Goal: Task Accomplishment & Management: Manage account settings

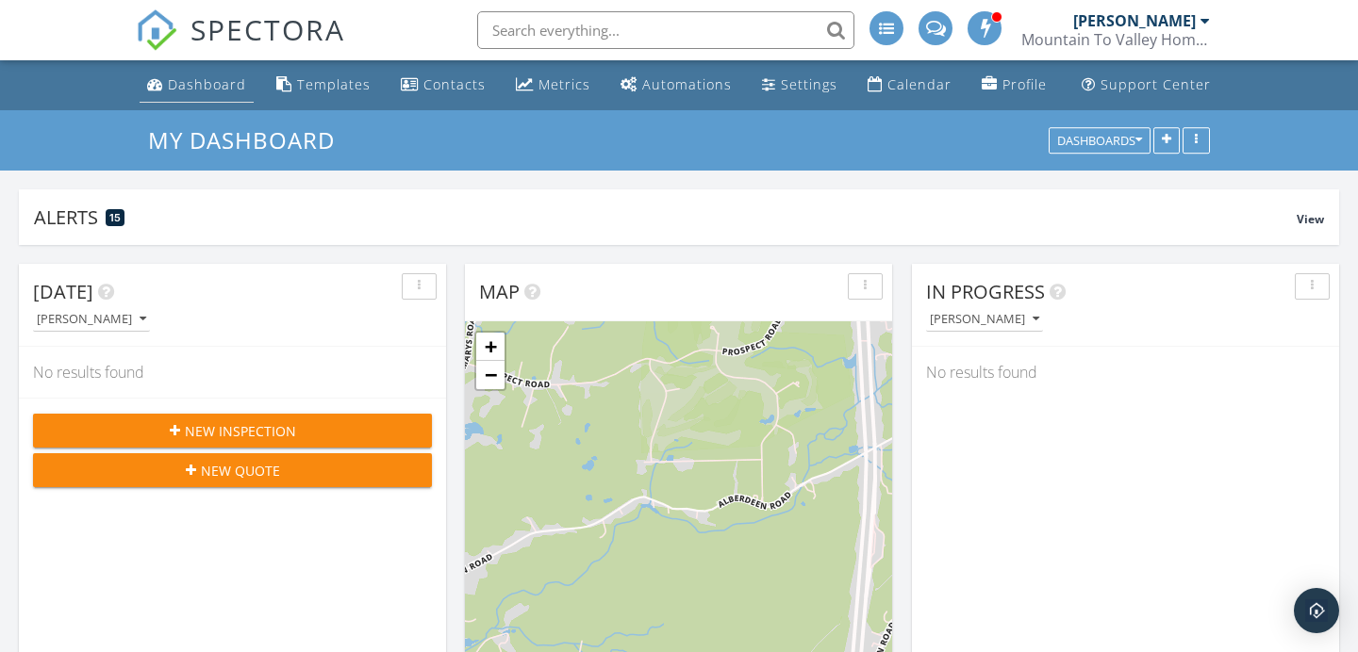
click at [209, 89] on div "Dashboard" at bounding box center [207, 84] width 78 height 18
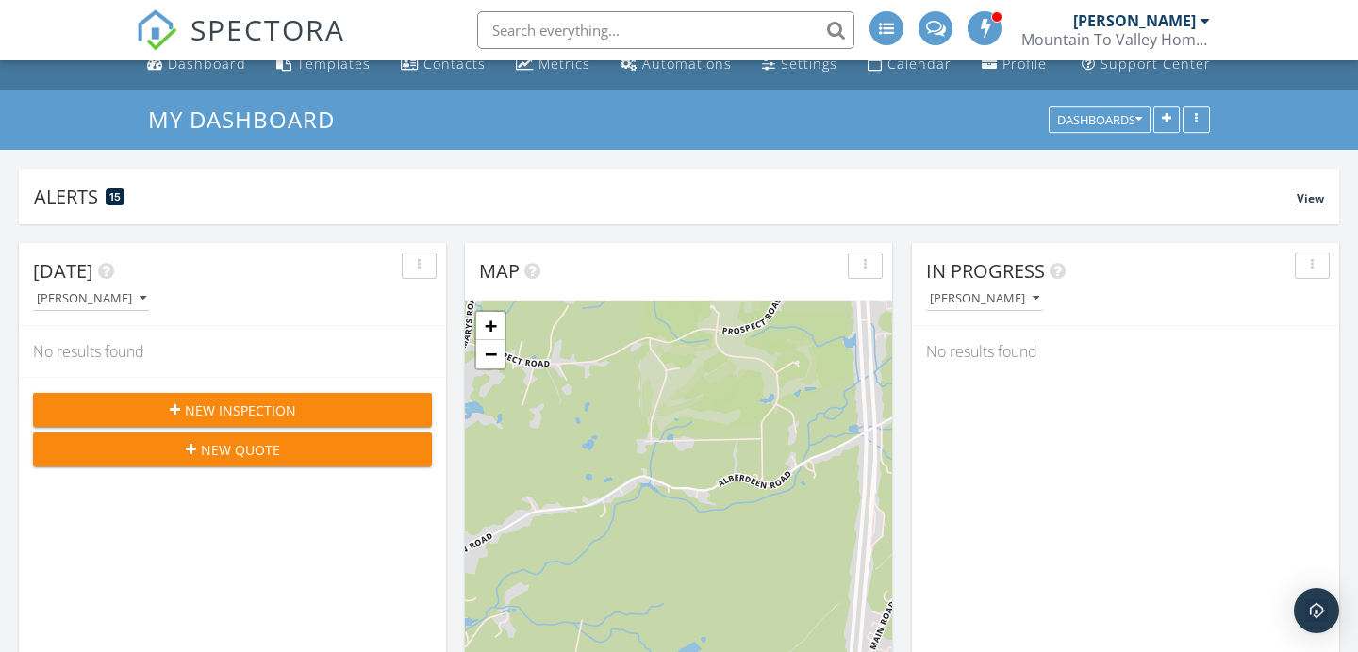
scroll to position [41, 0]
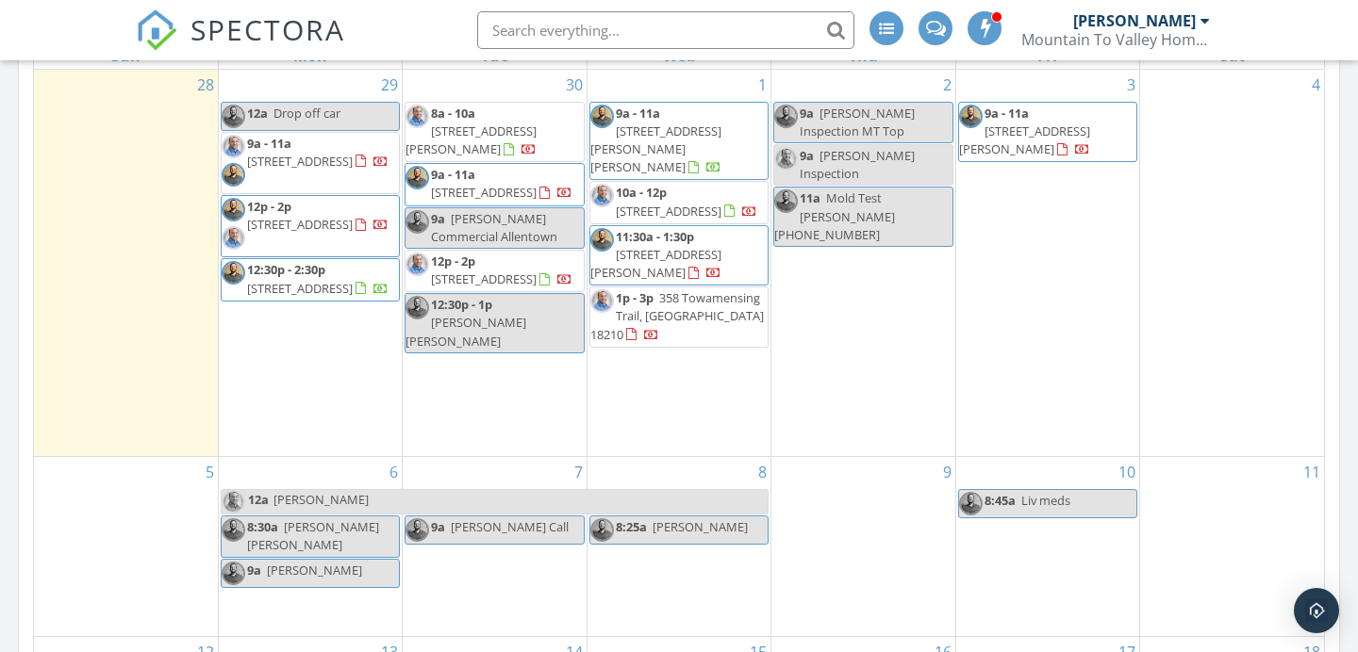
scroll to position [901, 0]
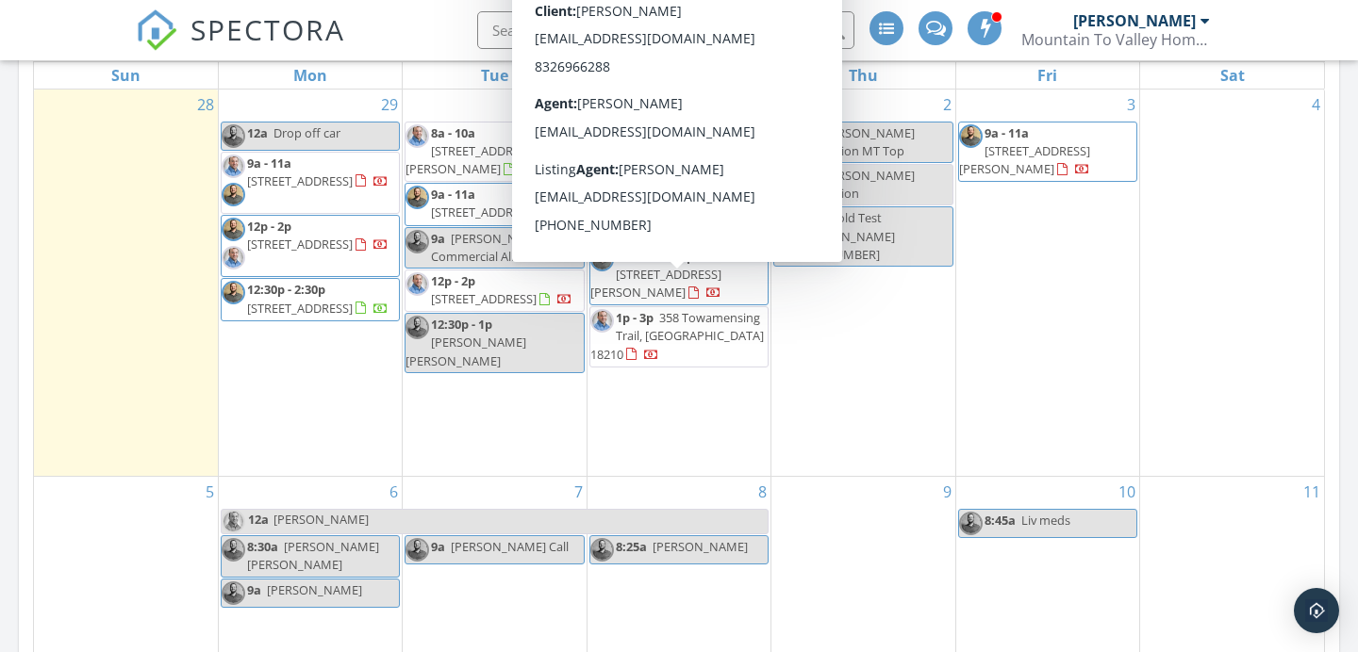
click at [1007, 311] on div "3 9a - 11a 613 Catherine St, Bloomsburg 17815" at bounding box center [1047, 284] width 183 height 388
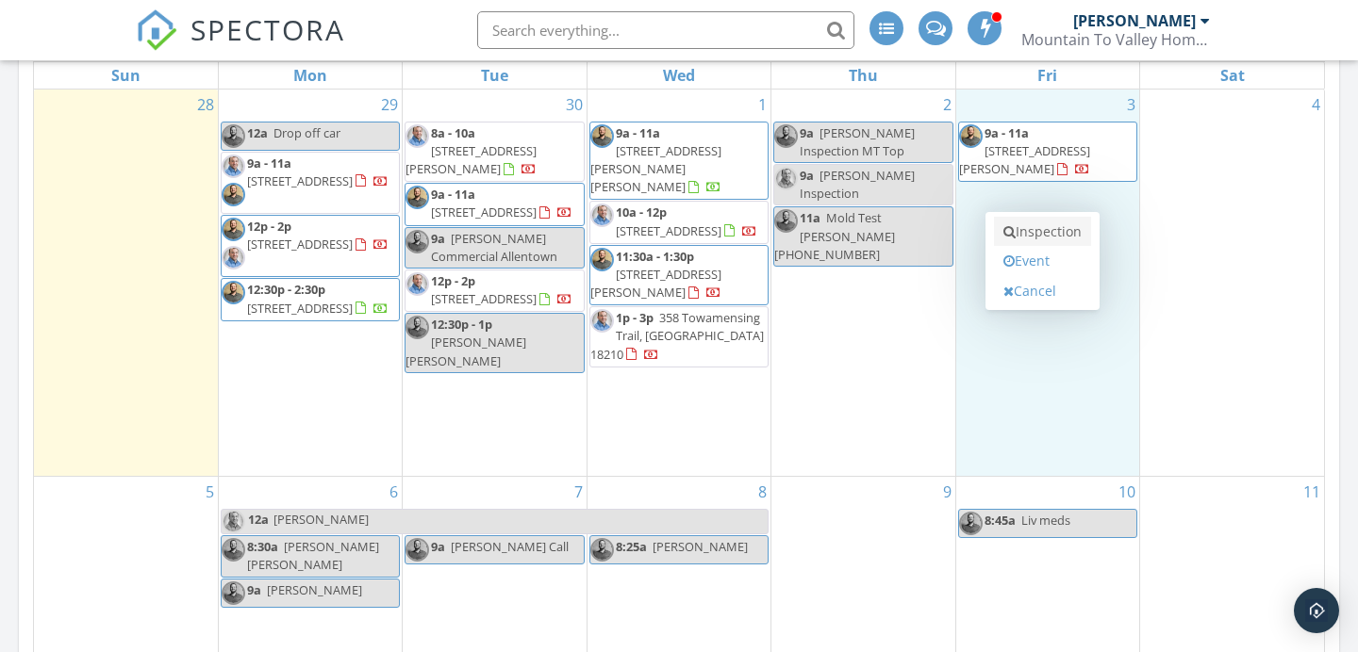
click at [1021, 238] on link "Inspection" at bounding box center [1042, 232] width 97 height 30
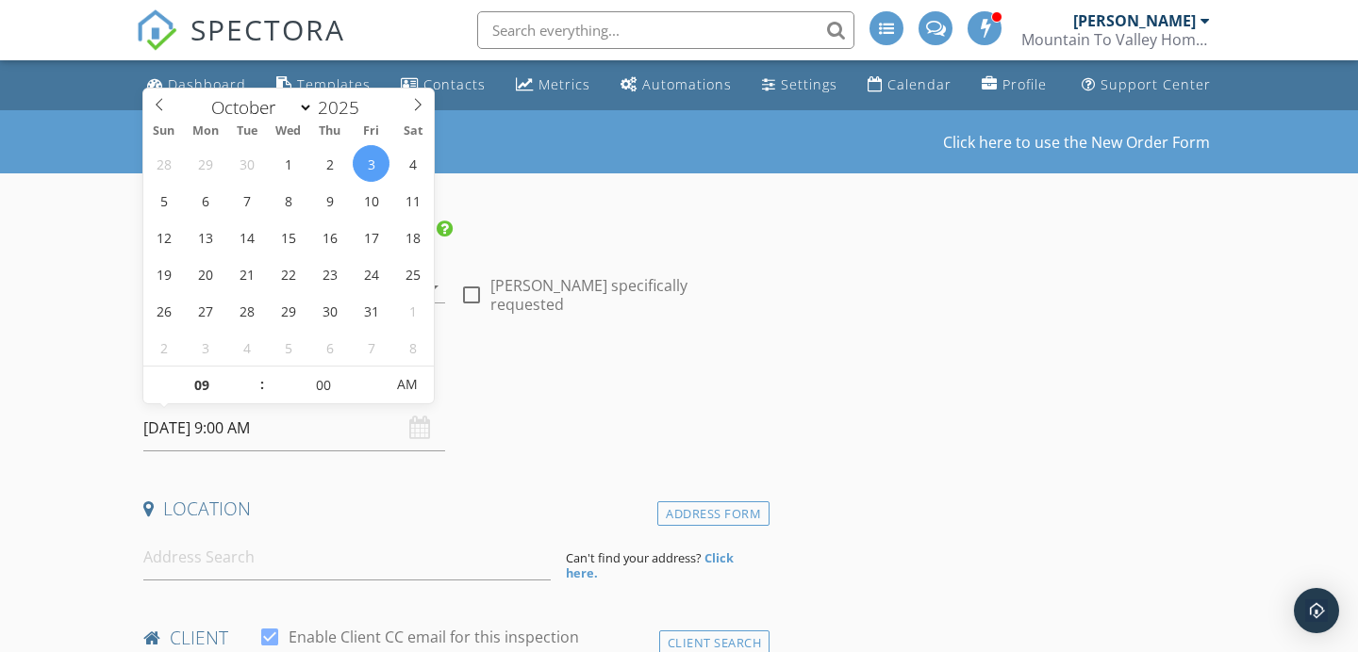
click at [287, 434] on input "10/03/2025 9:00 AM" at bounding box center [294, 428] width 302 height 46
type input "10"
type input "10/03/2025 10:00 AM"
click at [257, 377] on span at bounding box center [252, 376] width 13 height 19
type input "11"
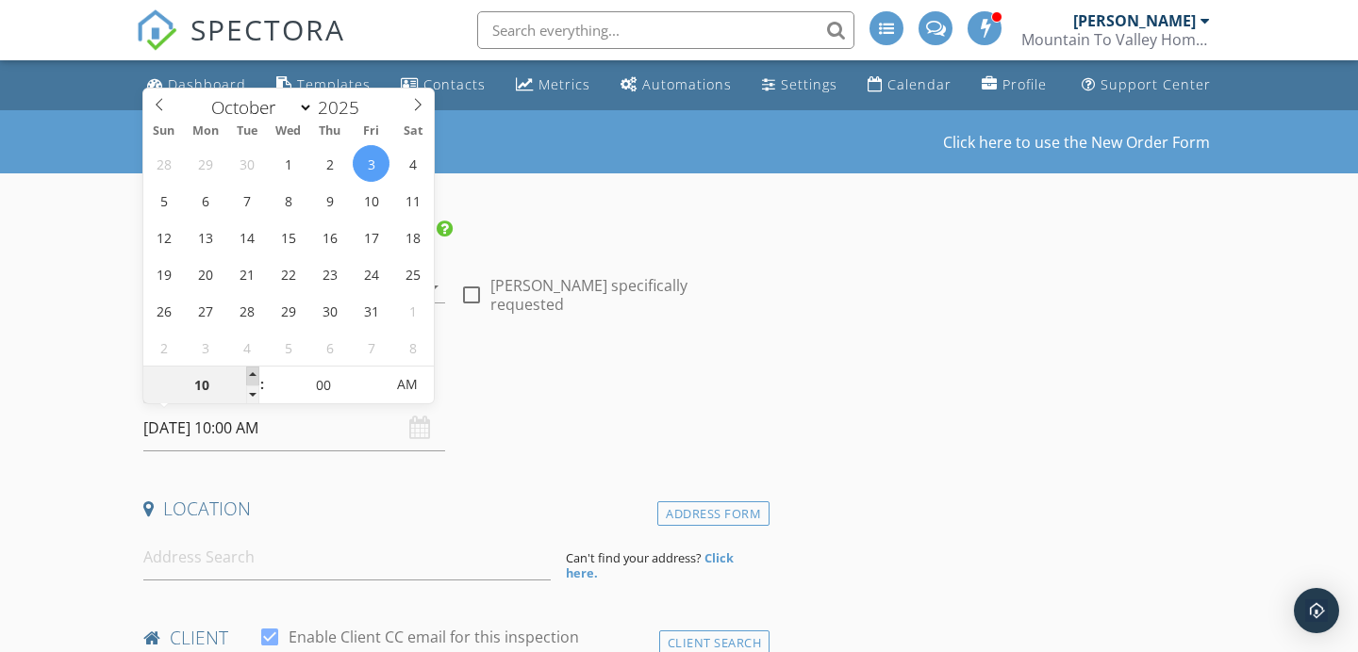
type input "10/03/2025 11:00 AM"
click at [256, 377] on span at bounding box center [252, 376] width 13 height 19
type input "12"
type input "10/03/2025 12:00 PM"
click at [256, 377] on span at bounding box center [252, 376] width 13 height 19
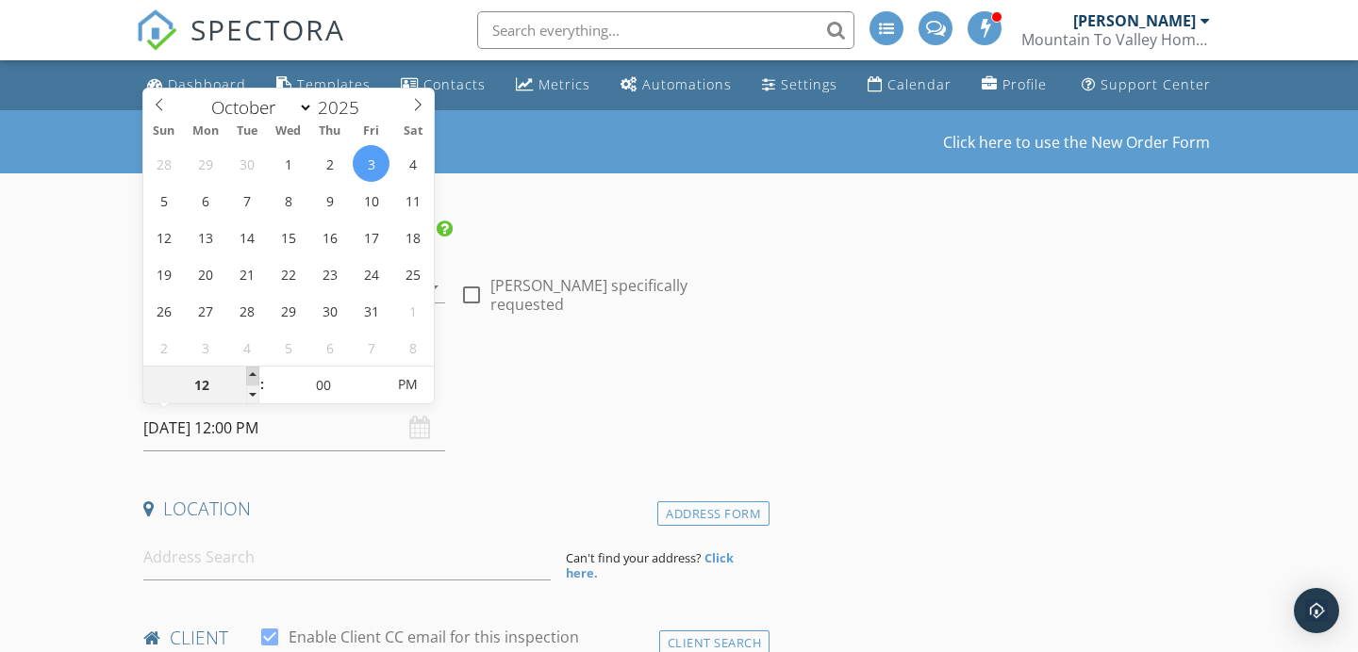
type input "01"
type input "10/03/2025 1:00 PM"
click at [257, 377] on span at bounding box center [252, 376] width 13 height 19
click at [618, 369] on h4 "Date/Time" at bounding box center [452, 380] width 619 height 25
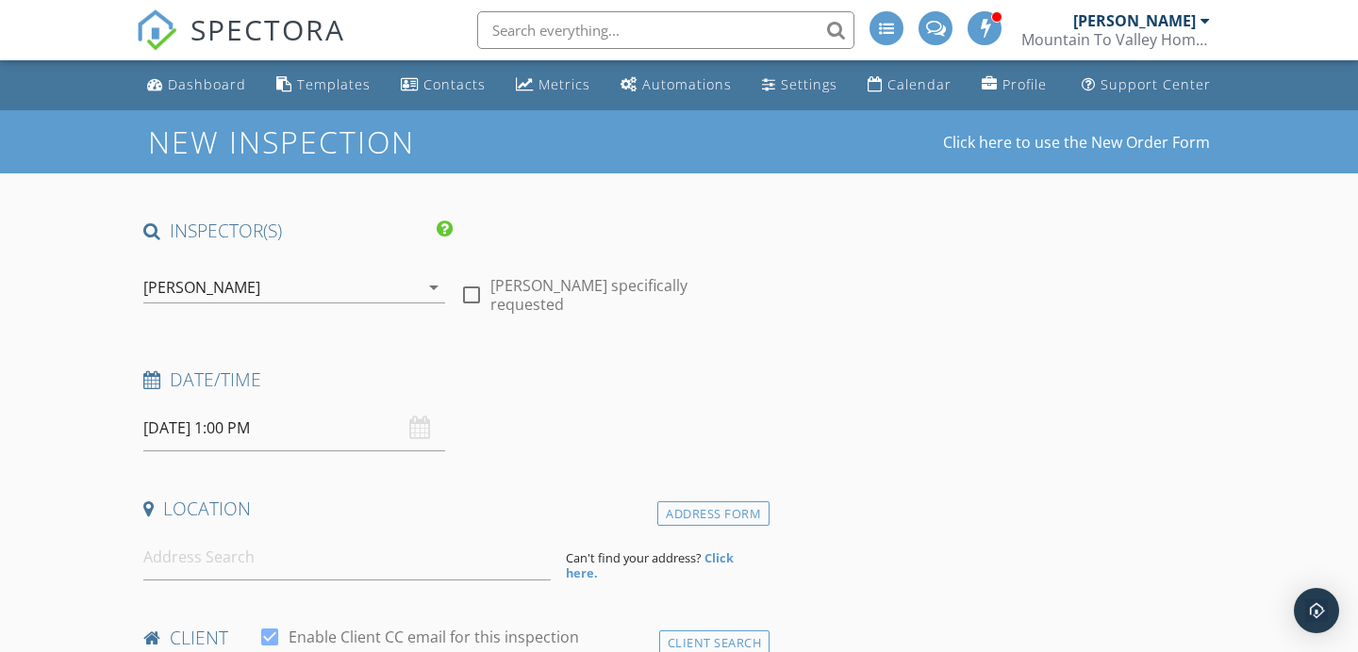
click at [312, 293] on div "[PERSON_NAME]" at bounding box center [280, 287] width 275 height 30
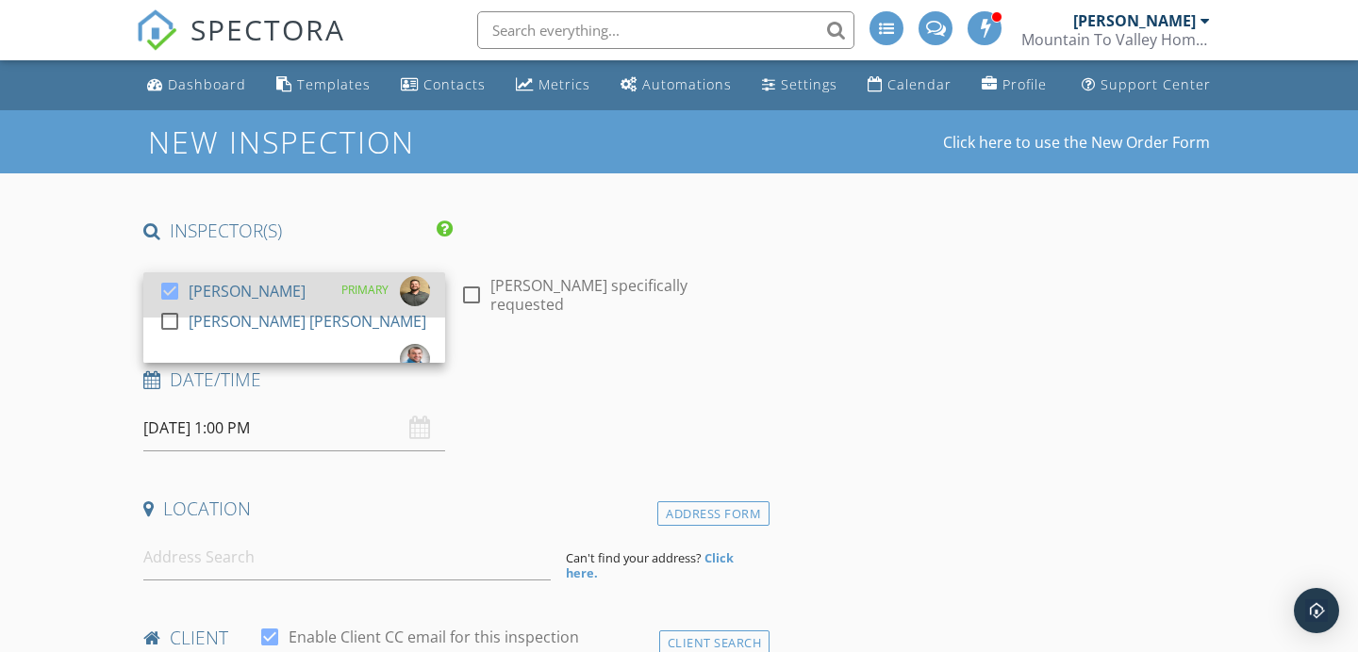
click at [270, 314] on link "check_box Justin Weber PRIMARY" at bounding box center [294, 294] width 302 height 45
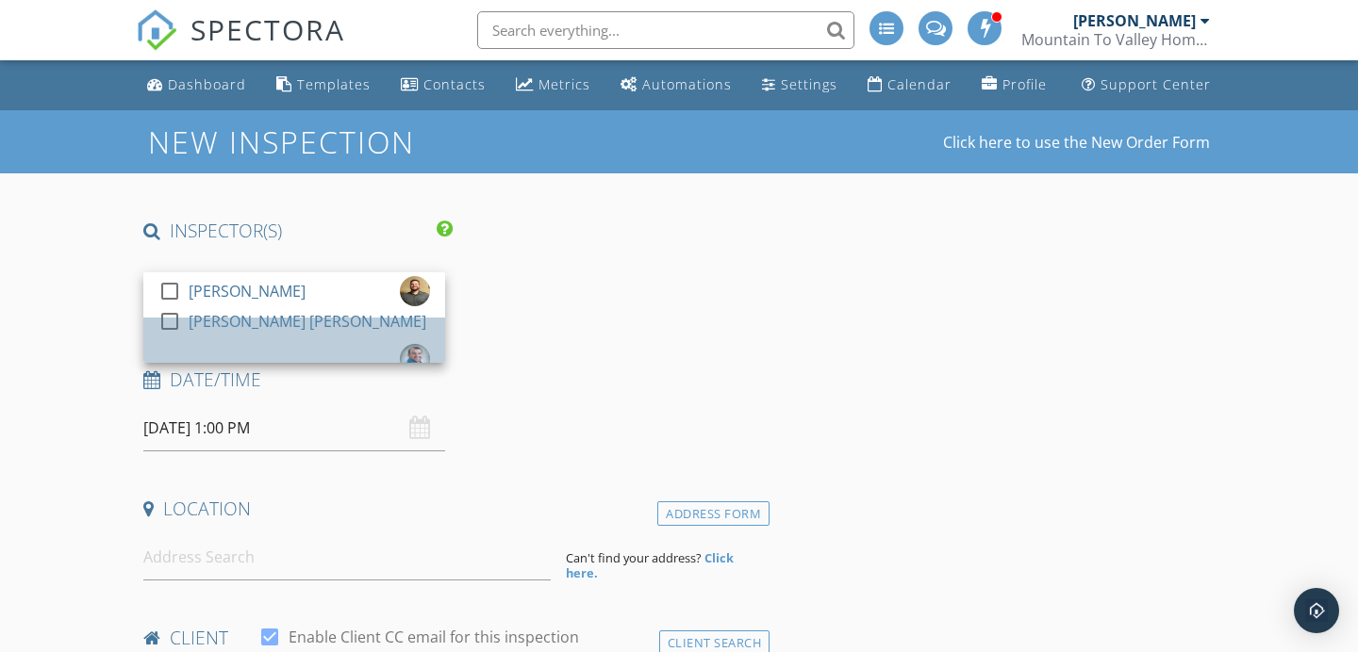
click at [269, 332] on div "[PERSON_NAME] [PERSON_NAME]" at bounding box center [308, 321] width 238 height 30
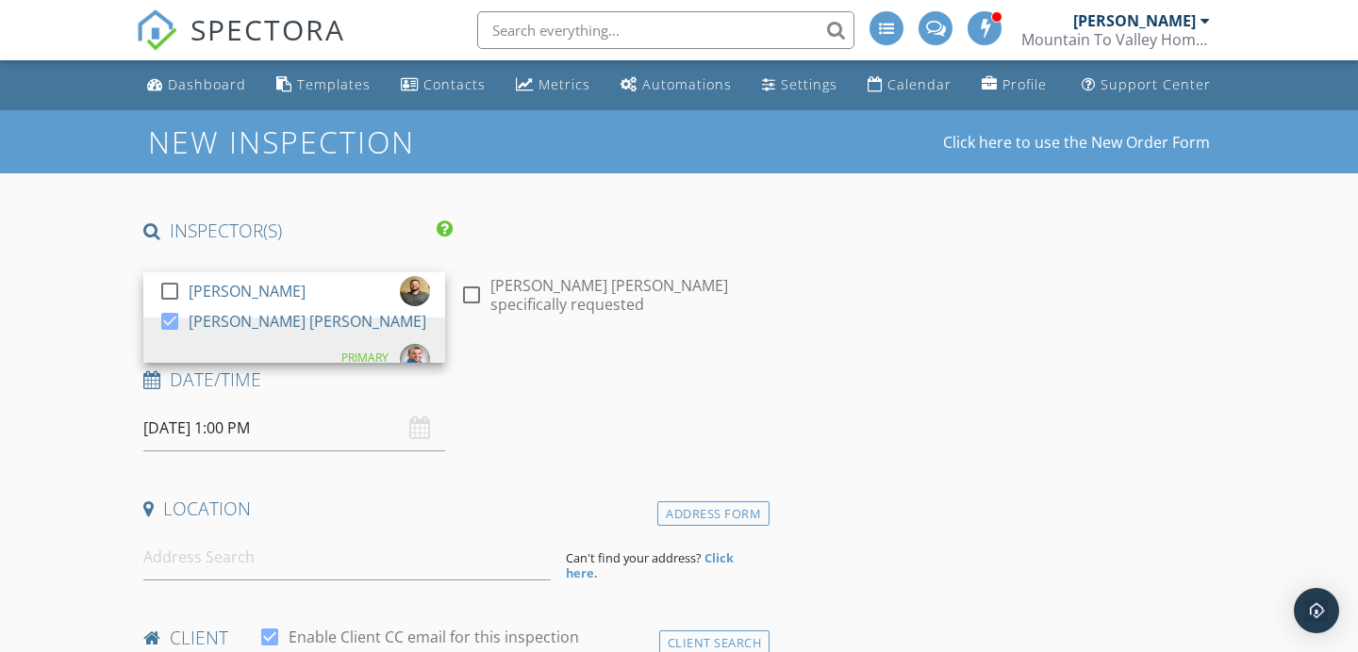
click at [741, 317] on div "check_box_outline_blank Mike Bonita specifically requested" at bounding box center [611, 289] width 317 height 65
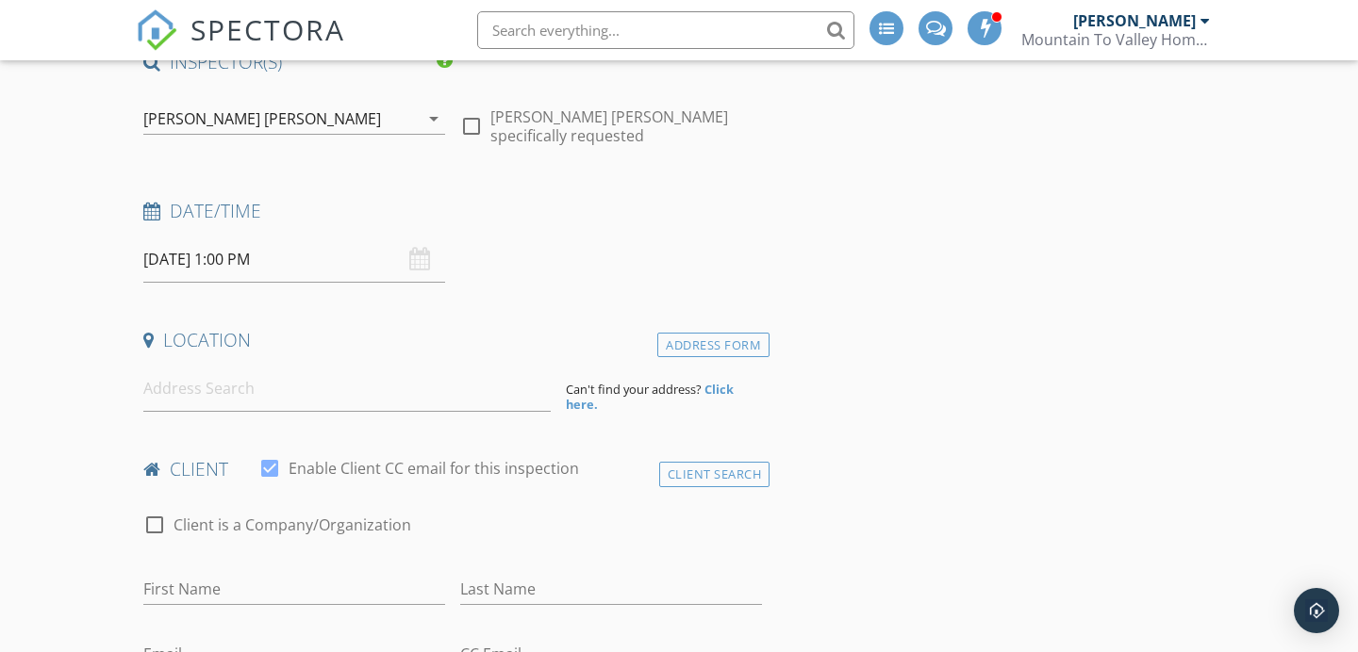
scroll to position [373, 0]
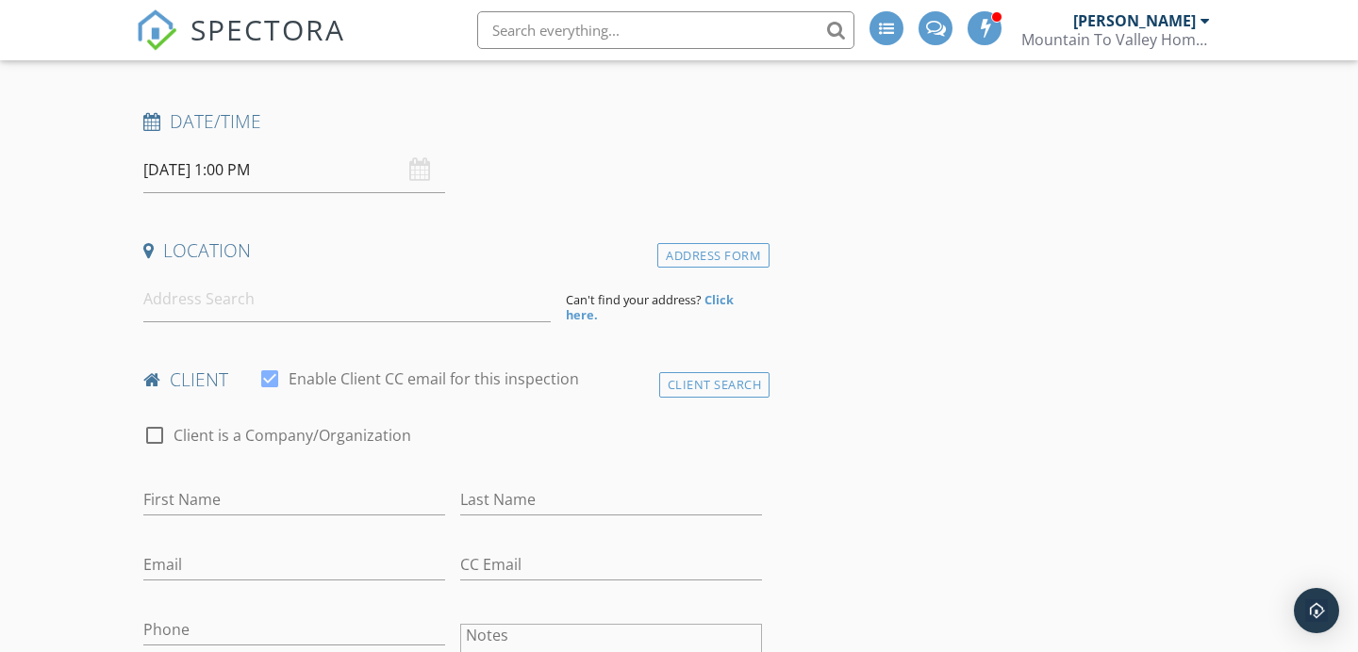
scroll to position [117, 0]
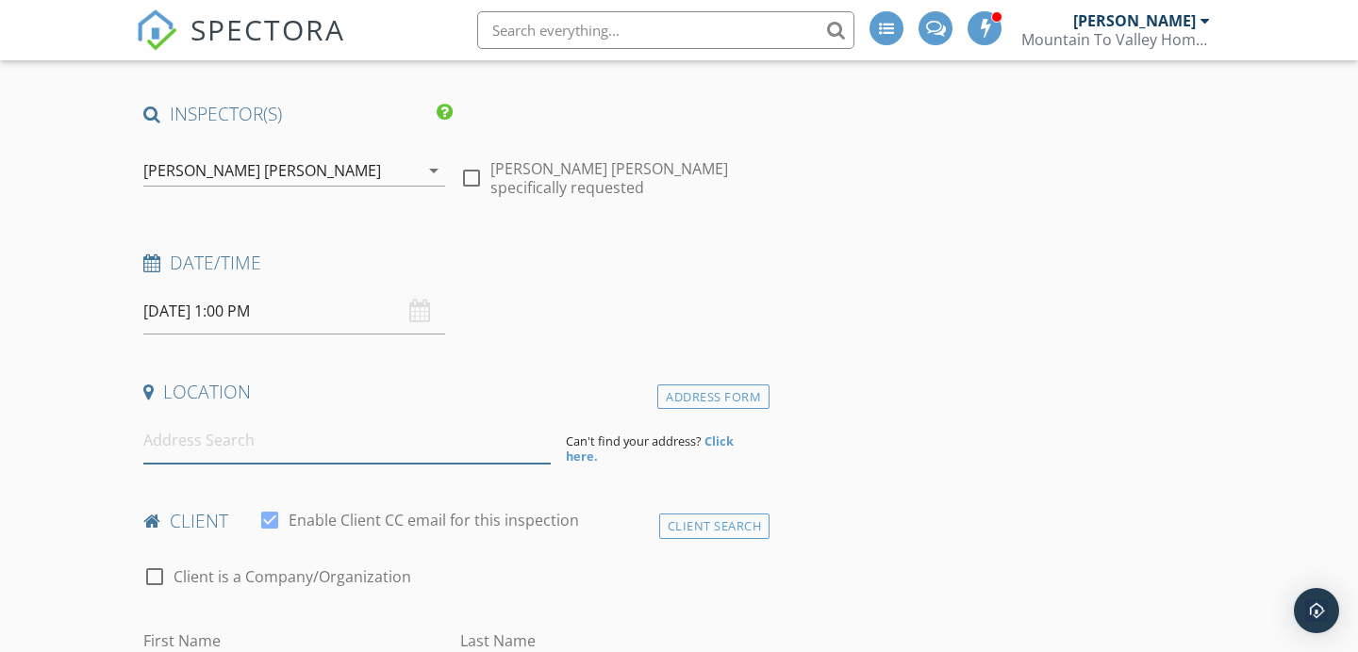
click at [427, 450] on input at bounding box center [346, 441] width 407 height 46
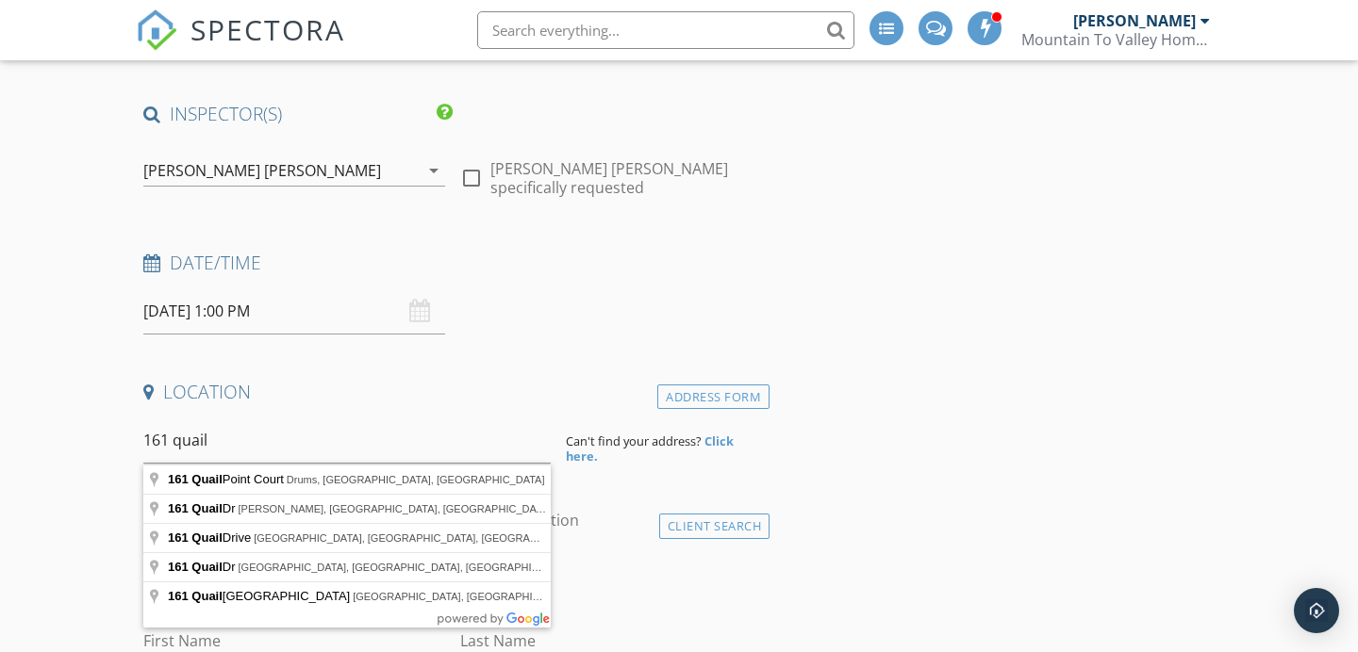
type input "161 Quail Dr, Jim Thorpe, PA, USA"
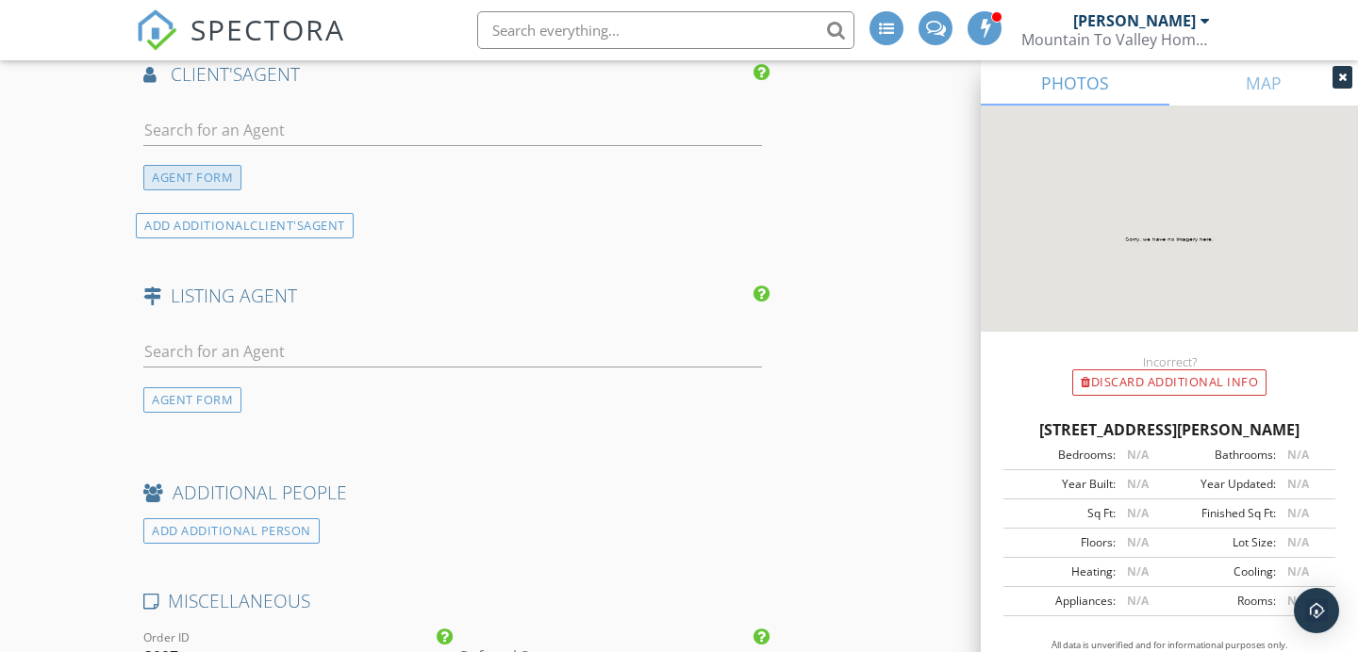
scroll to position [2311, 0]
click at [220, 169] on div "AGENT FORM" at bounding box center [192, 174] width 98 height 25
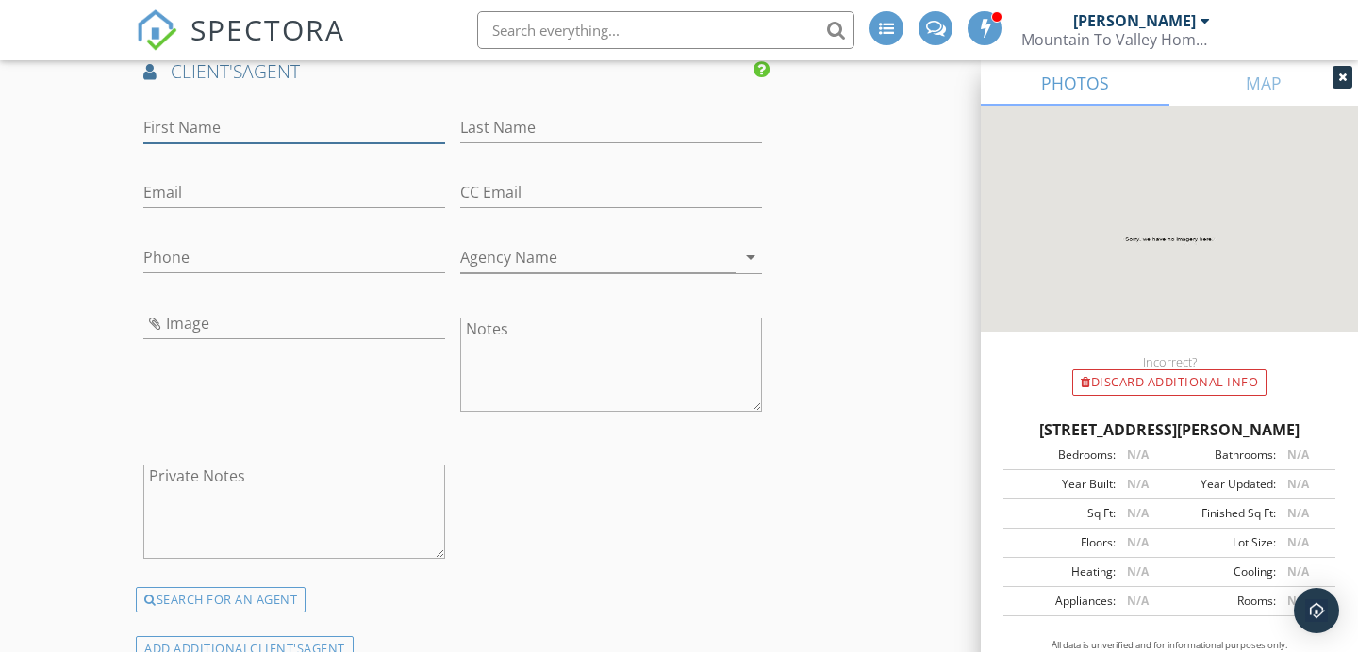
click at [235, 113] on input "First Name" at bounding box center [294, 127] width 302 height 31
type input "Sebastion"
click at [243, 116] on input "Sebastion" at bounding box center [294, 127] width 302 height 31
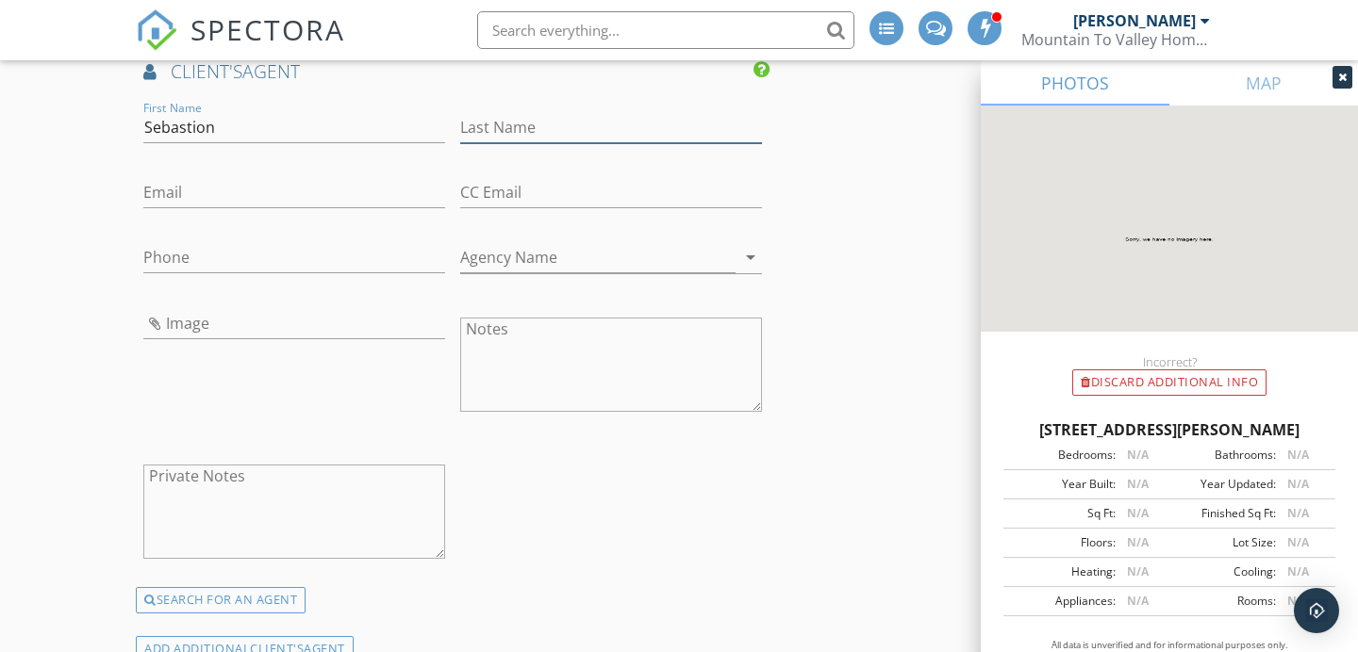
click at [487, 122] on input "Last Name" at bounding box center [611, 127] width 302 height 31
click at [497, 116] on input "Wielvolaski" at bounding box center [611, 131] width 302 height 31
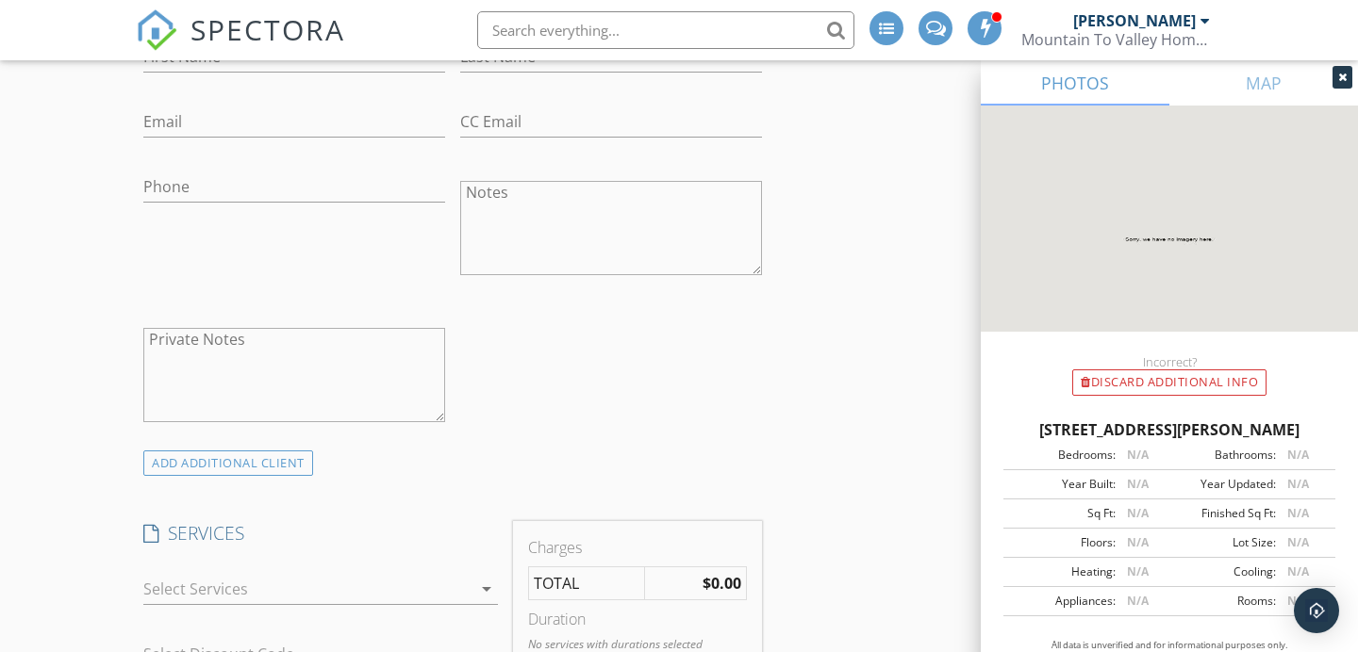
scroll to position [977, 0]
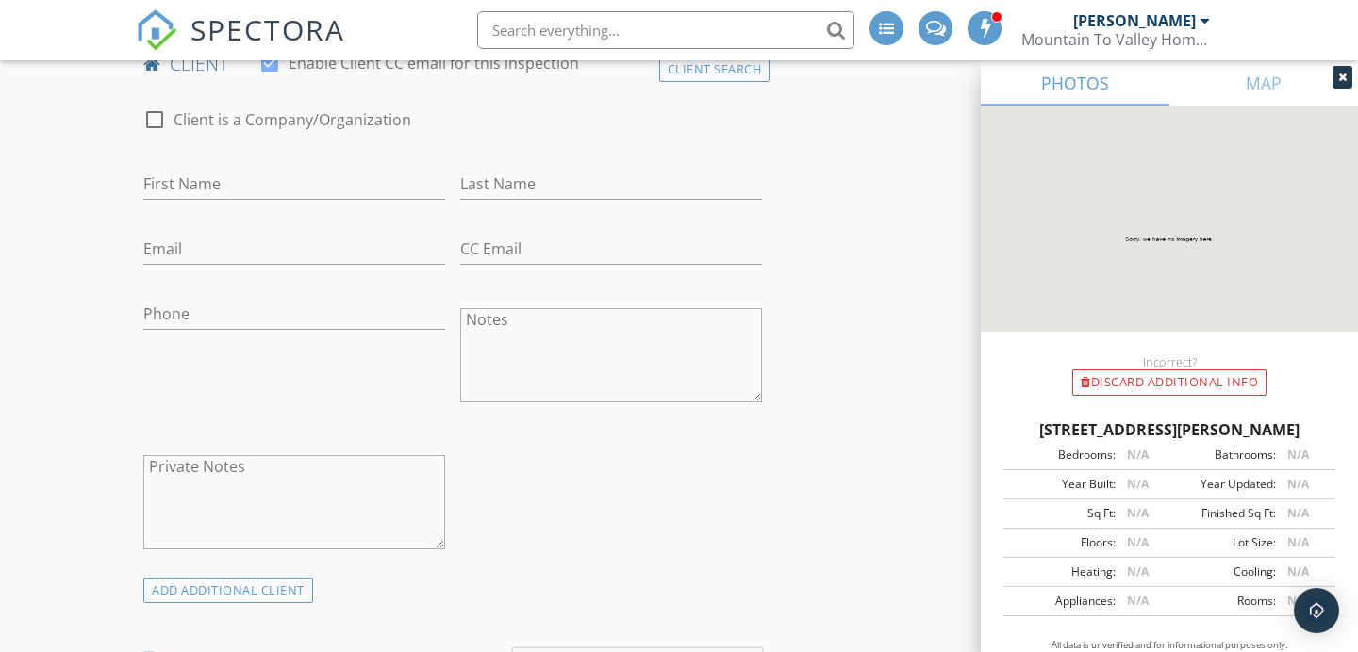
type input "Wielgolaski"
click at [387, 173] on input "First Name" at bounding box center [294, 184] width 302 height 31
type input "Jose"
type input "Gomez"
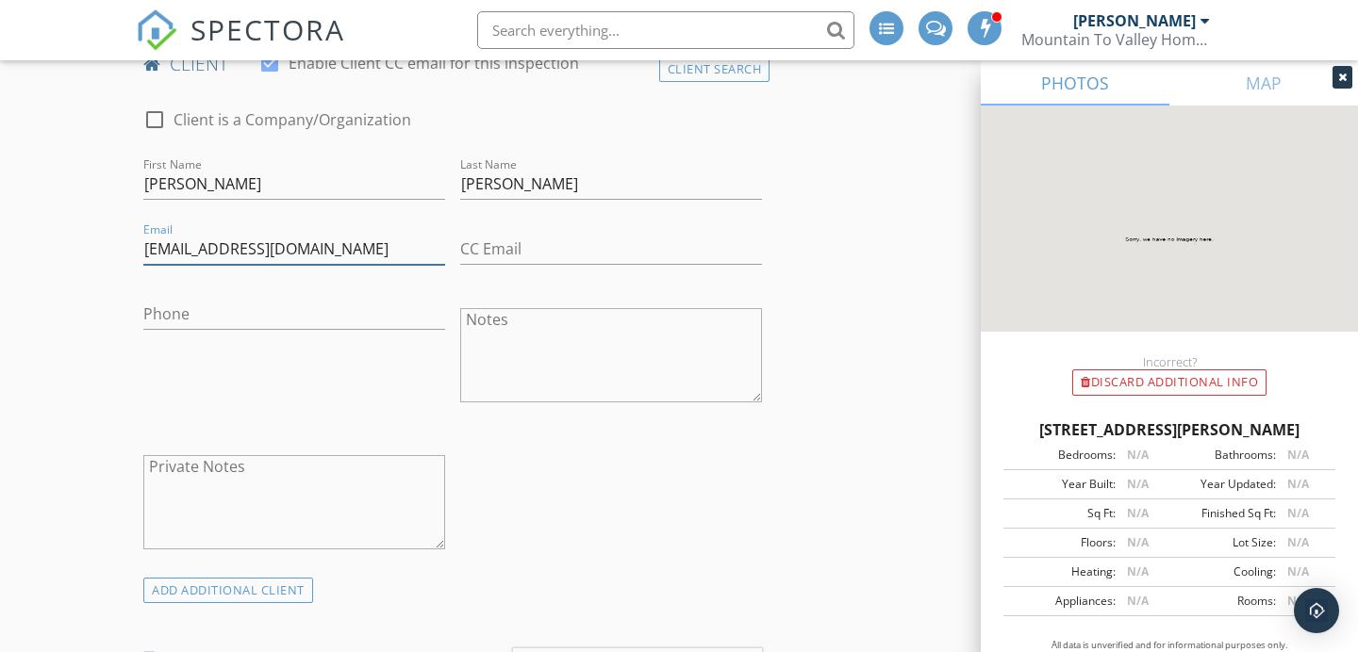
type input "samskyline99@gmail.com"
type input "570-994-3411"
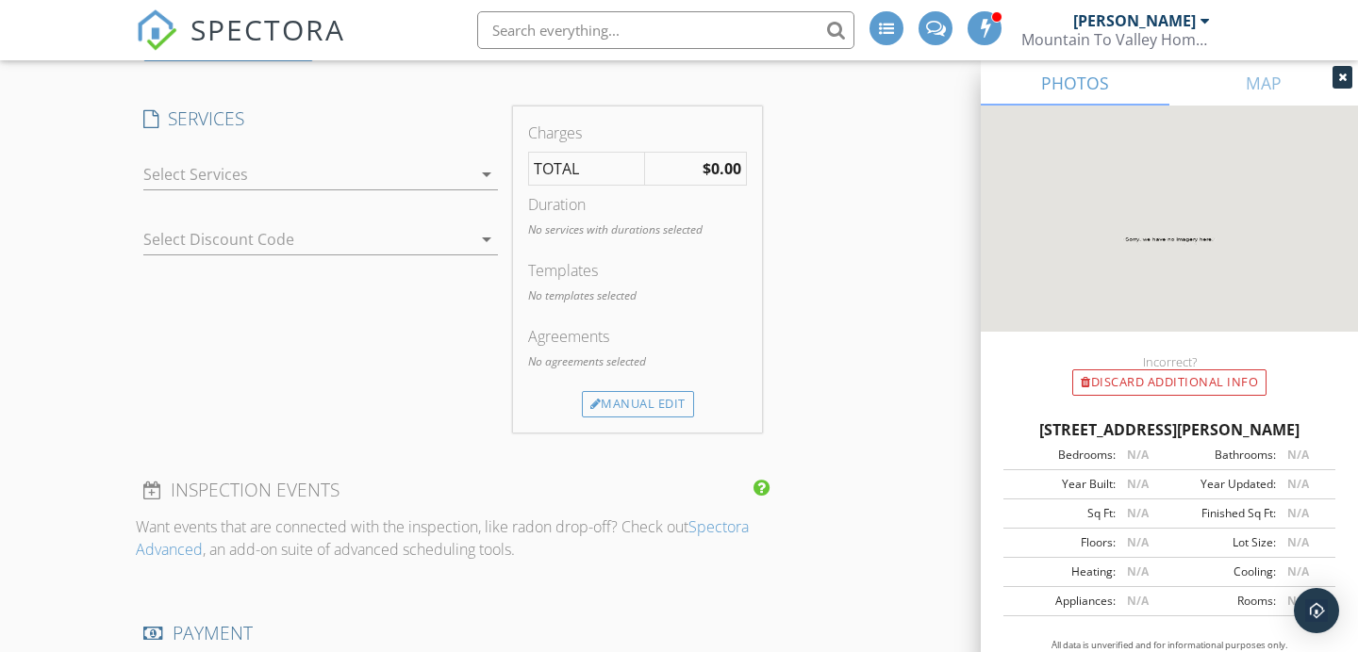
scroll to position [1553, 0]
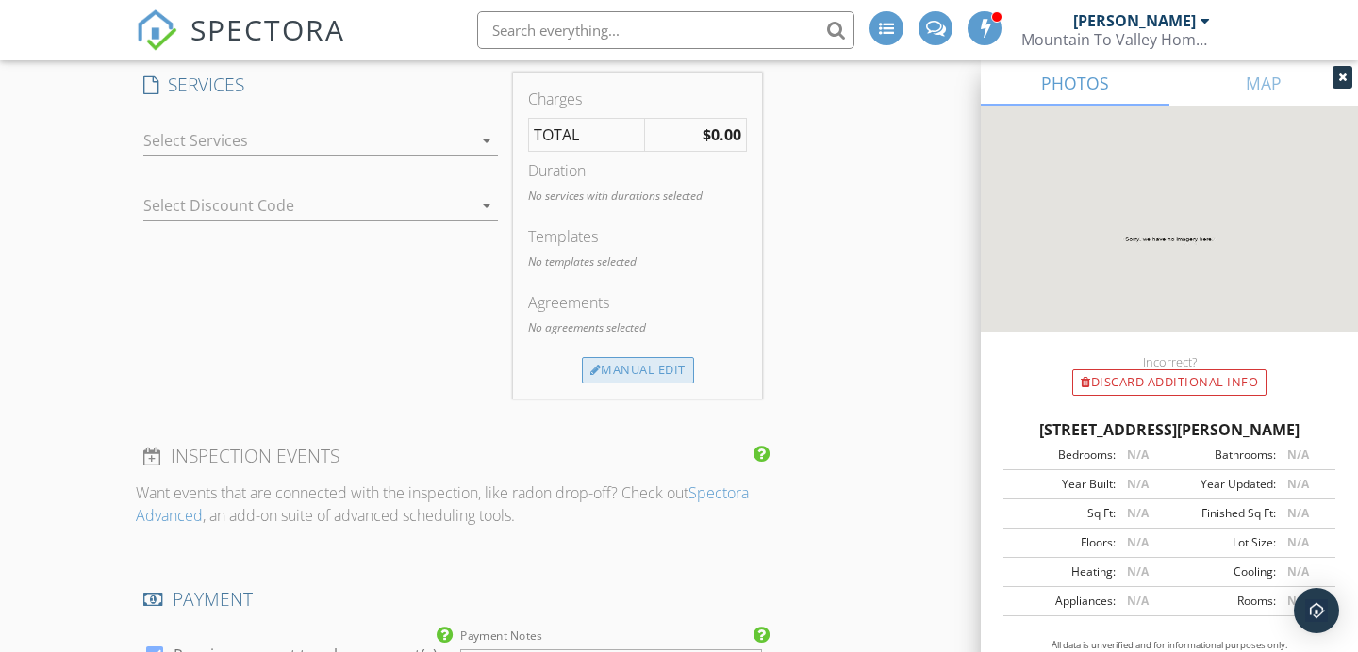
drag, startPoint x: 682, startPoint y: 337, endPoint x: 675, endPoint y: 348, distance: 13.1
click at [682, 338] on div "Agreements No agreements selected" at bounding box center [637, 324] width 219 height 66
click at [675, 357] on div "Manual Edit" at bounding box center [638, 370] width 112 height 26
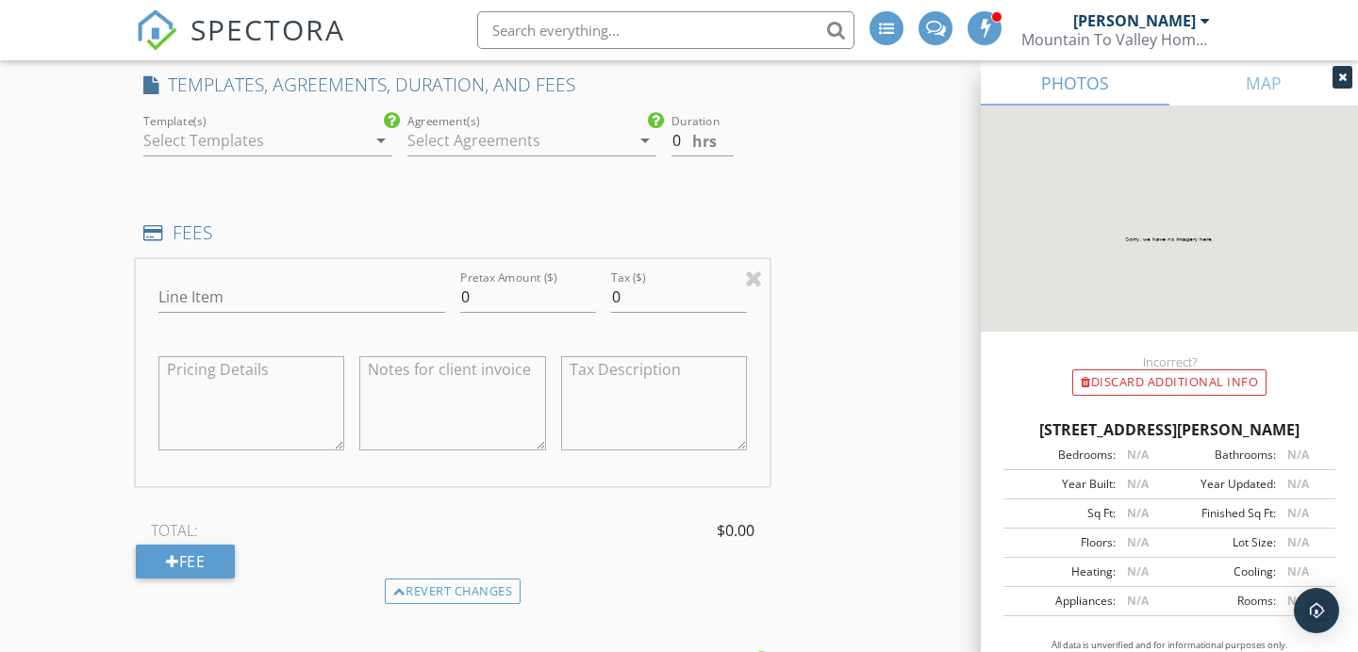
click at [216, 125] on div at bounding box center [254, 140] width 223 height 30
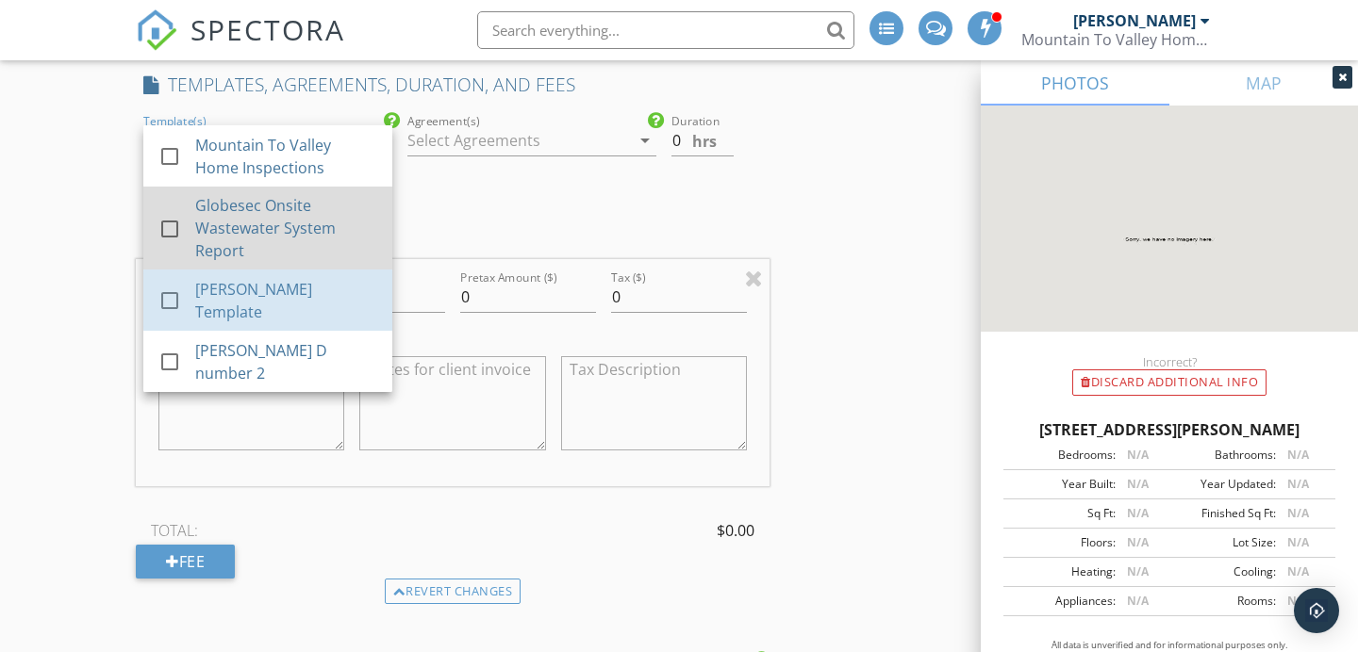
drag, startPoint x: 225, startPoint y: 275, endPoint x: 272, endPoint y: 243, distance: 57.0
click at [225, 278] on div "Mike B Template" at bounding box center [286, 300] width 182 height 45
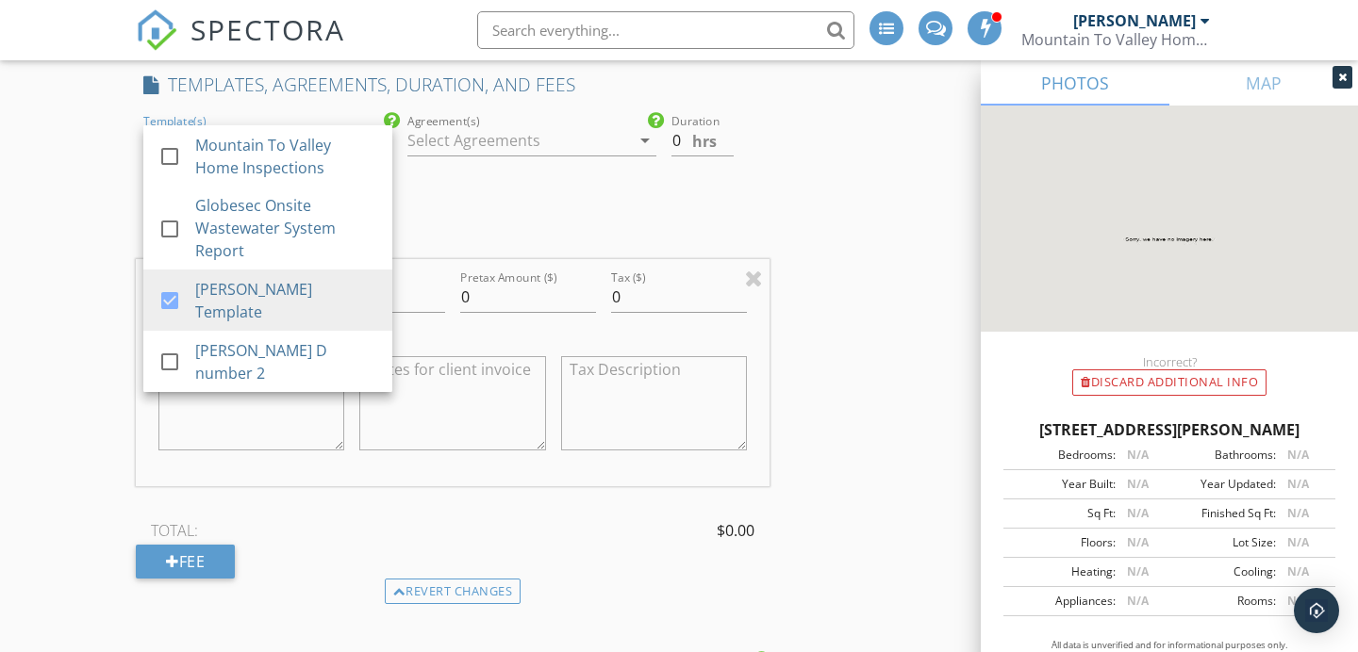
click at [454, 128] on div at bounding box center [518, 140] width 223 height 30
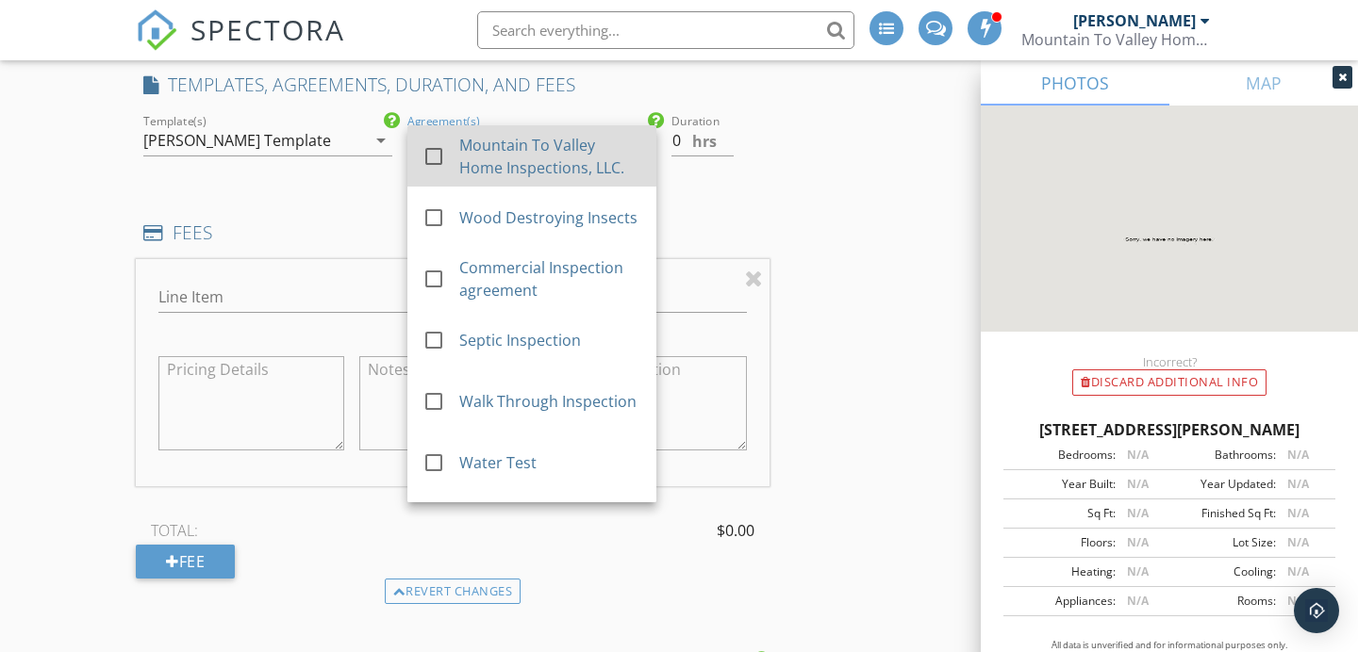
click at [452, 145] on div "check_box_outline_blank" at bounding box center [440, 156] width 37 height 23
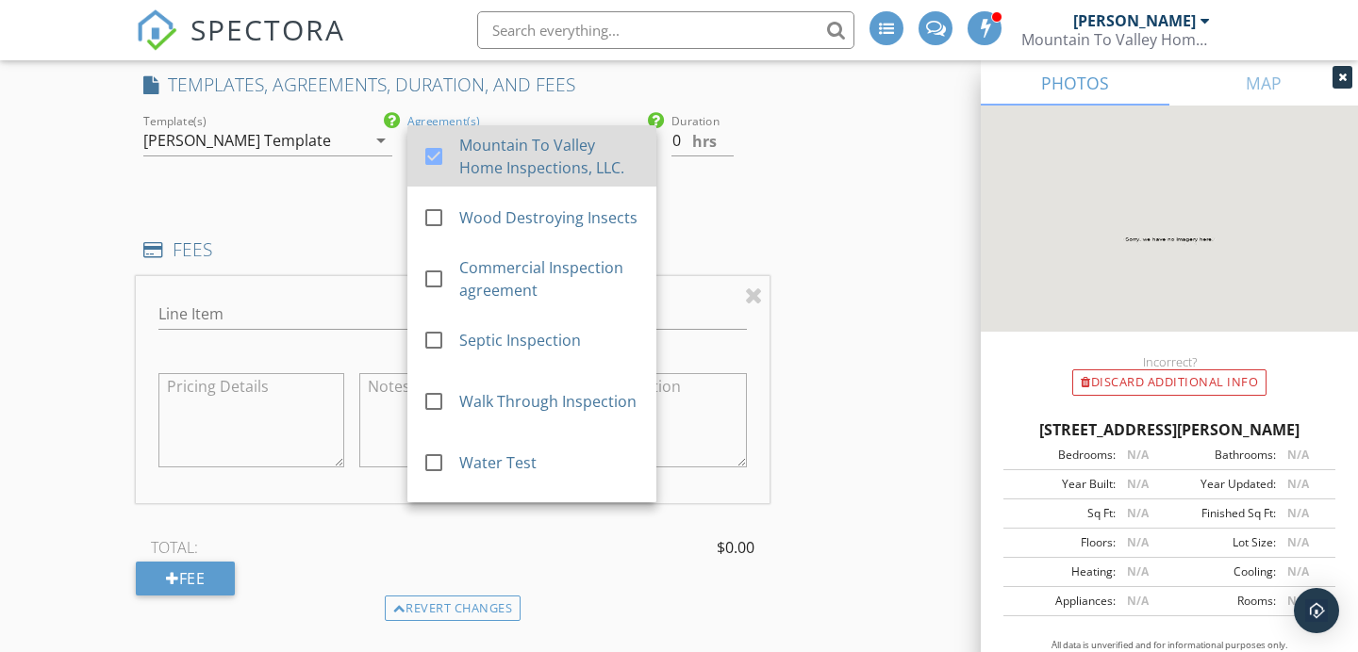
scroll to position [2, 0]
click at [451, 143] on div "check_box" at bounding box center [440, 154] width 37 height 23
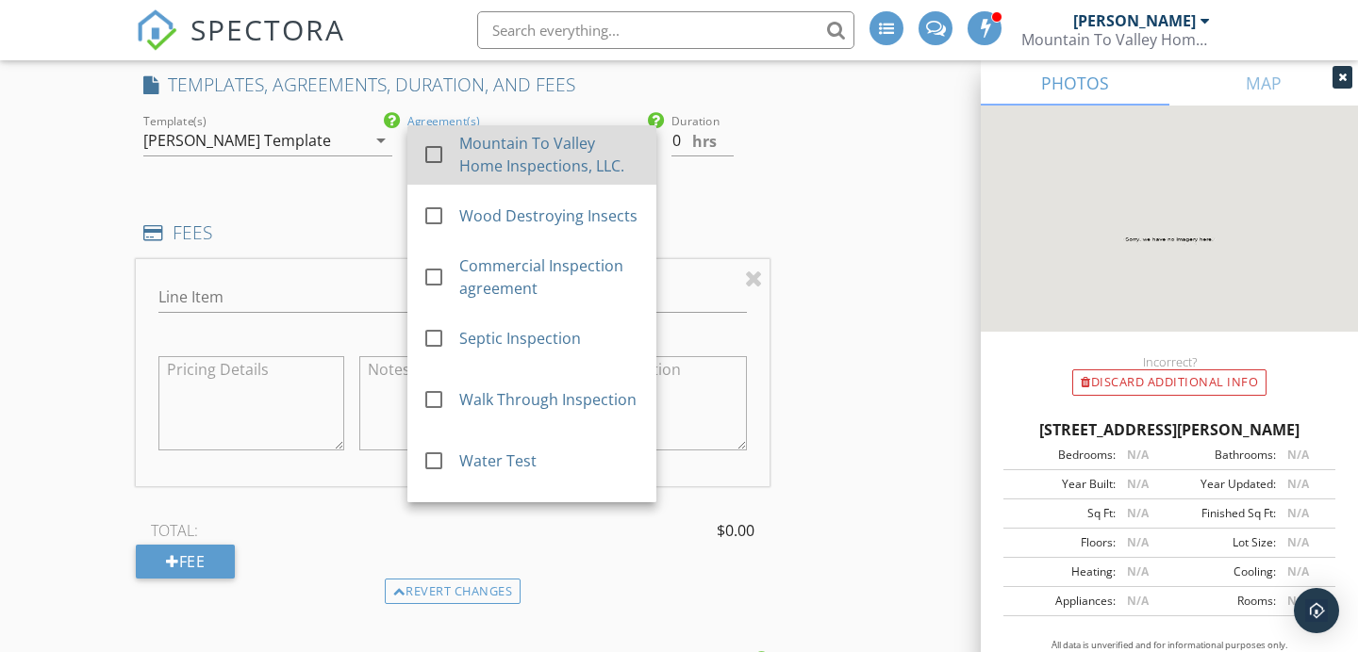
click at [451, 143] on div "check_box_outline_blank" at bounding box center [440, 154] width 37 height 23
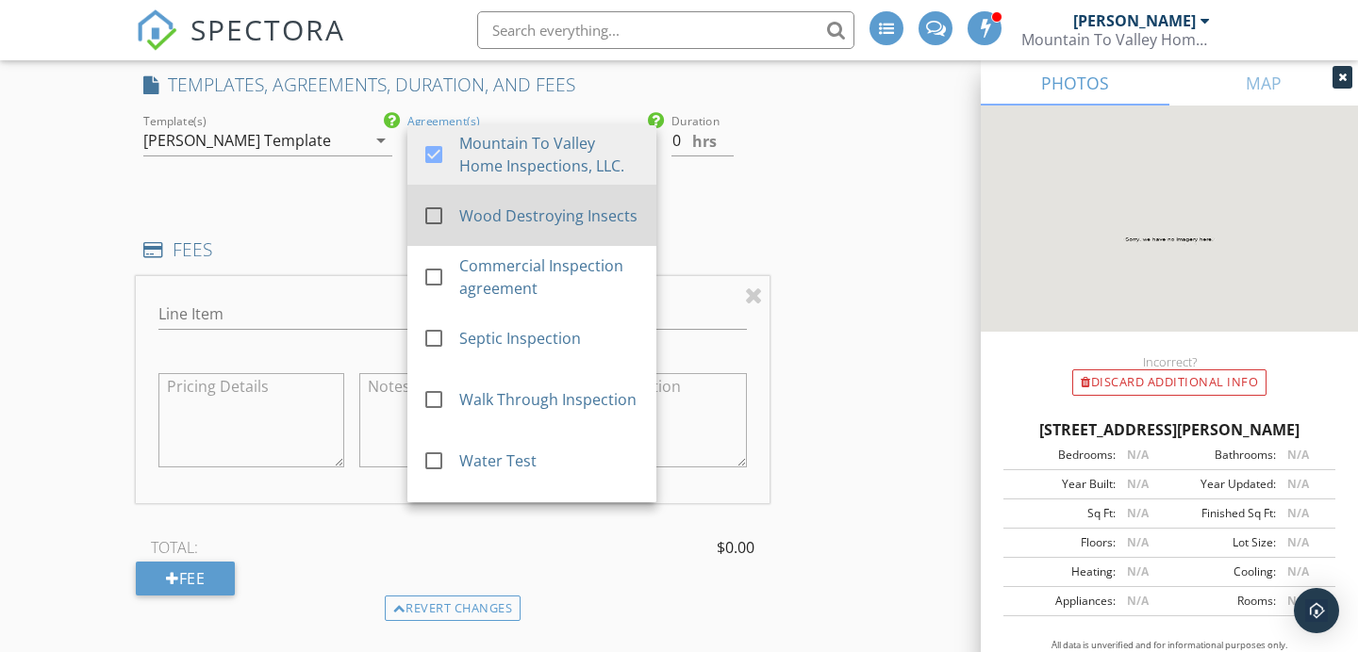
click at [441, 202] on div at bounding box center [434, 216] width 32 height 32
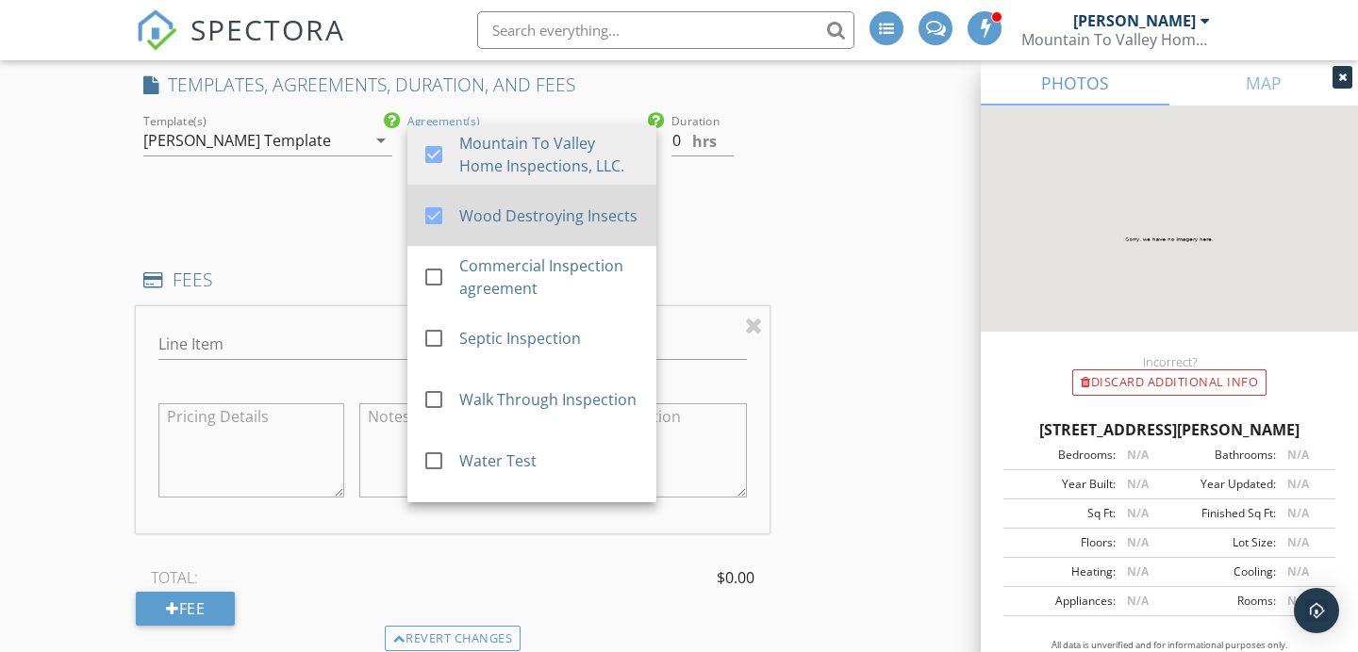
click at [441, 201] on div at bounding box center [434, 216] width 32 height 32
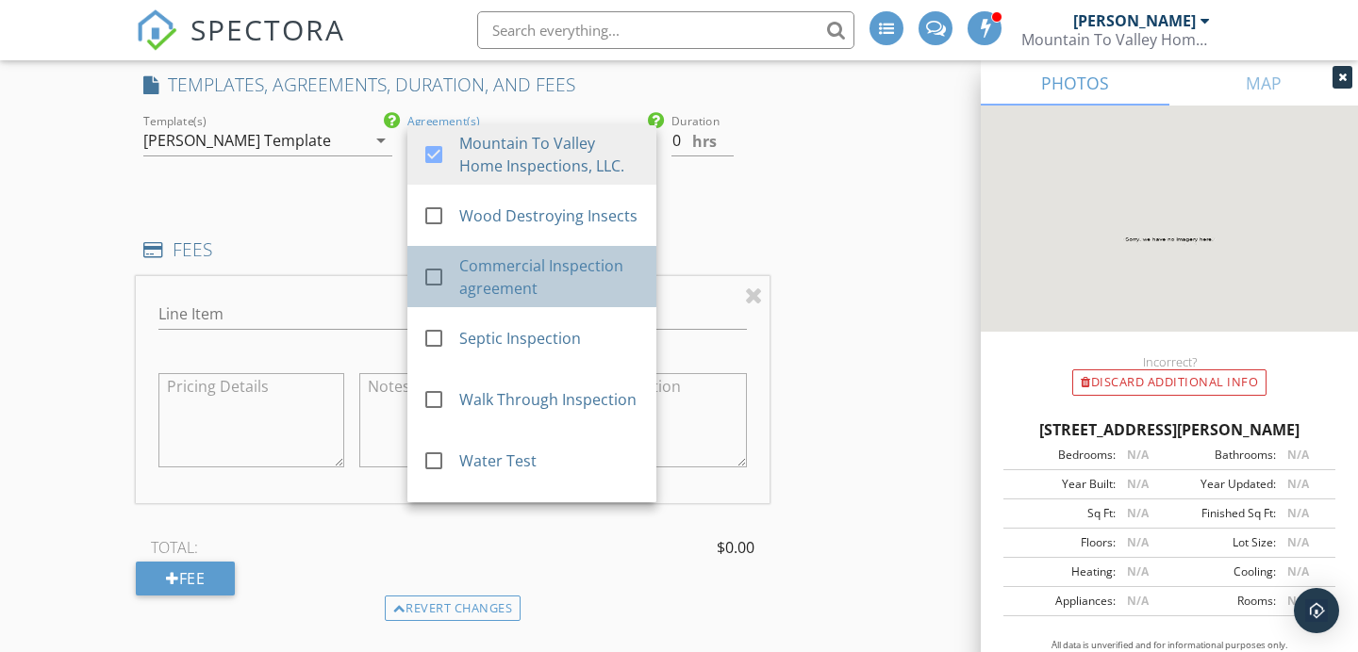
drag, startPoint x: 447, startPoint y: 286, endPoint x: 445, endPoint y: 306, distance: 20.8
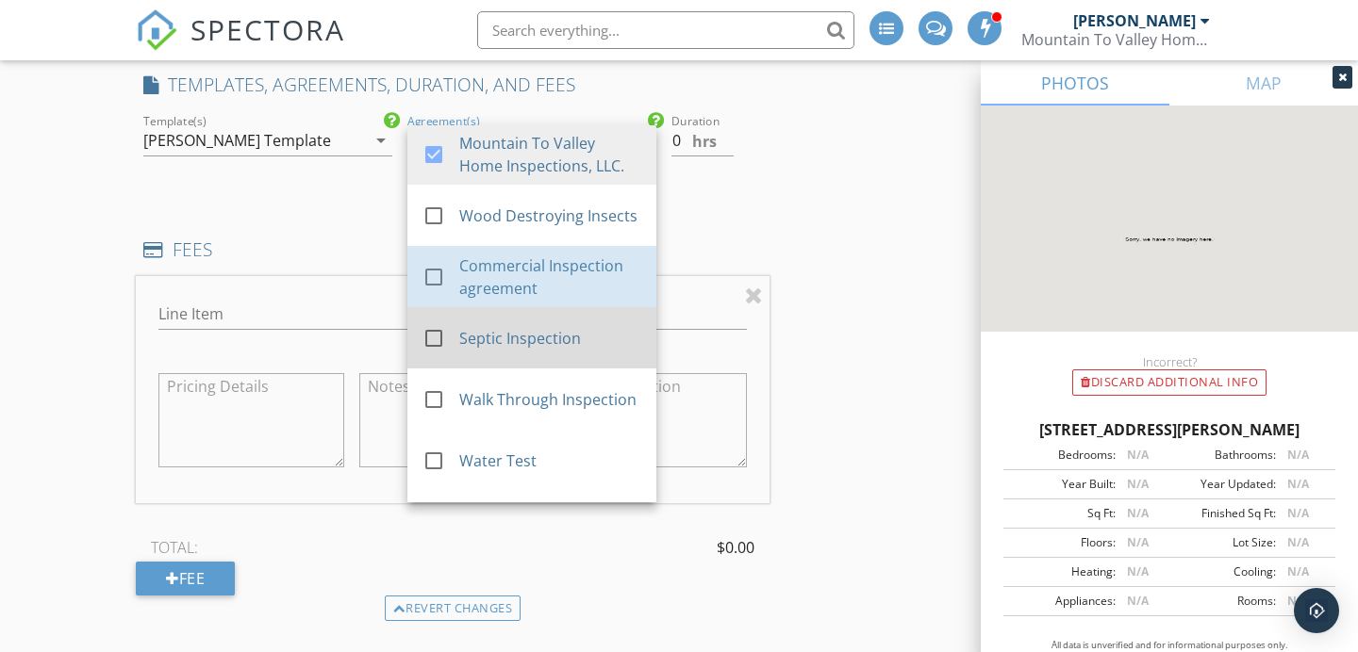
click at [447, 287] on link "check_box_outline_blank Commercial Inspection agreement" at bounding box center [531, 276] width 249 height 61
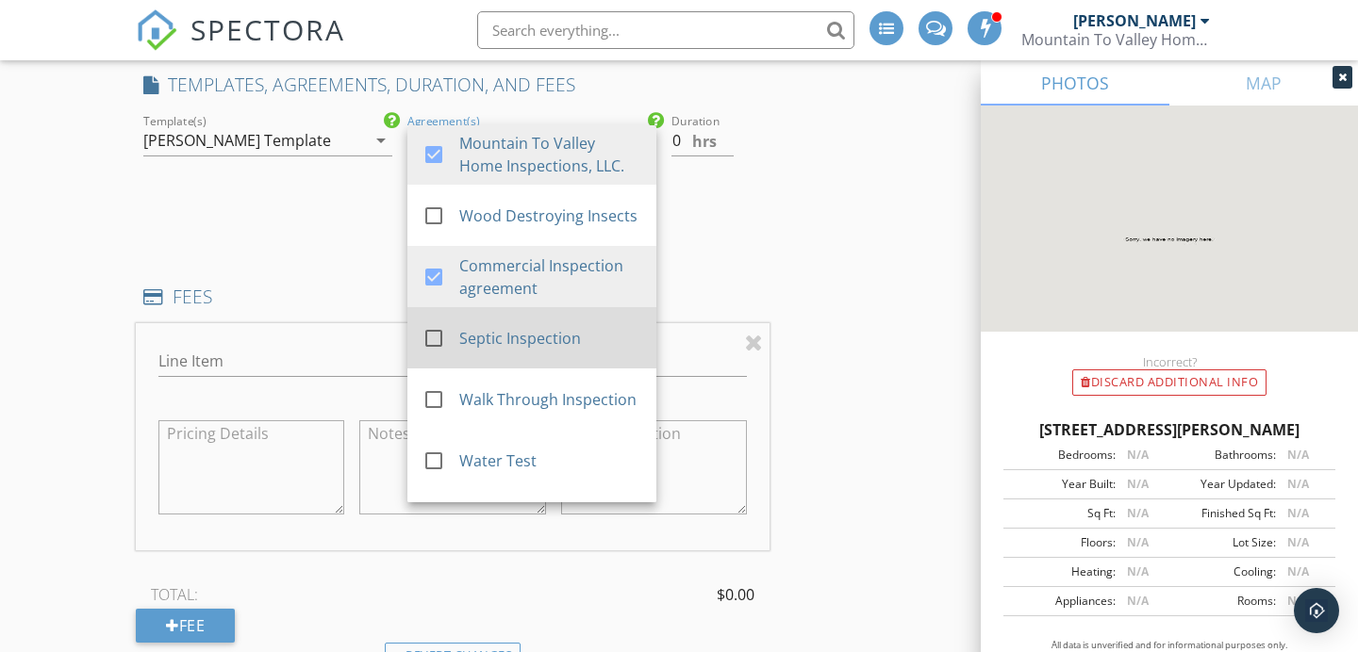
click at [445, 323] on div "check_box_outline_blank" at bounding box center [440, 342] width 37 height 38
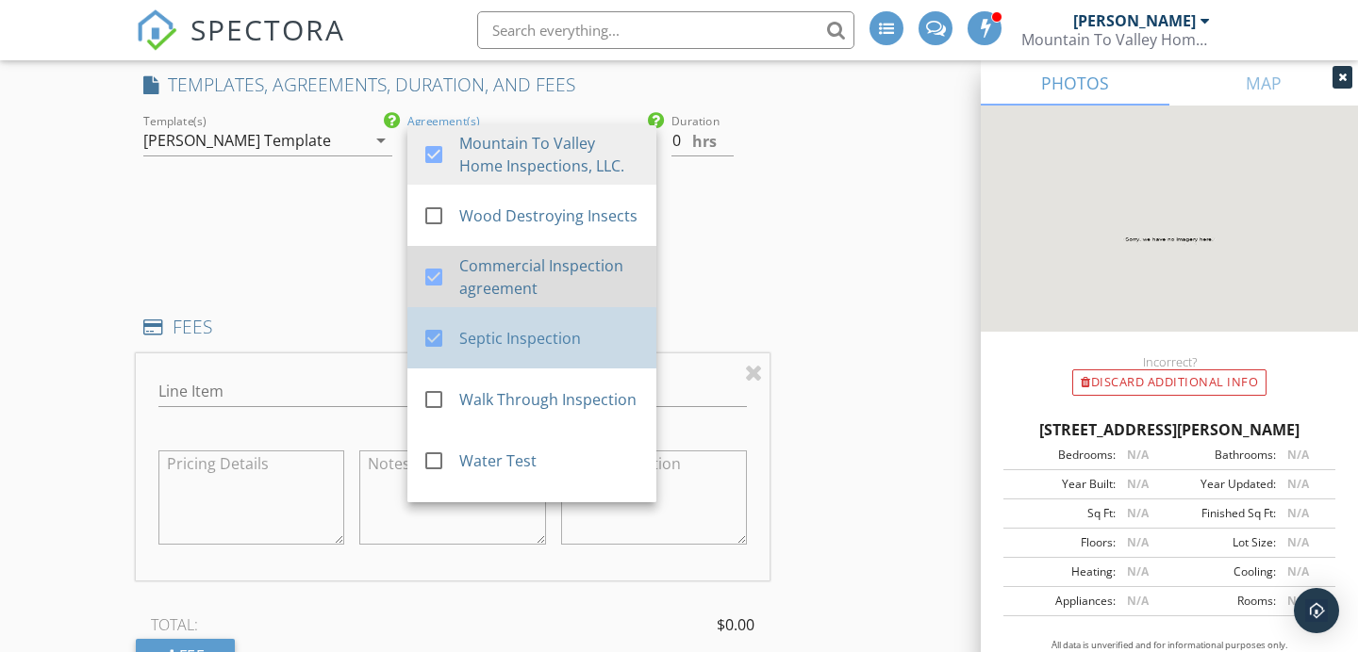
click at [447, 289] on div at bounding box center [440, 294] width 37 height 11
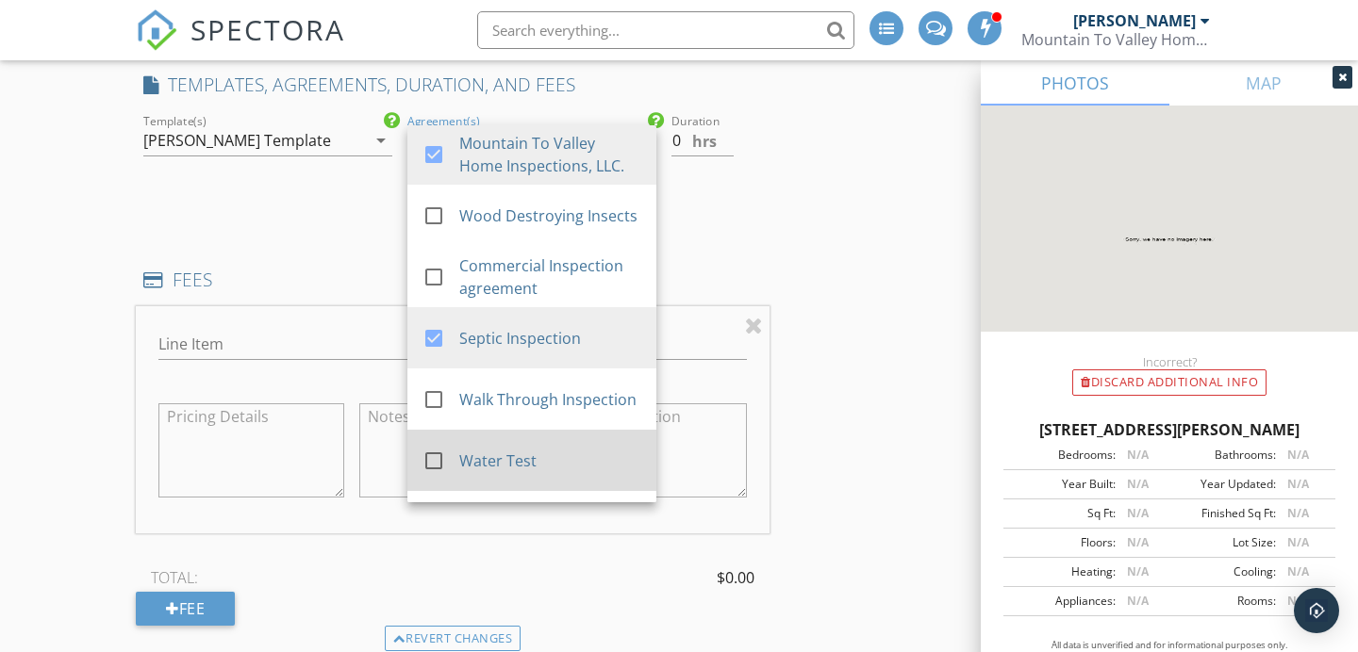
click at [452, 450] on div "check_box_outline_blank" at bounding box center [440, 461] width 37 height 23
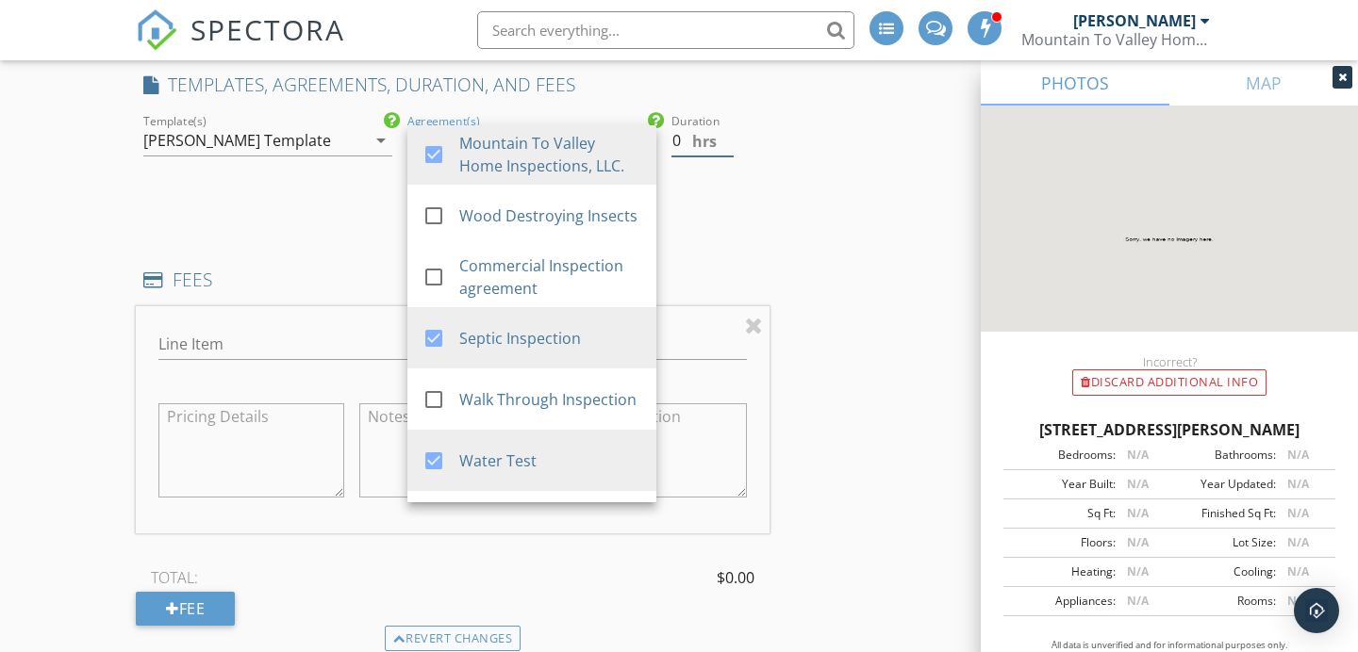
drag, startPoint x: 668, startPoint y: 124, endPoint x: 654, endPoint y: 124, distance: 13.2
click at [660, 123] on div "check_box_outline_blank Mountain To Valley Home Inspections check_box_outline_b…" at bounding box center [453, 166] width 634 height 112
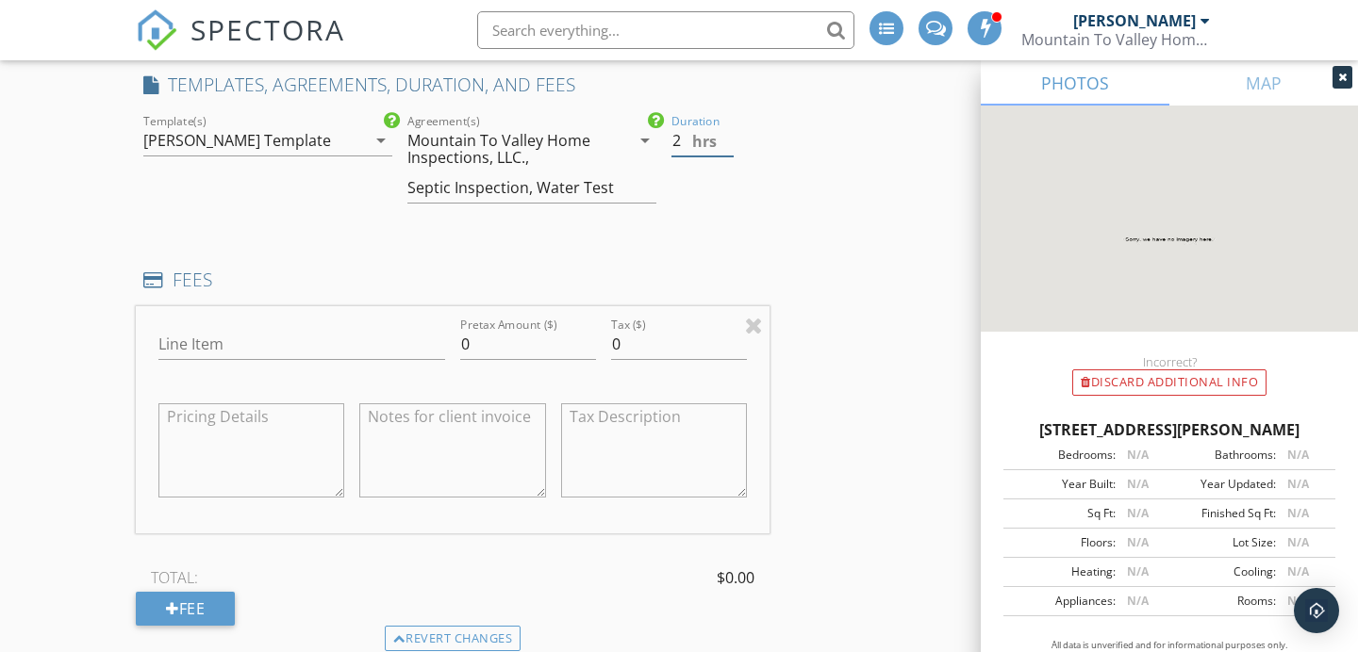
type input "2"
click at [393, 336] on input "Line Item" at bounding box center [301, 344] width 287 height 31
type input "Home Inspection"
drag, startPoint x: 415, startPoint y: 323, endPoint x: 386, endPoint y: 322, distance: 29.2
click at [386, 322] on div "Line Item Home Inspection Pretax Amount ($) 0 Tax ($) 0" at bounding box center [453, 419] width 634 height 227
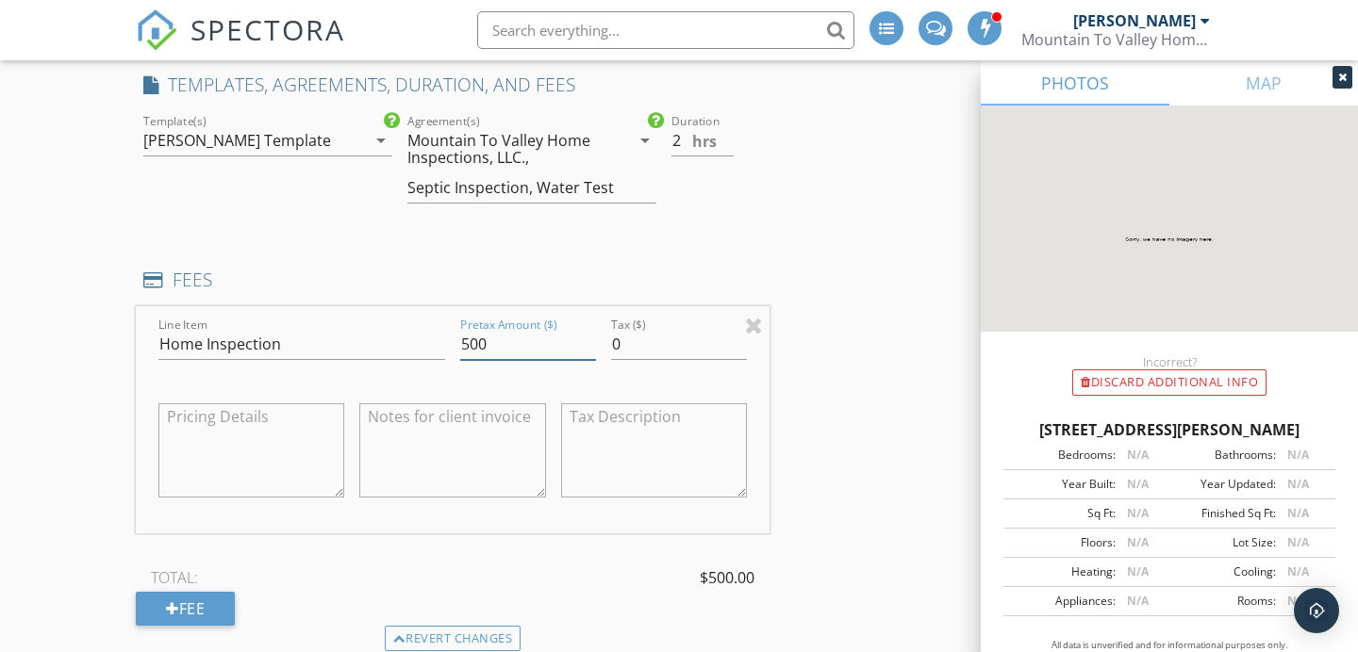
type input "500"
drag, startPoint x: 189, startPoint y: 616, endPoint x: 198, endPoint y: 591, distance: 26.3
click at [190, 626] on div "Revert changes" at bounding box center [453, 639] width 634 height 26
click at [204, 592] on div "Fee" at bounding box center [185, 609] width 99 height 34
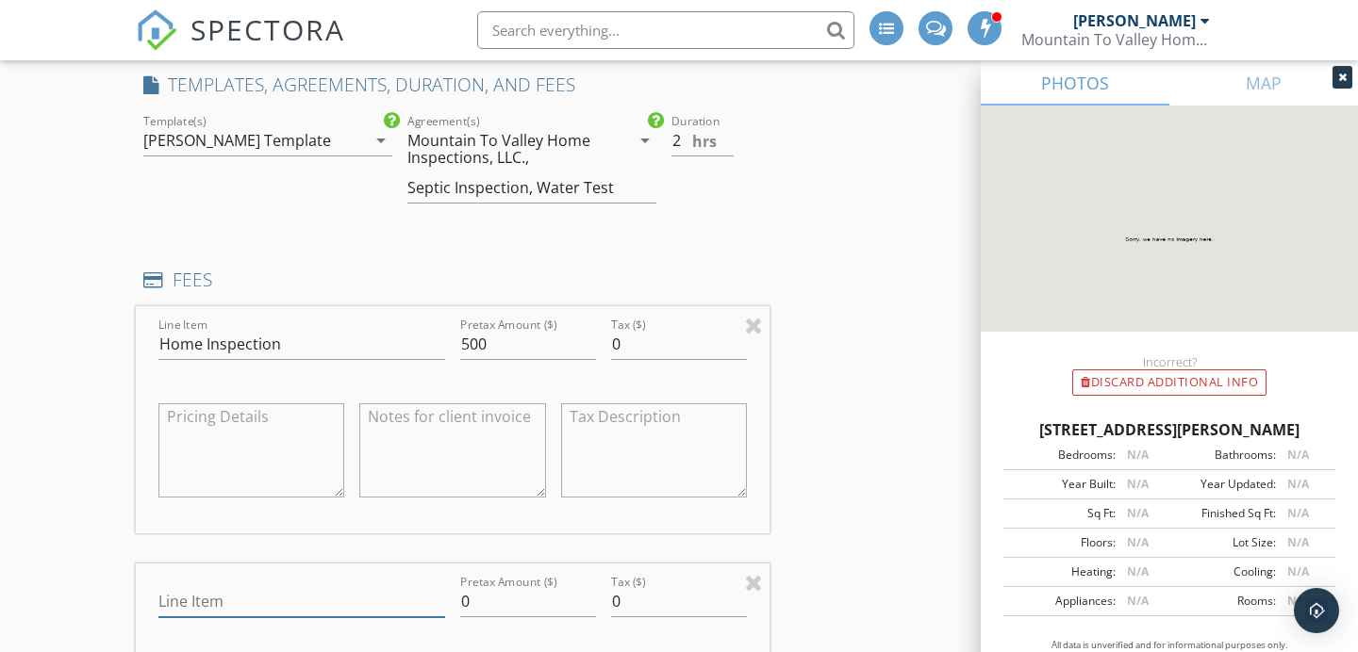
click at [220, 586] on input "Line Item" at bounding box center [301, 601] width 287 height 31
drag, startPoint x: 280, startPoint y: 587, endPoint x: 74, endPoint y: 592, distance: 205.6
type input "Water Test"
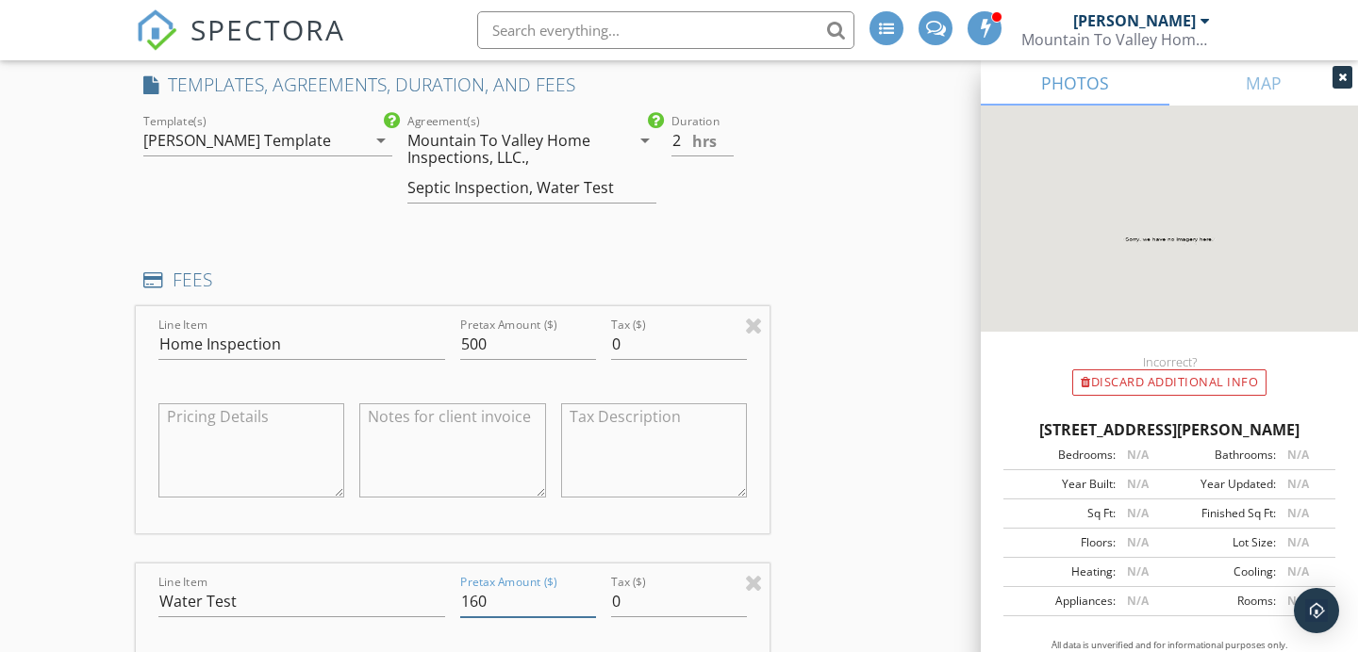
type input "160"
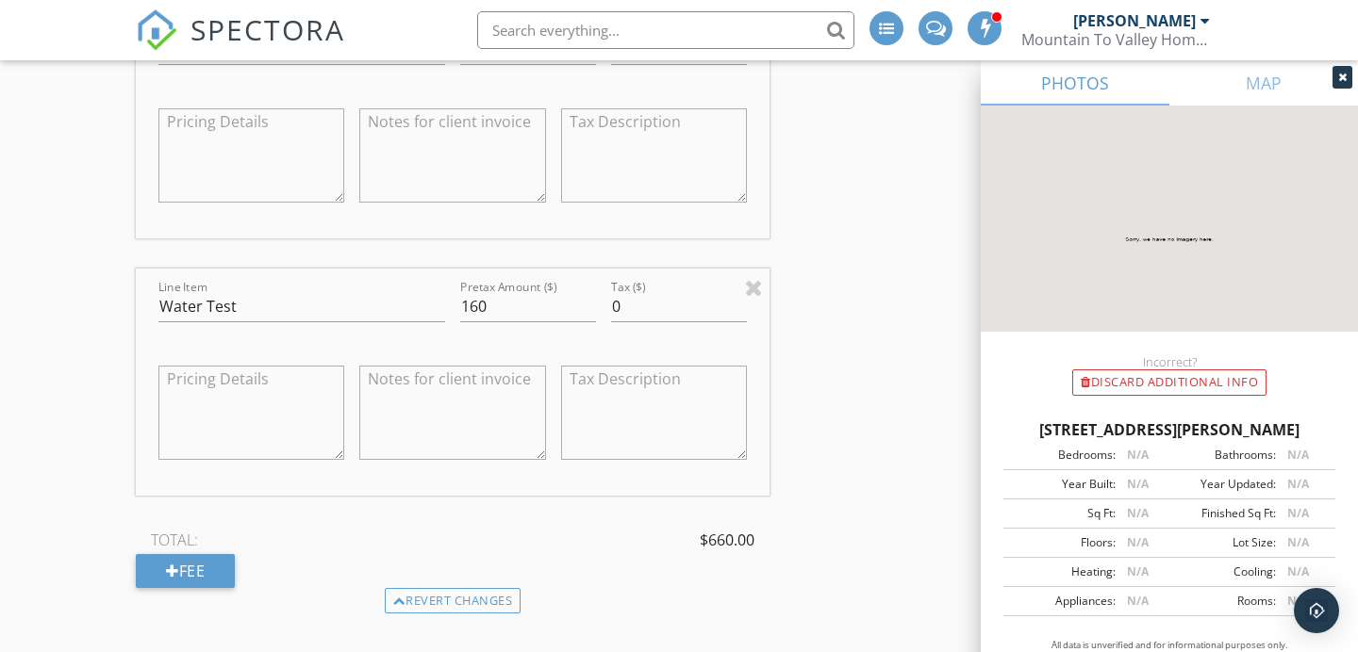
scroll to position [1856, 0]
click at [239, 547] on div "TOTAL: $660.00 Fee" at bounding box center [453, 550] width 634 height 62
click at [230, 548] on div "Fee" at bounding box center [185, 564] width 99 height 34
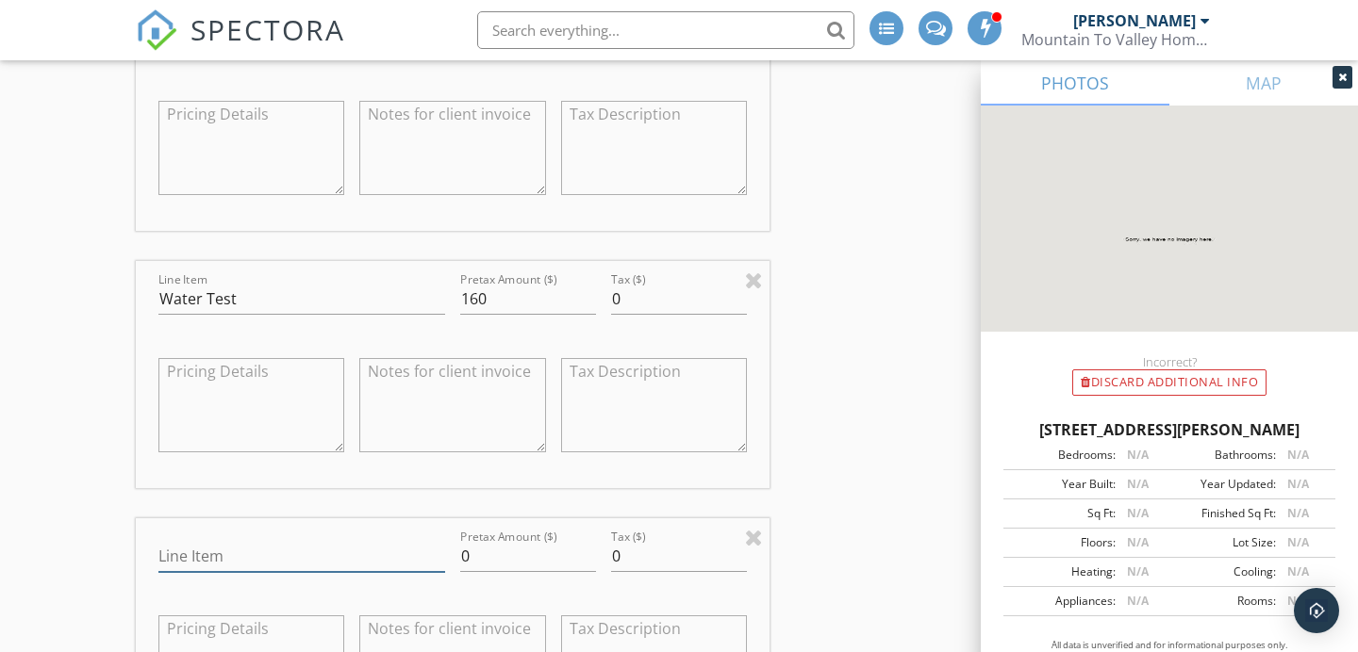
click at [233, 546] on input "Line Item" at bounding box center [301, 556] width 287 height 31
type input "Septic Inspection"
drag, startPoint x: 415, startPoint y: 539, endPoint x: 392, endPoint y: 538, distance: 22.6
click at [393, 539] on div "Line Item Septic Inspection Pretax Amount ($) 0 Tax ($) 0" at bounding box center [453, 632] width 634 height 227
type input "275"
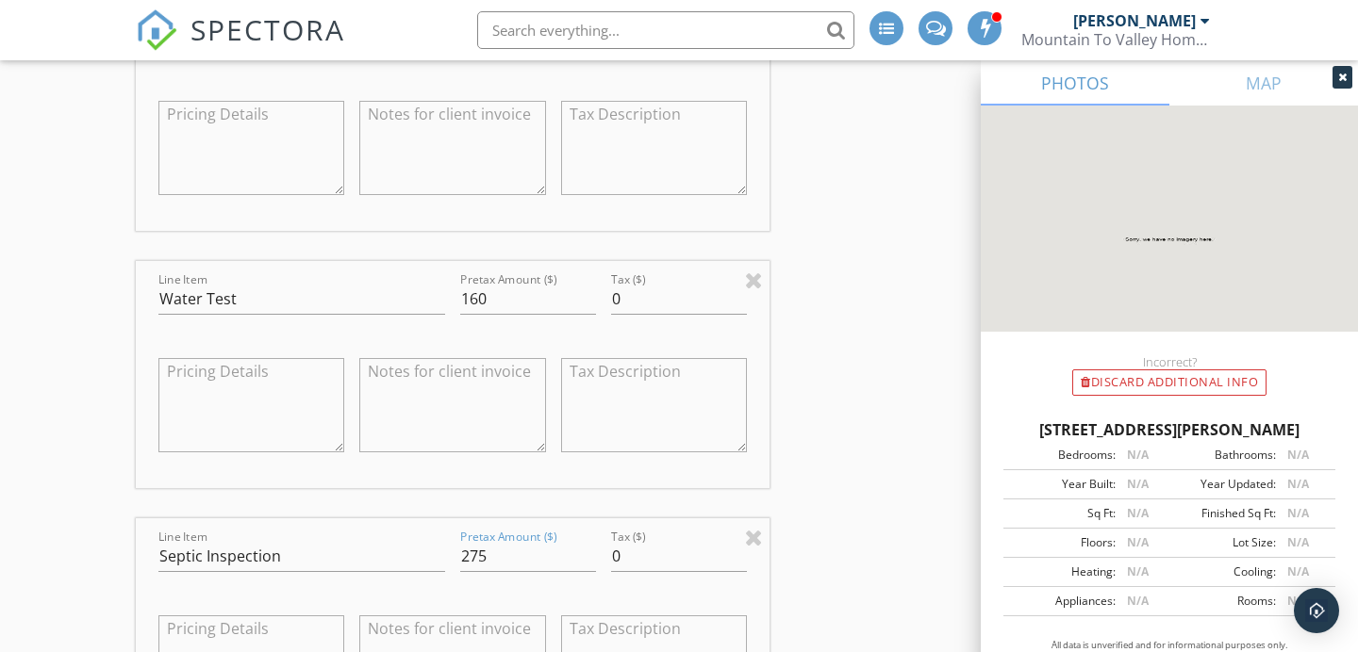
click at [942, 475] on div "INSPECTOR(S) check_box_outline_blank Justin Weber check_box Mike Bonita PRIMARY…" at bounding box center [679, 636] width 1086 height 4546
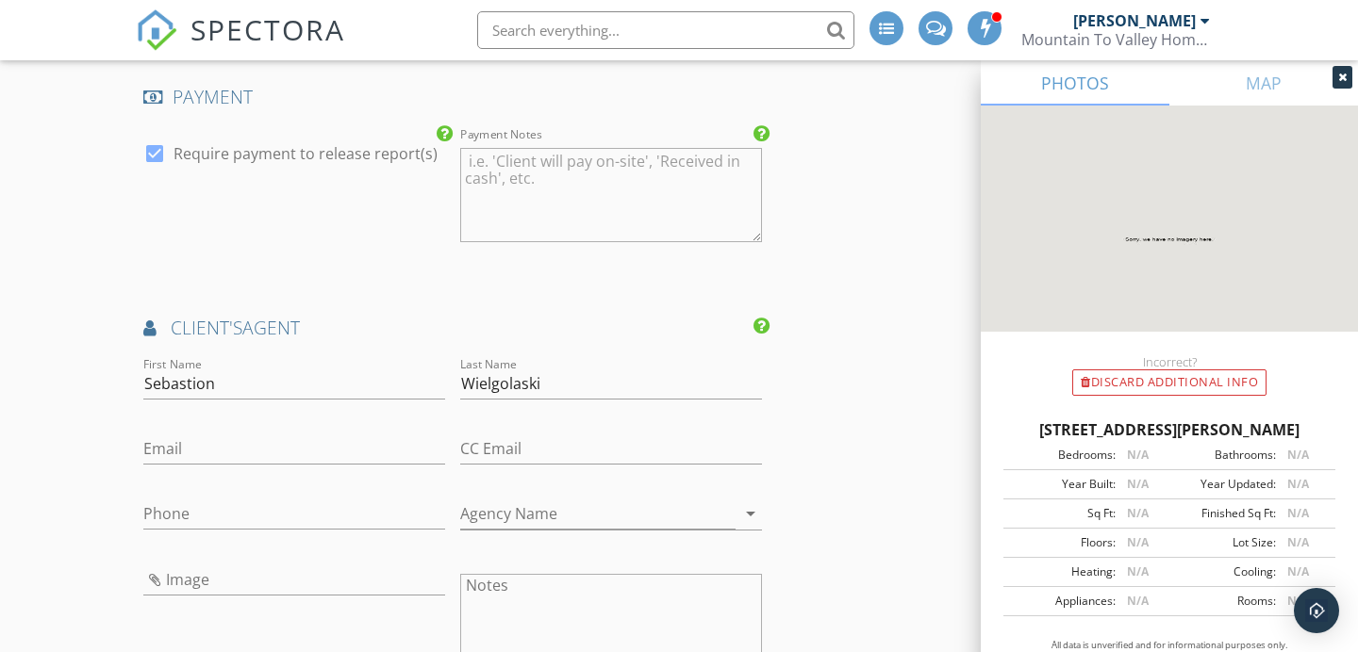
scroll to position [2829, 0]
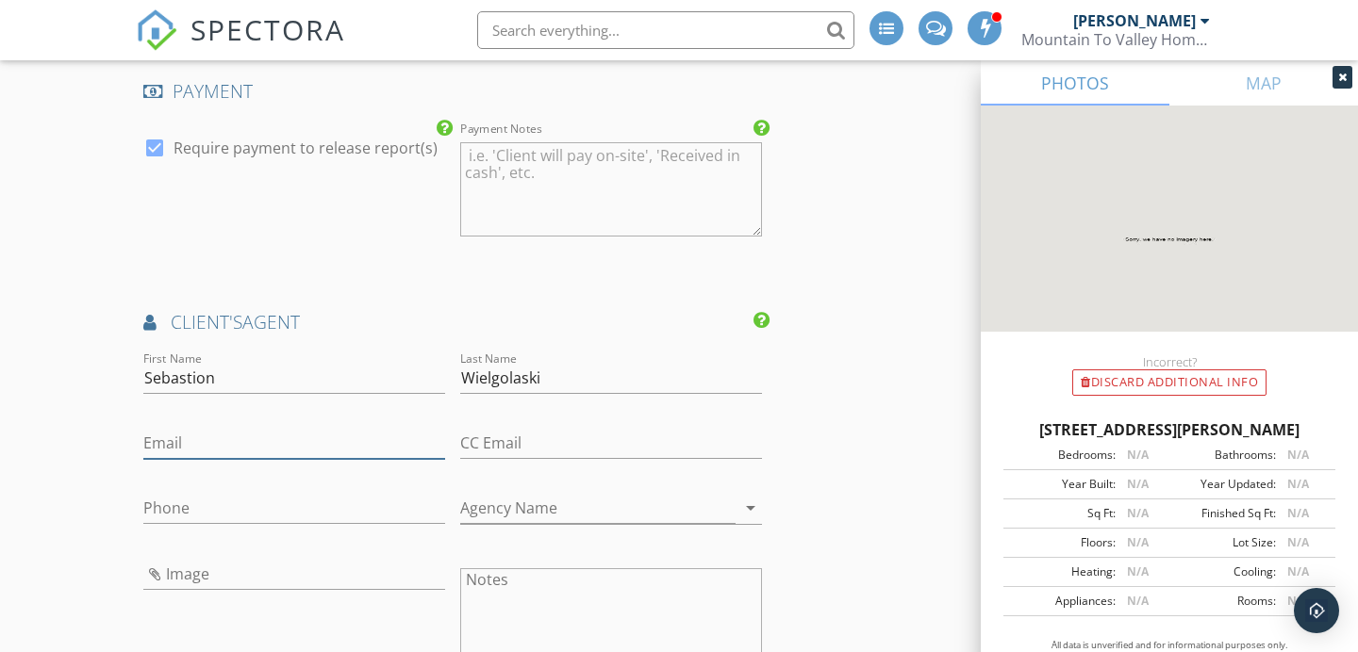
click at [332, 435] on input "Email" at bounding box center [294, 443] width 302 height 31
paste input "wielgolaskirealestate@gmail.com"
type input "wielgolaskirealestate@gmail.com"
click at [348, 532] on div at bounding box center [294, 537] width 302 height 11
click at [354, 508] on div "Phone" at bounding box center [294, 518] width 302 height 50
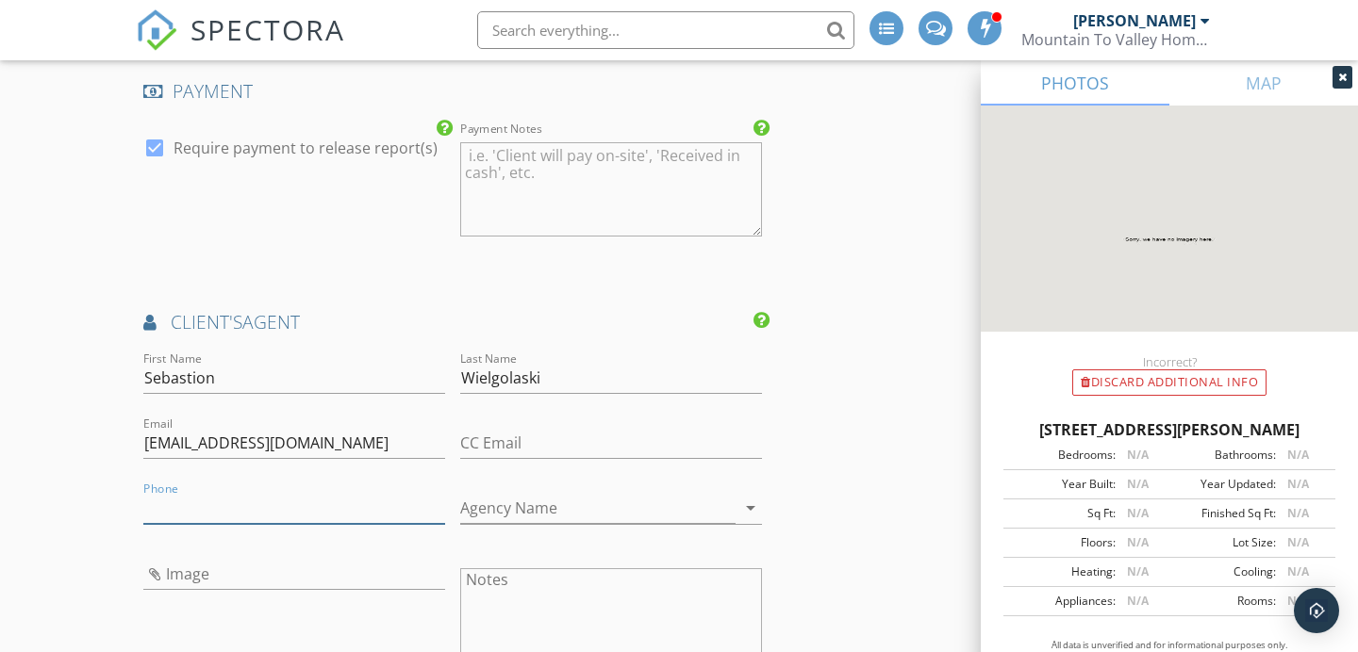
click at [324, 493] on input "Phone" at bounding box center [294, 508] width 302 height 31
paste input "570-236-5551"
type input "570-236-5551"
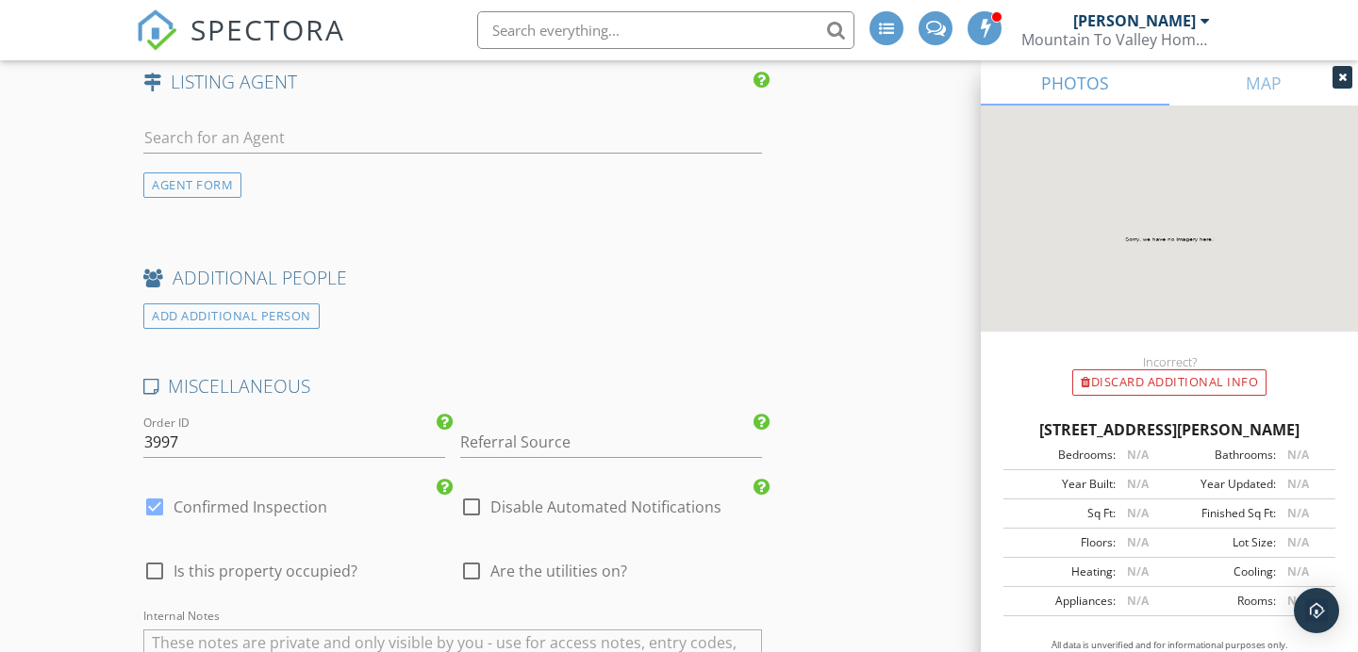
scroll to position [3576, 0]
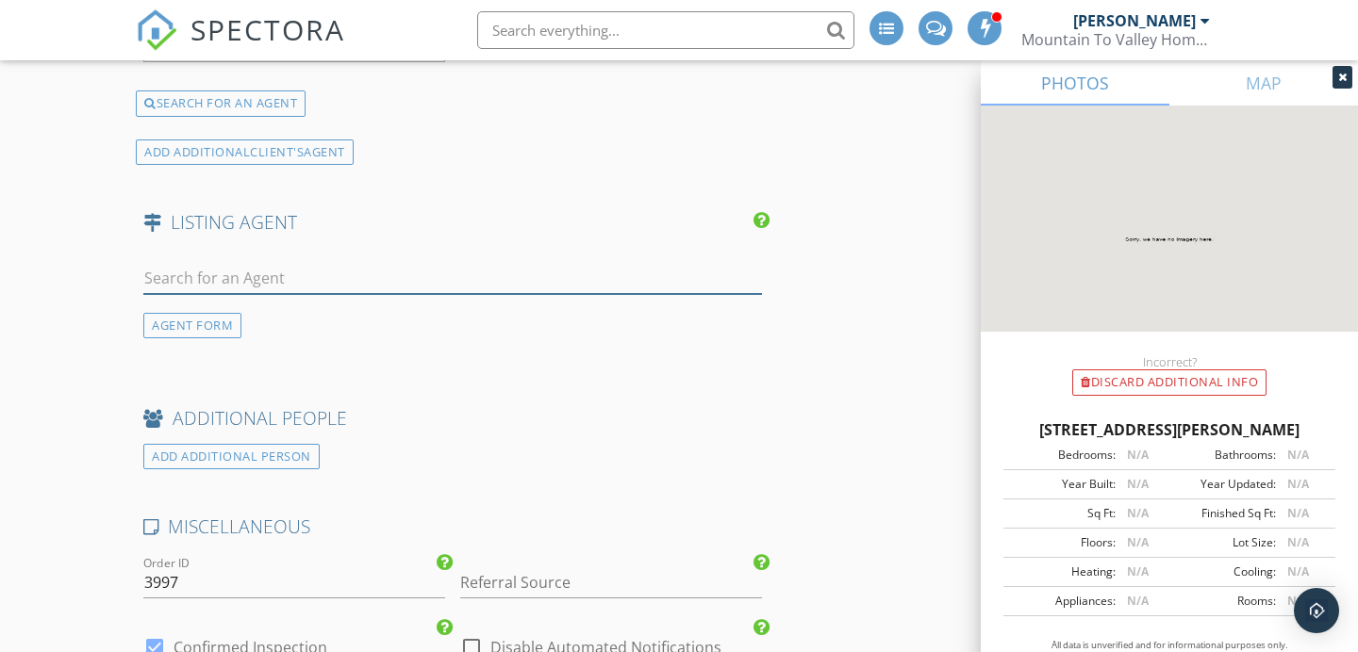
click at [319, 263] on input "text" at bounding box center [452, 278] width 619 height 31
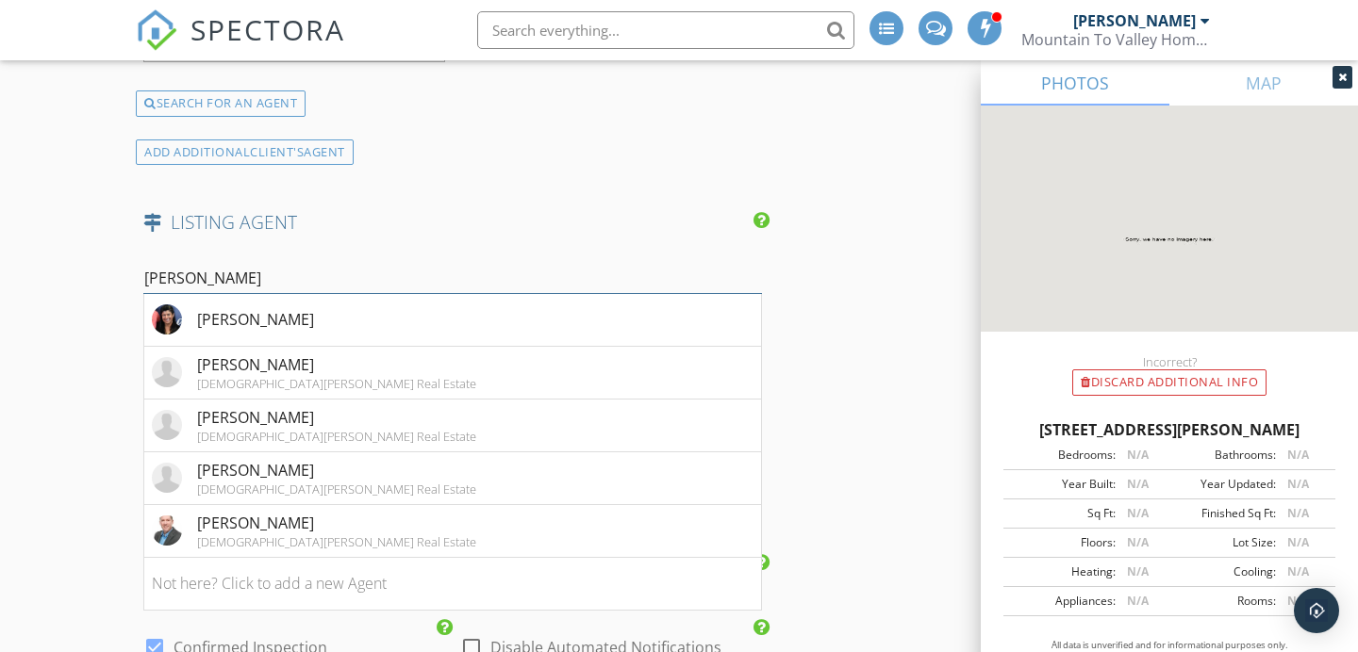
type input "saunders"
drag, startPoint x: 904, startPoint y: 278, endPoint x: 726, endPoint y: 311, distance: 181.2
drag, startPoint x: 180, startPoint y: 248, endPoint x: 85, endPoint y: 216, distance: 100.5
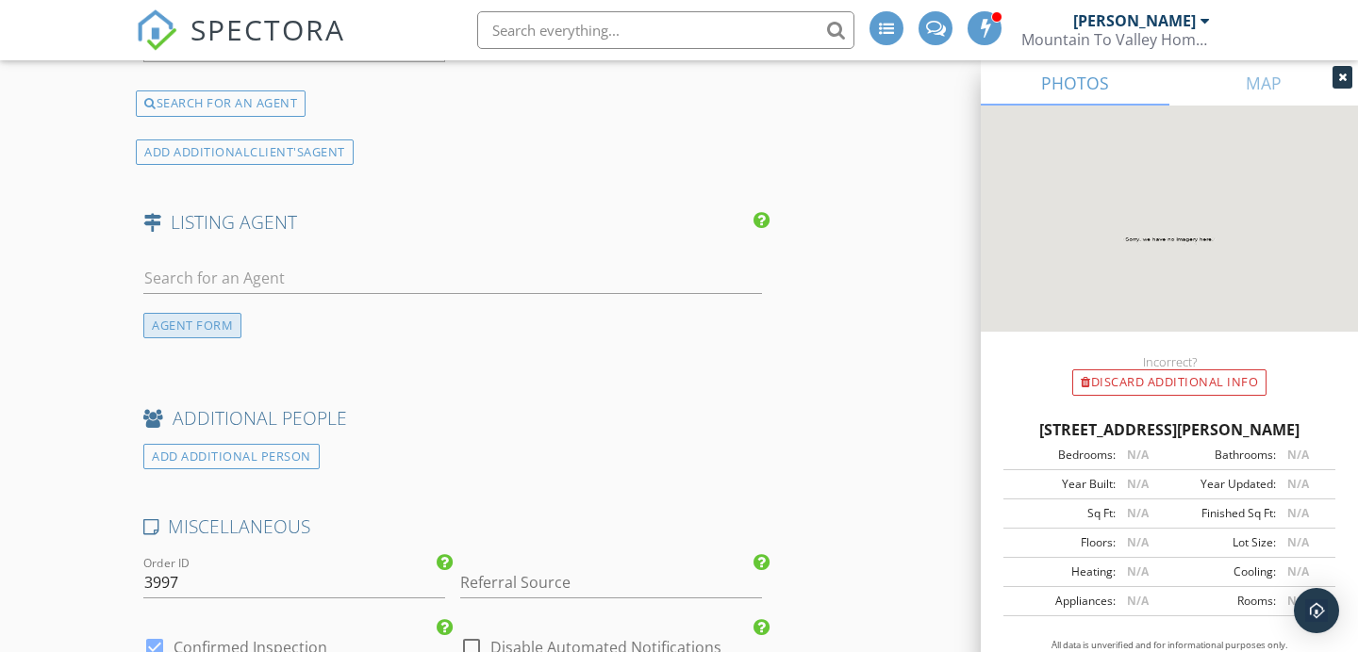
click at [190, 302] on div at bounding box center [452, 307] width 619 height 11
click at [186, 313] on div "AGENT FORM" at bounding box center [192, 325] width 98 height 25
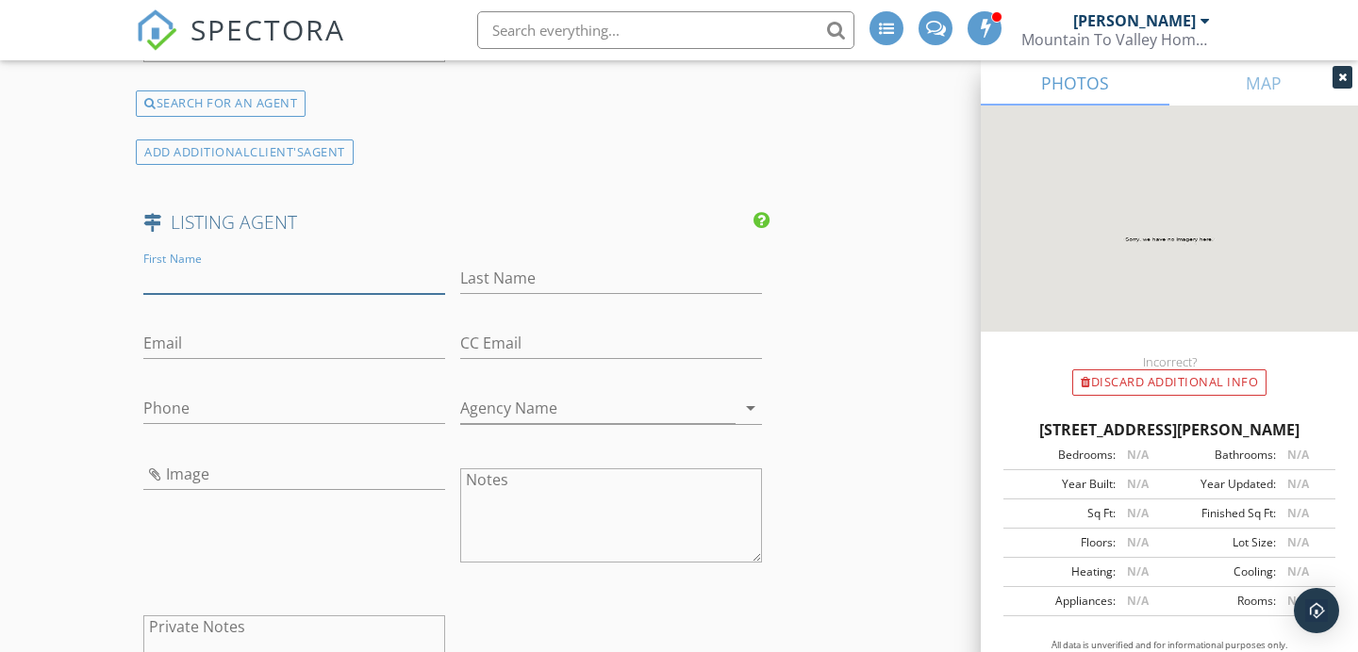
click at [223, 275] on input "First Name" at bounding box center [294, 278] width 302 height 31
type input "Pat"
type input "Saunders"
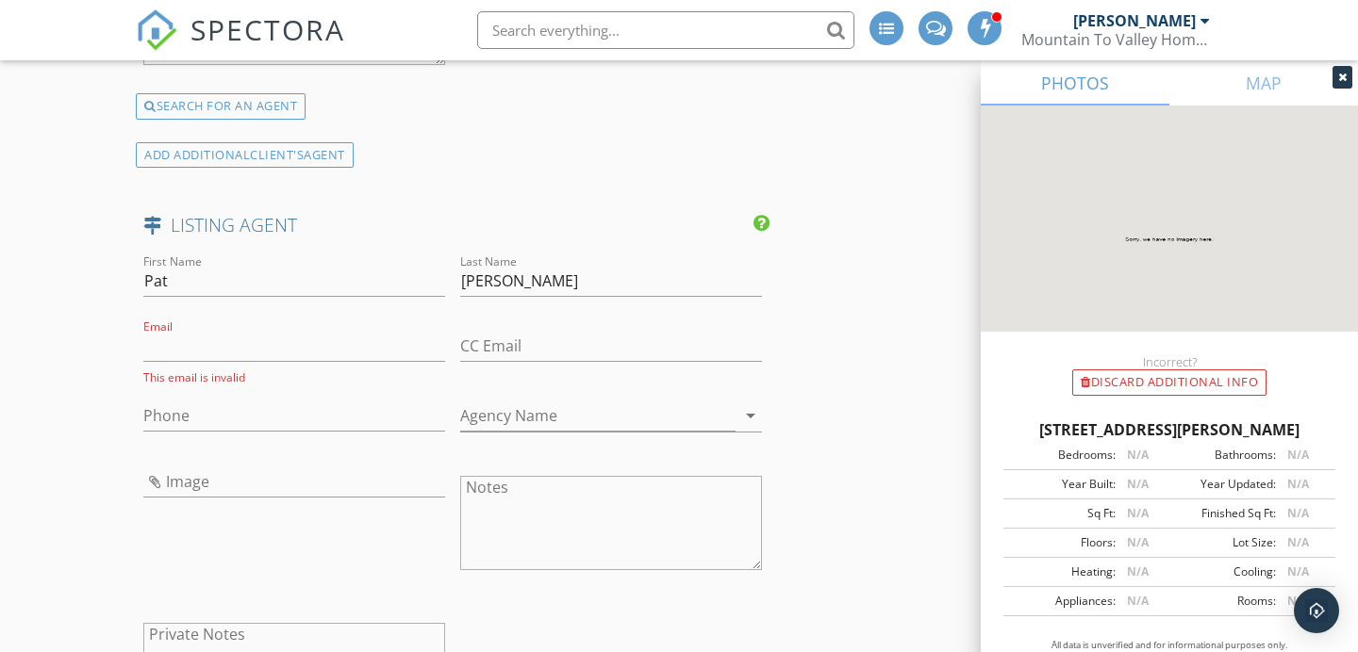
click at [317, 389] on div "Phone" at bounding box center [294, 419] width 302 height 61
click at [318, 401] on input "Phone" at bounding box center [294, 416] width 302 height 31
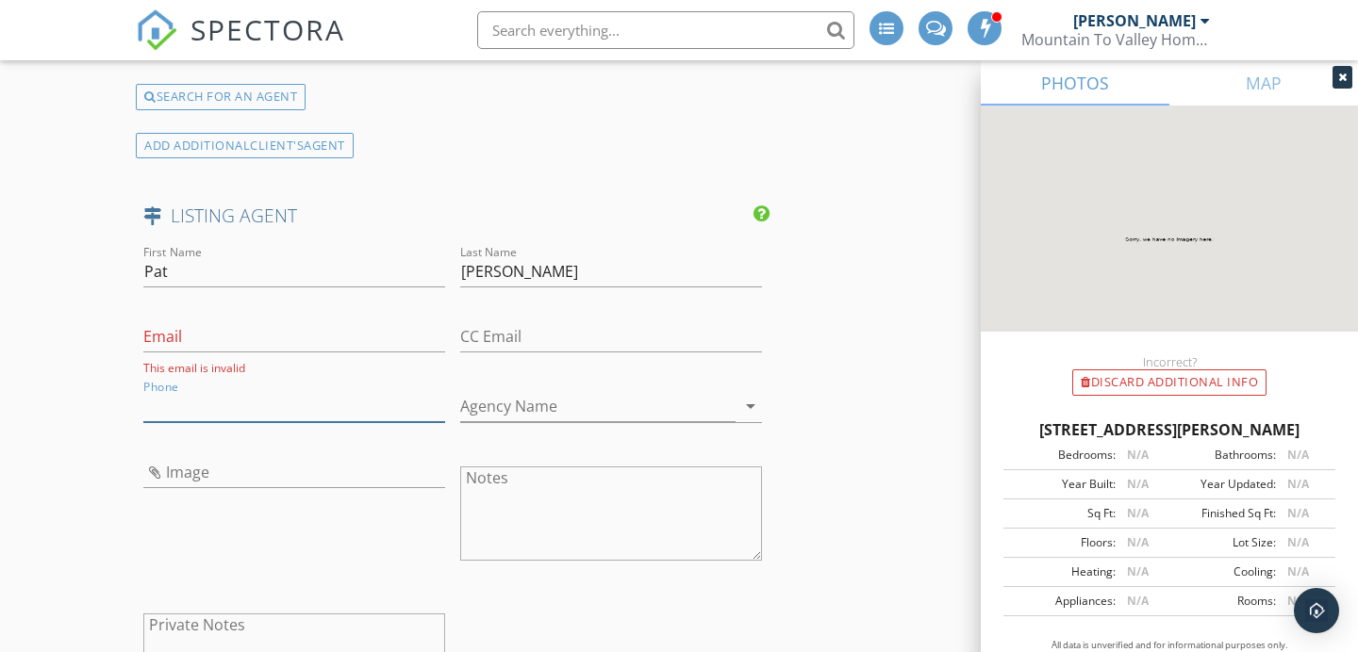
paste input "610-390-2940"
type input "610-390-2940"
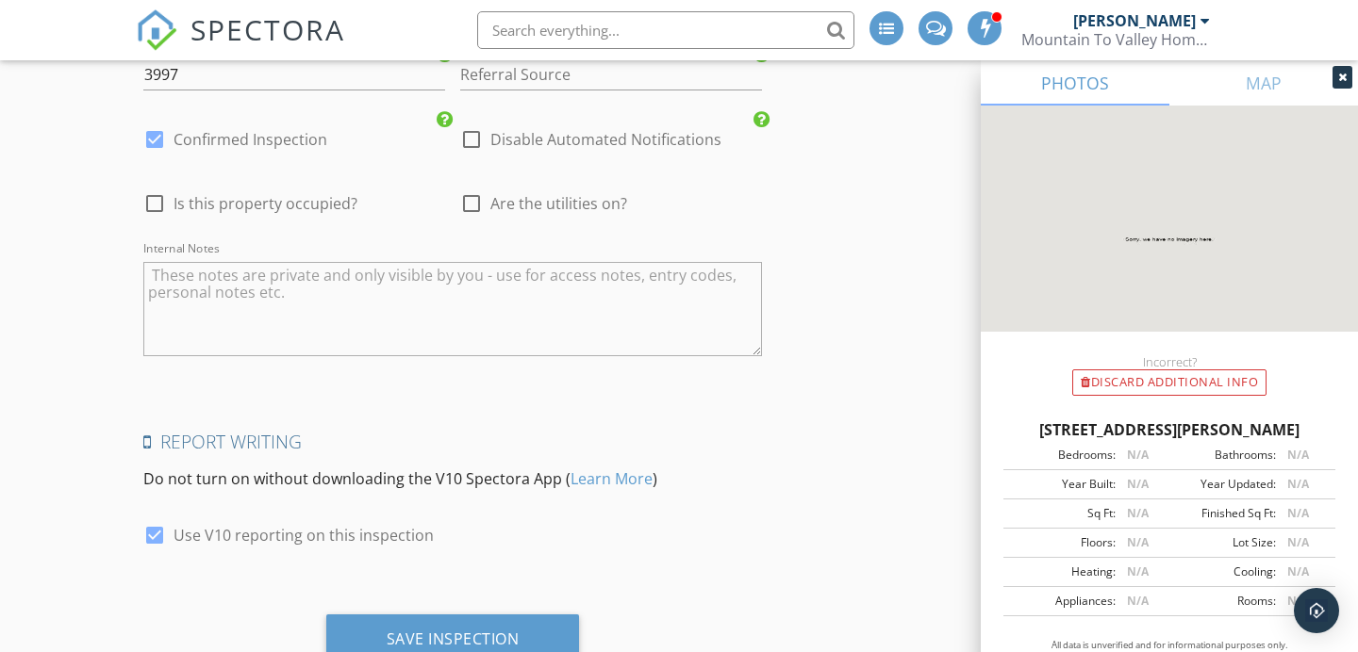
scroll to position [4596, 0]
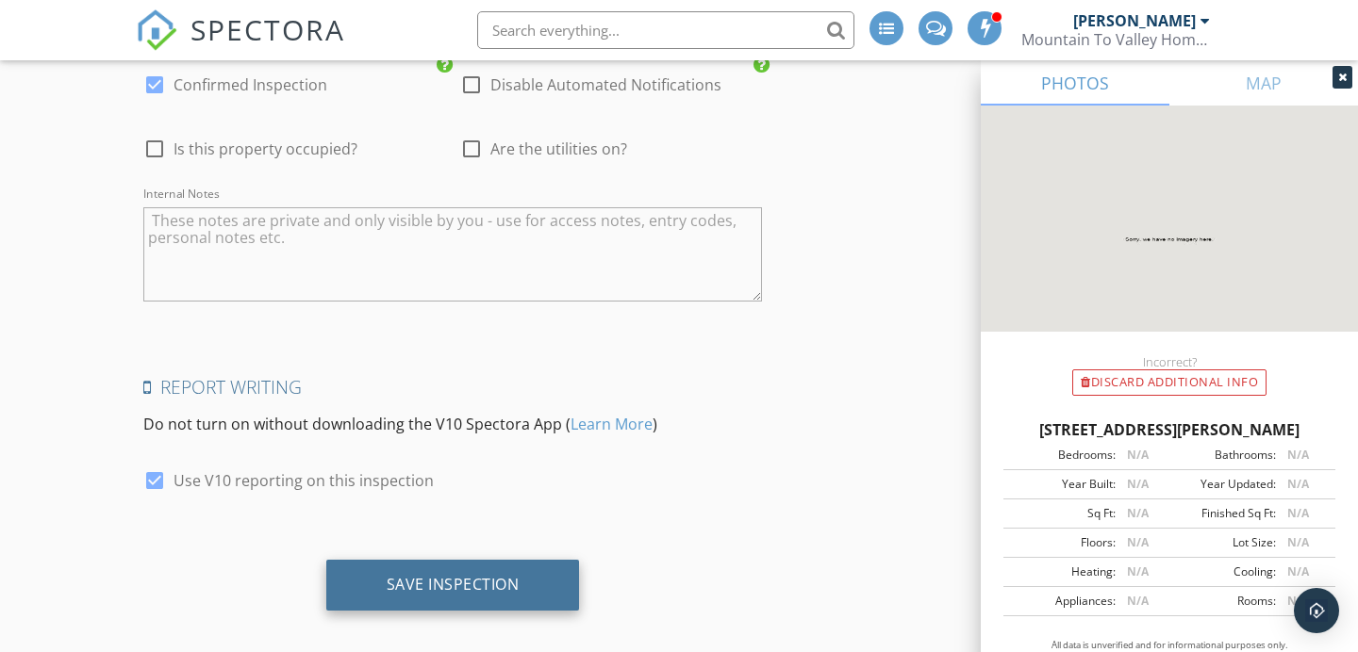
click at [487, 575] on div "Save Inspection" at bounding box center [453, 584] width 133 height 19
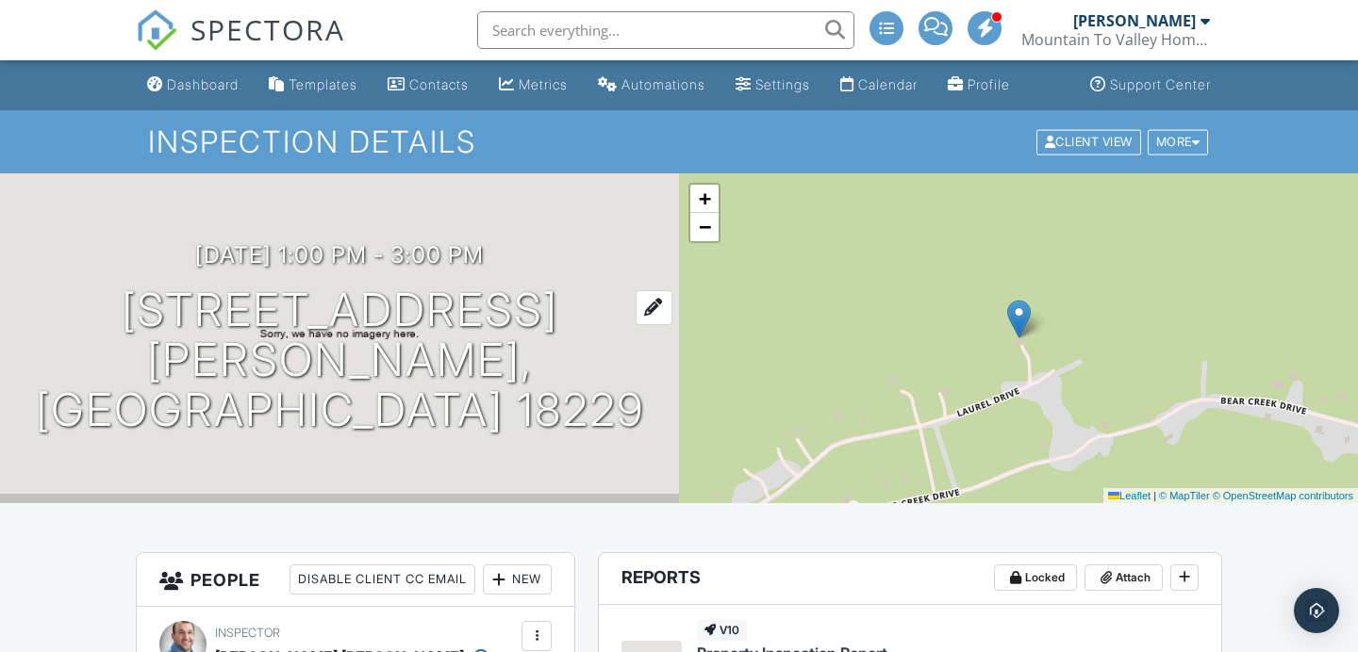
scroll to position [14, 0]
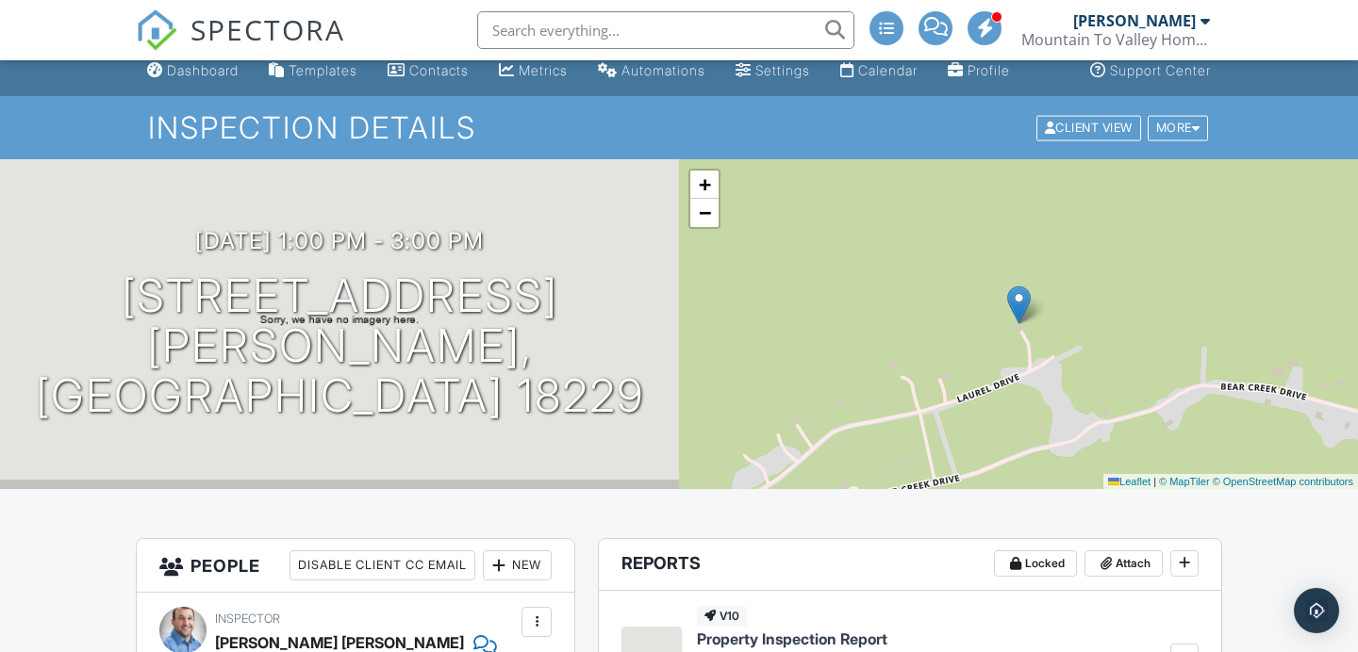
click at [191, 82] on link "Dashboard" at bounding box center [193, 71] width 107 height 35
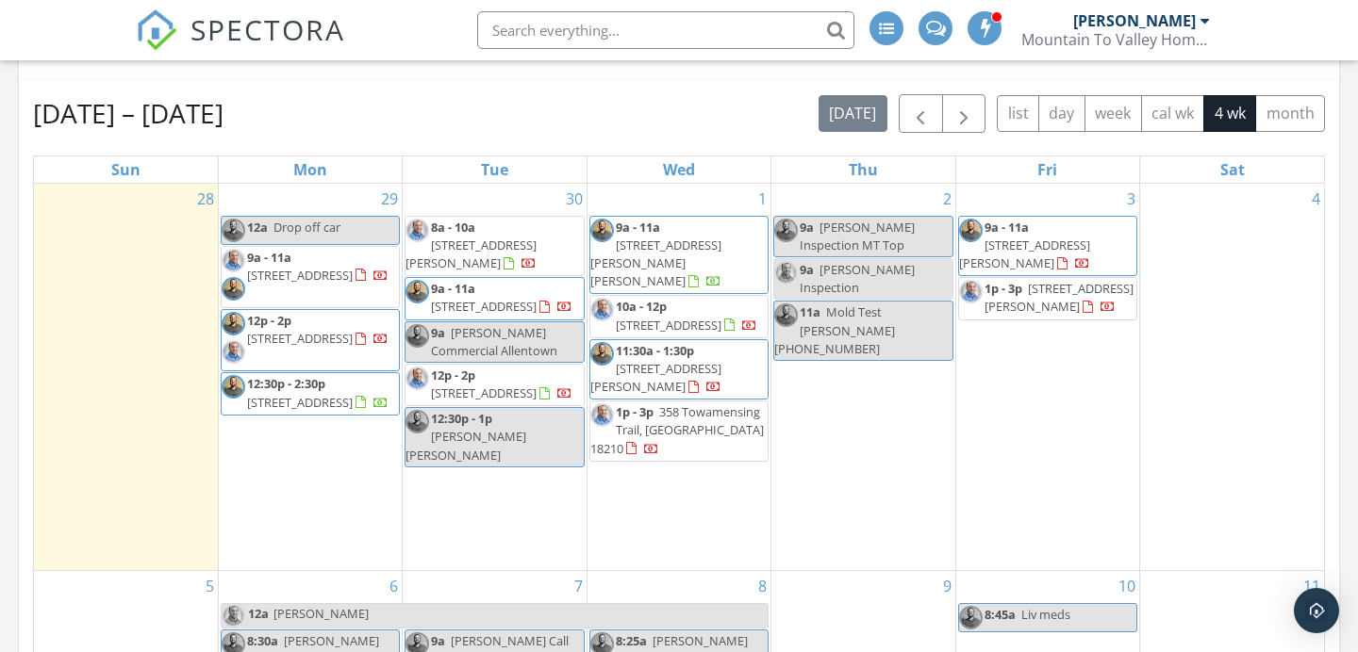
scroll to position [809, 0]
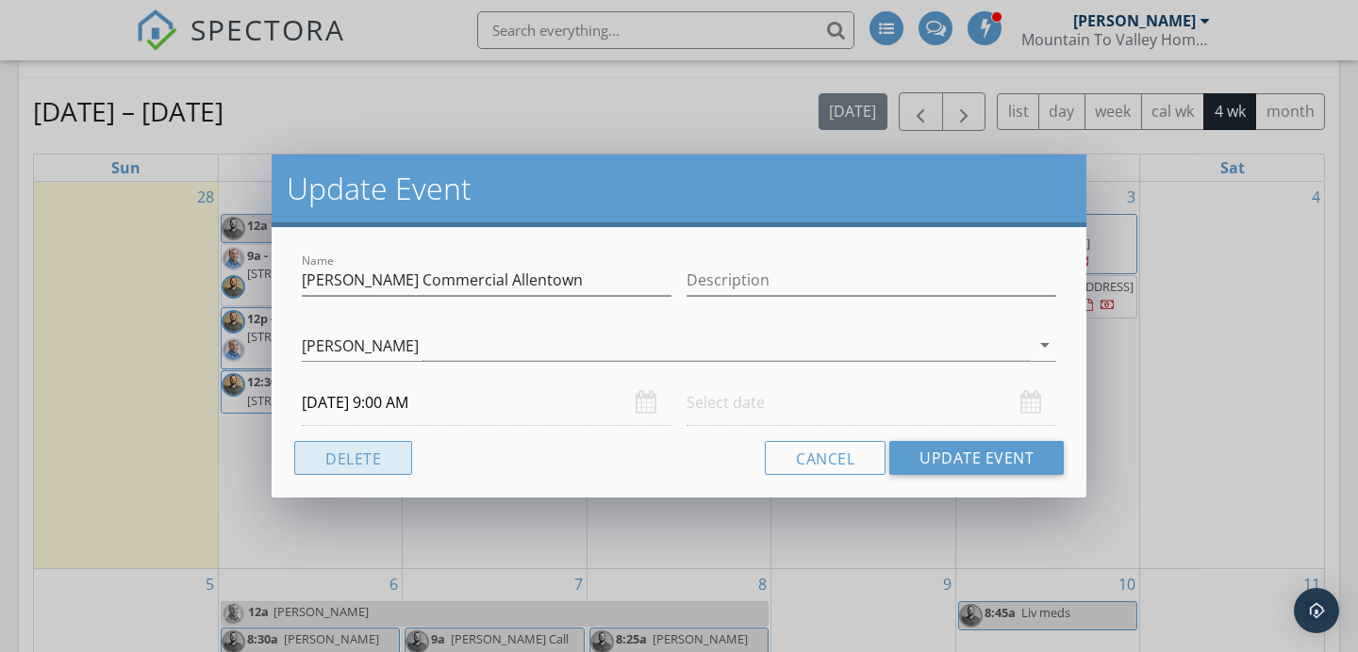
click at [364, 478] on div "Name Justin Commercial Allentown Description Justin Weber arrow_drop_down 09/30…" at bounding box center [679, 362] width 815 height 271
click at [370, 468] on button "Delete" at bounding box center [353, 458] width 118 height 34
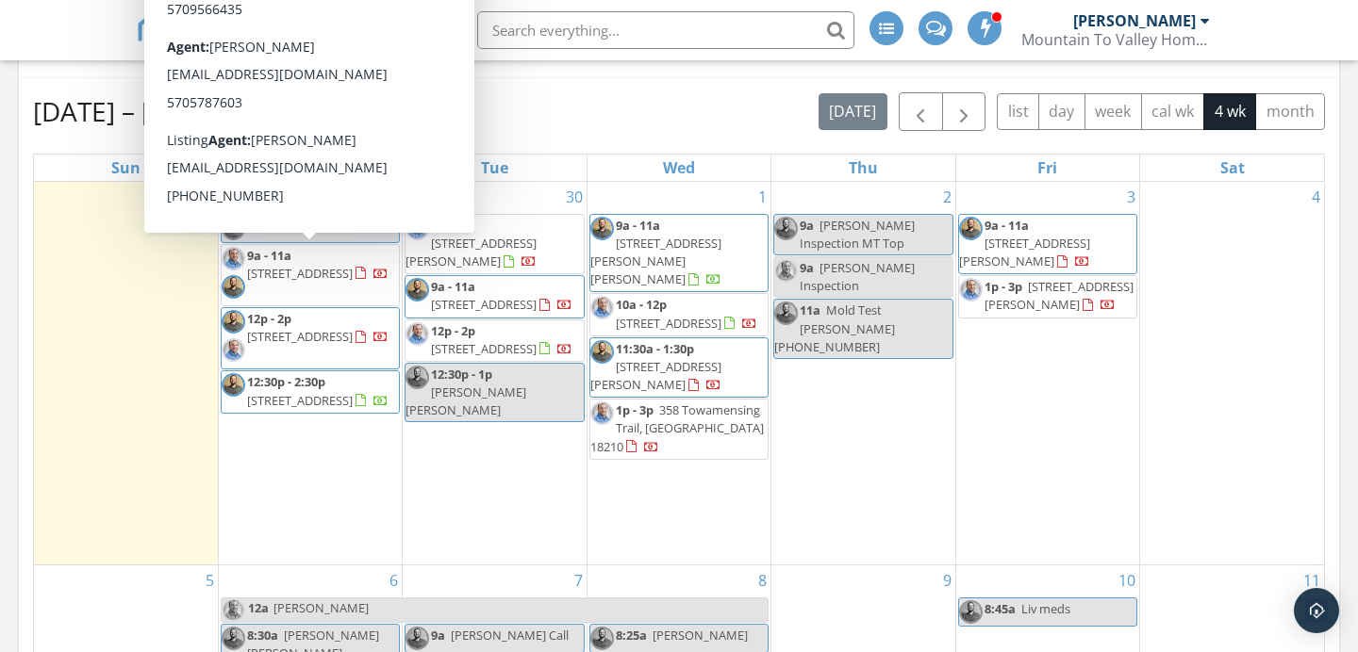
click at [341, 278] on span "61 RHEDWOOD AVENUE, SUGARLOAF 18249" at bounding box center [300, 273] width 106 height 17
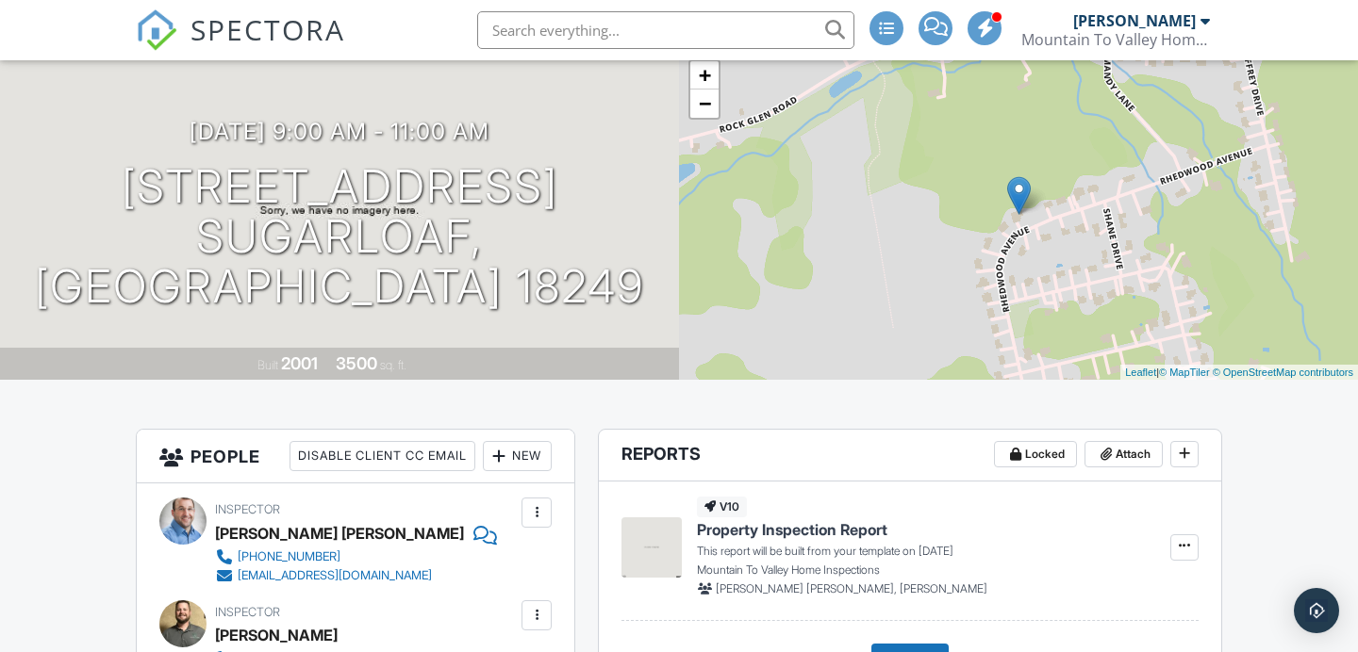
scroll to position [240, 0]
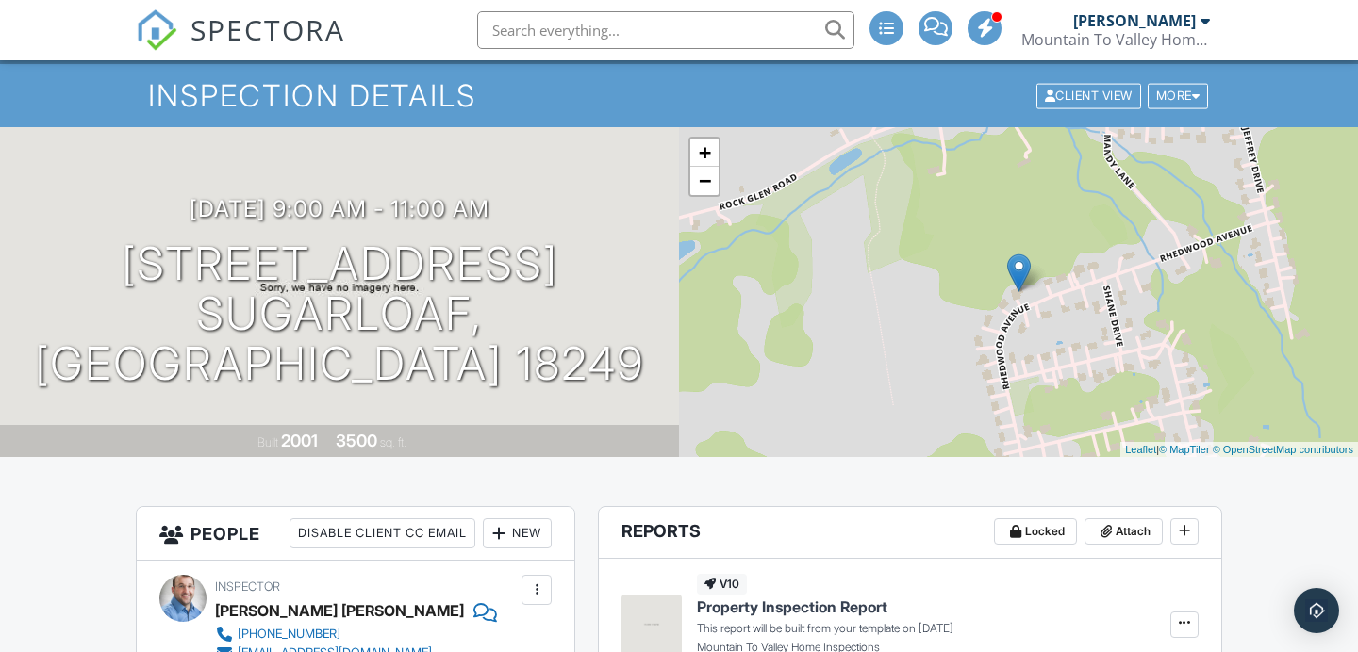
scroll to position [0, 0]
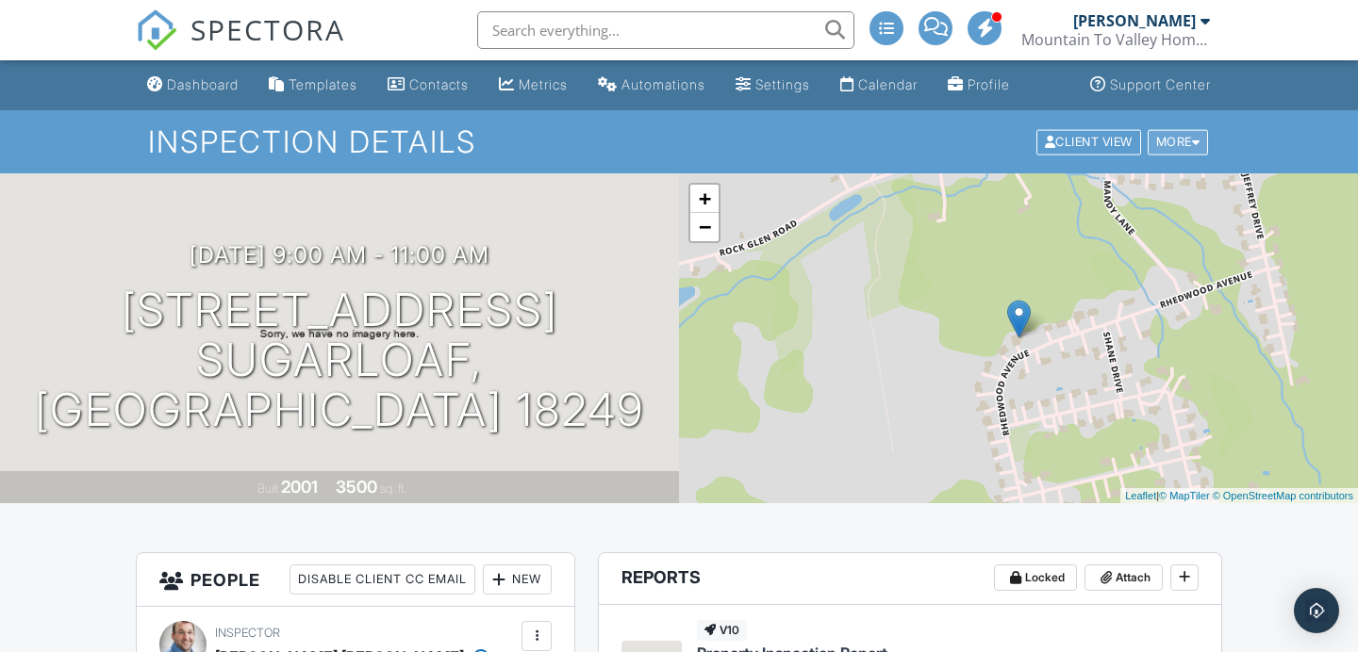
click at [1161, 152] on div "More" at bounding box center [1177, 141] width 61 height 25
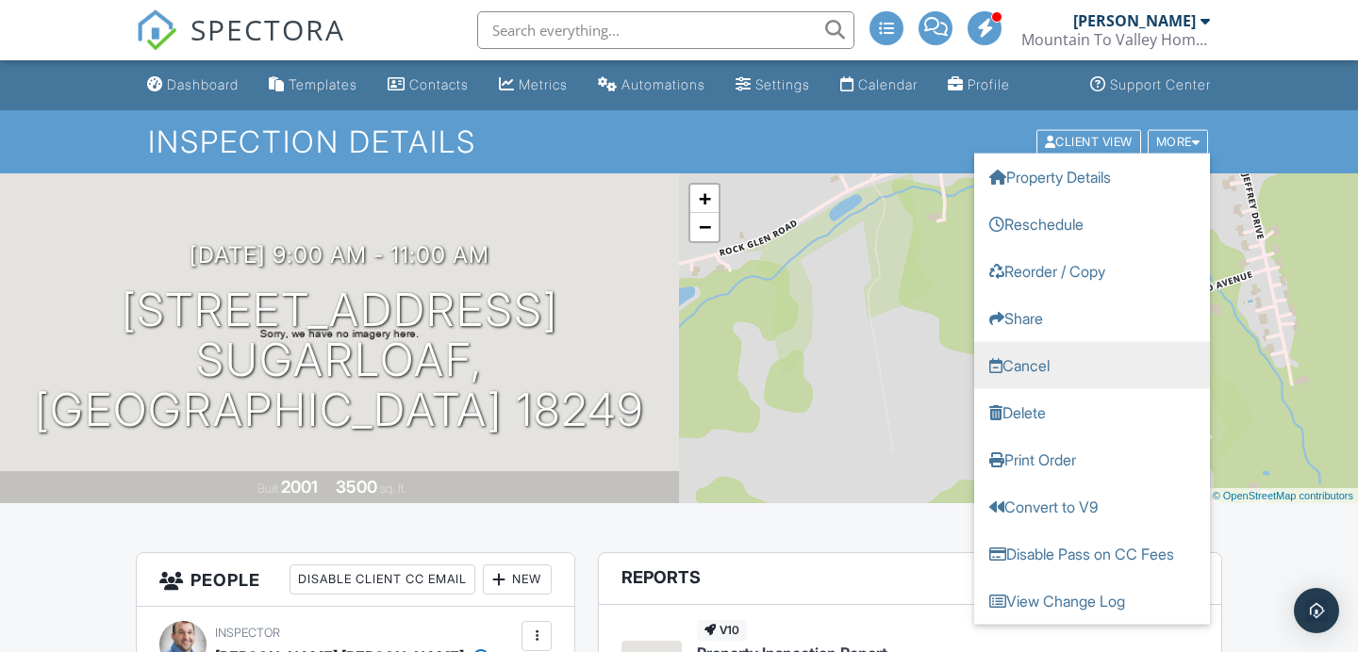
click at [1100, 371] on link "Cancel" at bounding box center [1092, 364] width 236 height 47
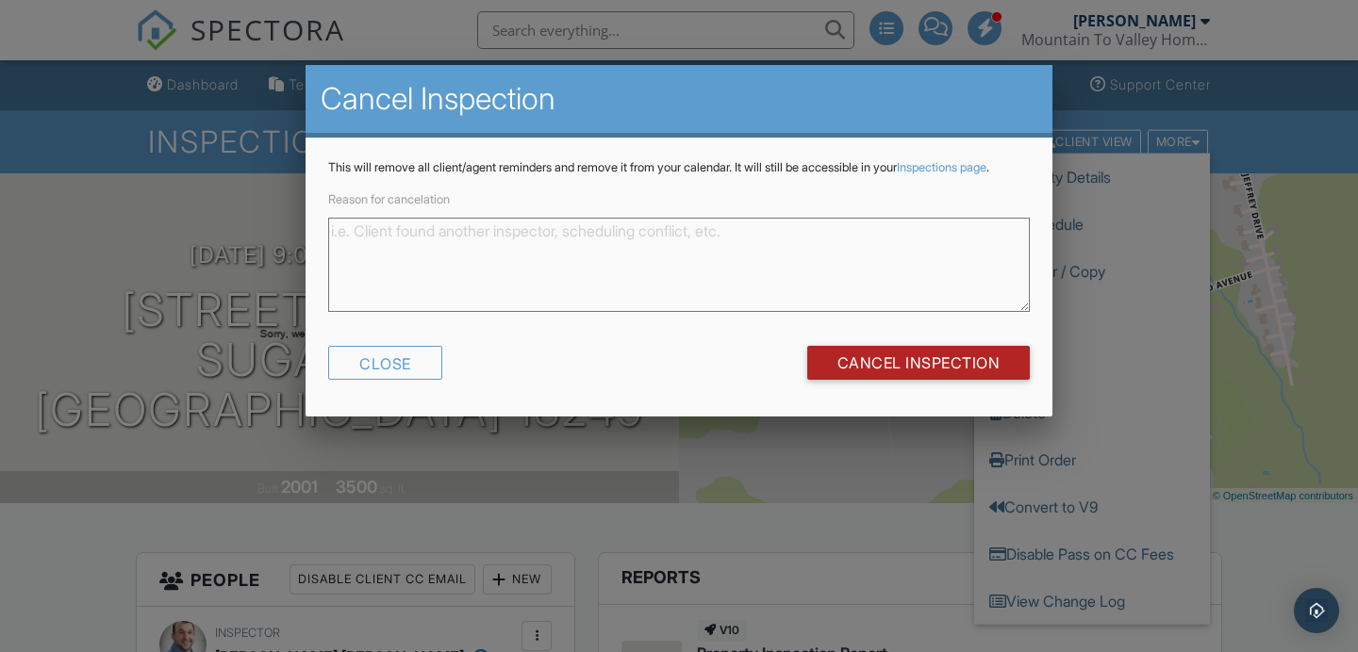
click at [944, 380] on input "Cancel Inspection" at bounding box center [918, 363] width 223 height 34
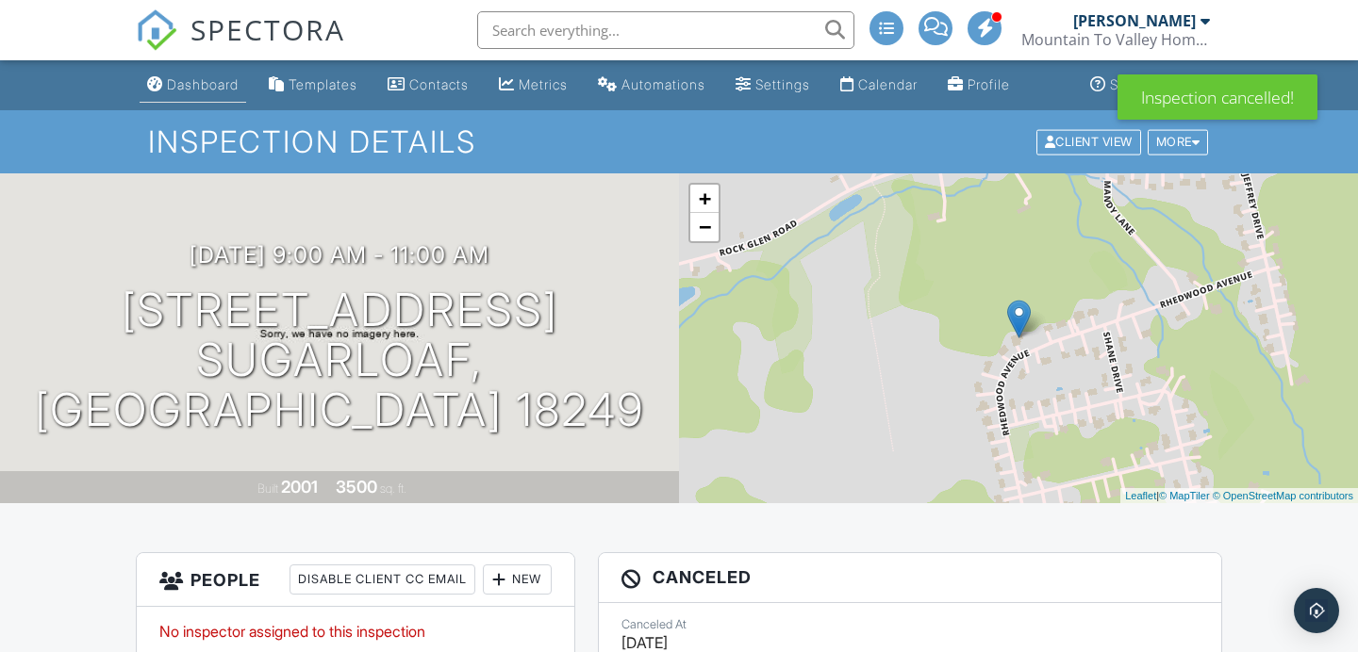
click at [210, 78] on div "Dashboard" at bounding box center [203, 84] width 72 height 16
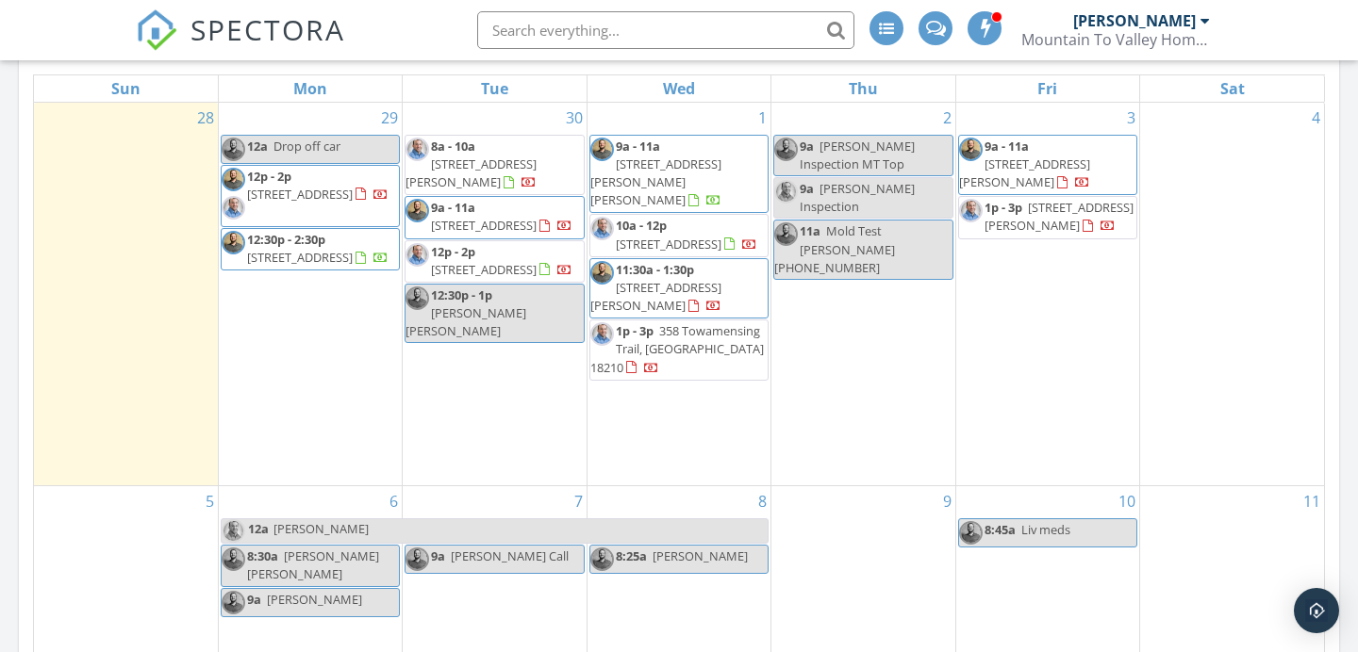
scroll to position [849, 0]
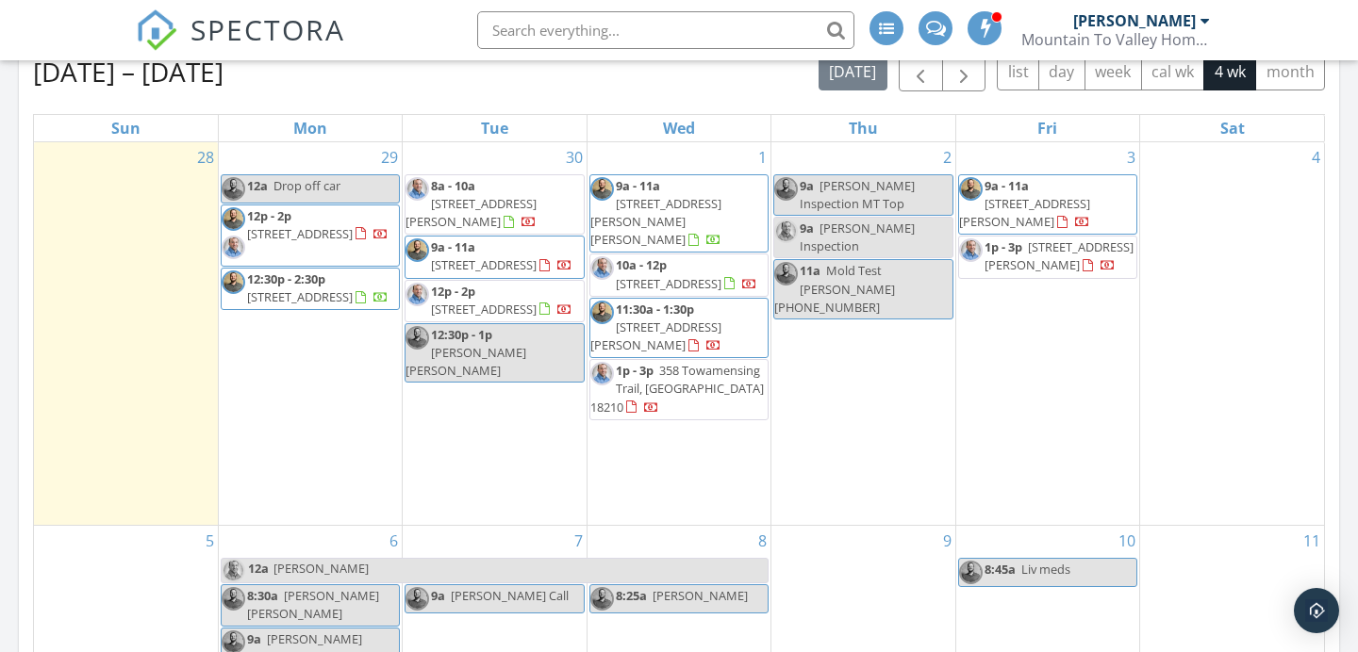
click at [913, 387] on div "2 9a Justin Inspection MT Top 9a Mike Inspection 11a Mold Test Frank Olson 570-…" at bounding box center [862, 334] width 183 height 384
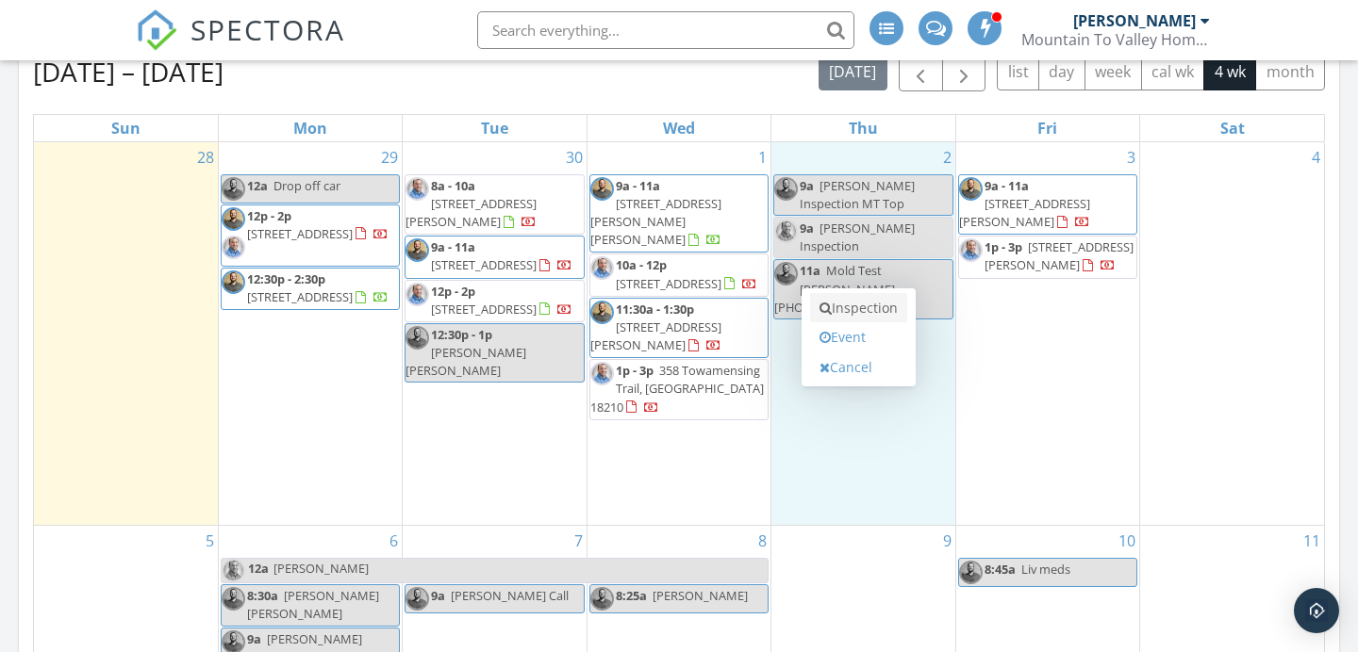
click at [890, 301] on link "Inspection" at bounding box center [858, 308] width 97 height 30
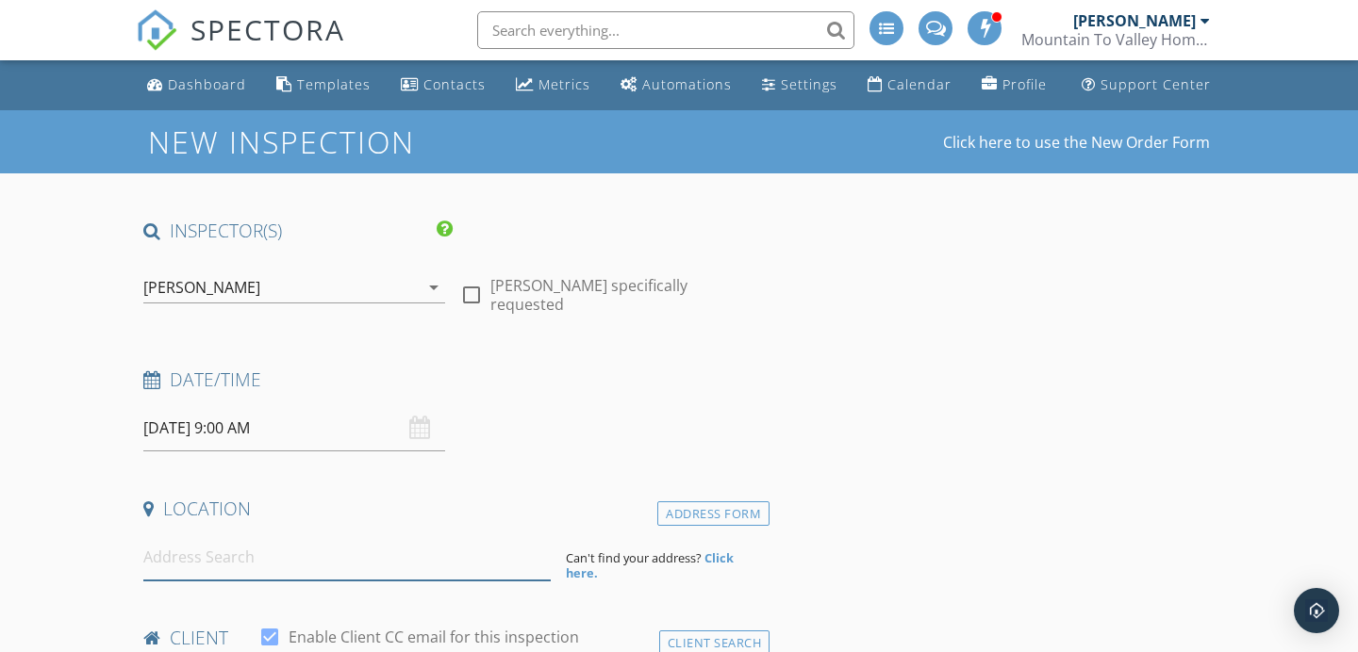
click at [383, 549] on input at bounding box center [346, 558] width 407 height 46
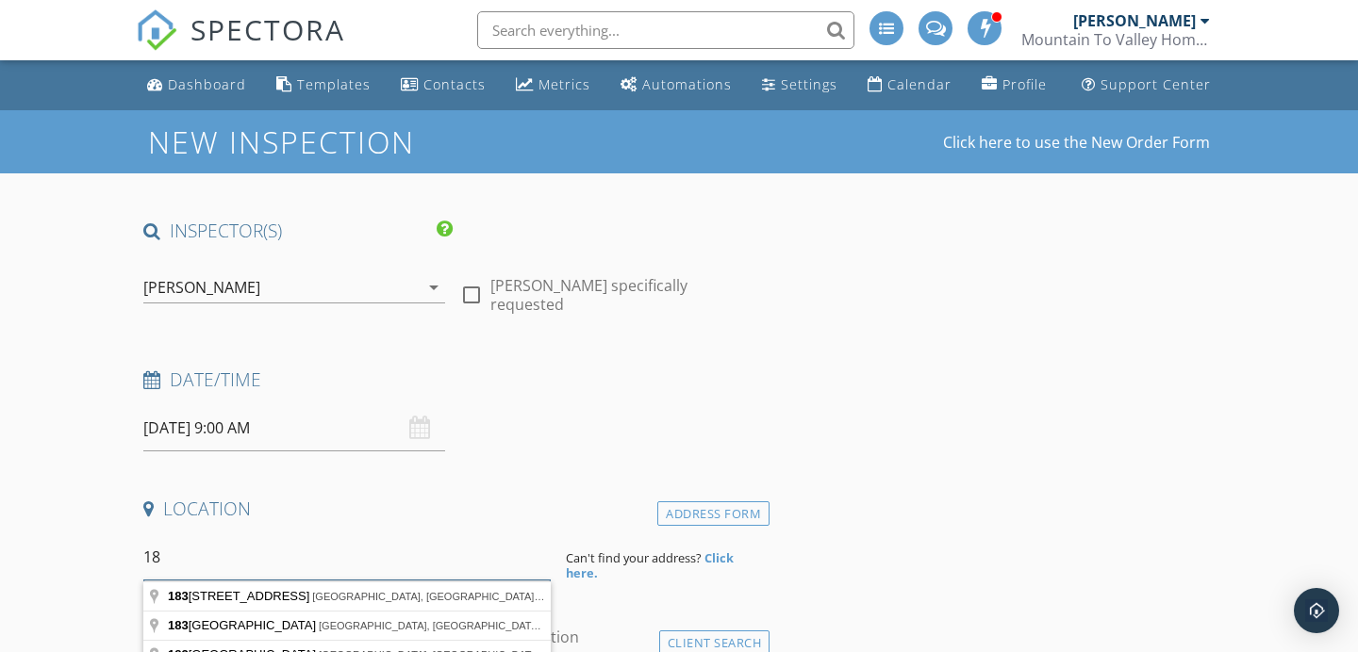
type input "1"
type input "[STREET_ADDRESS]"
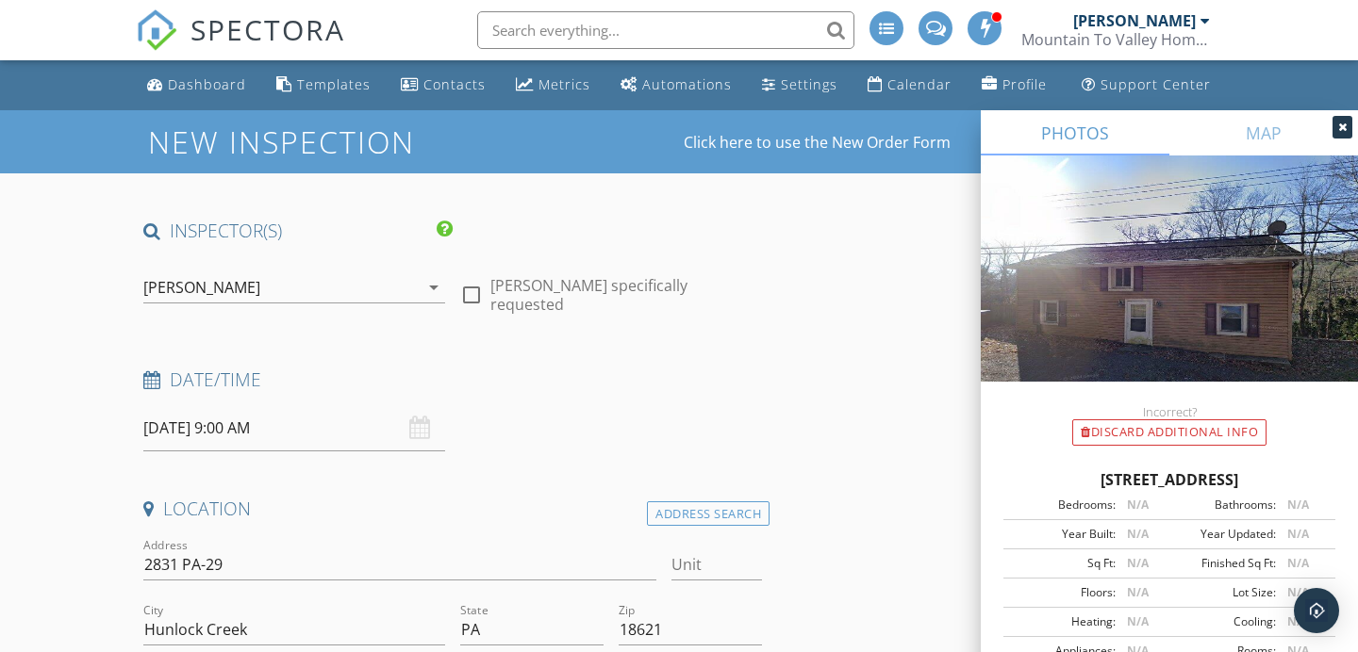
click at [1011, 394] on div "Incorrect? Discard Additional info" at bounding box center [1169, 414] width 377 height 64
click at [279, 297] on div "[PERSON_NAME]" at bounding box center [280, 287] width 275 height 30
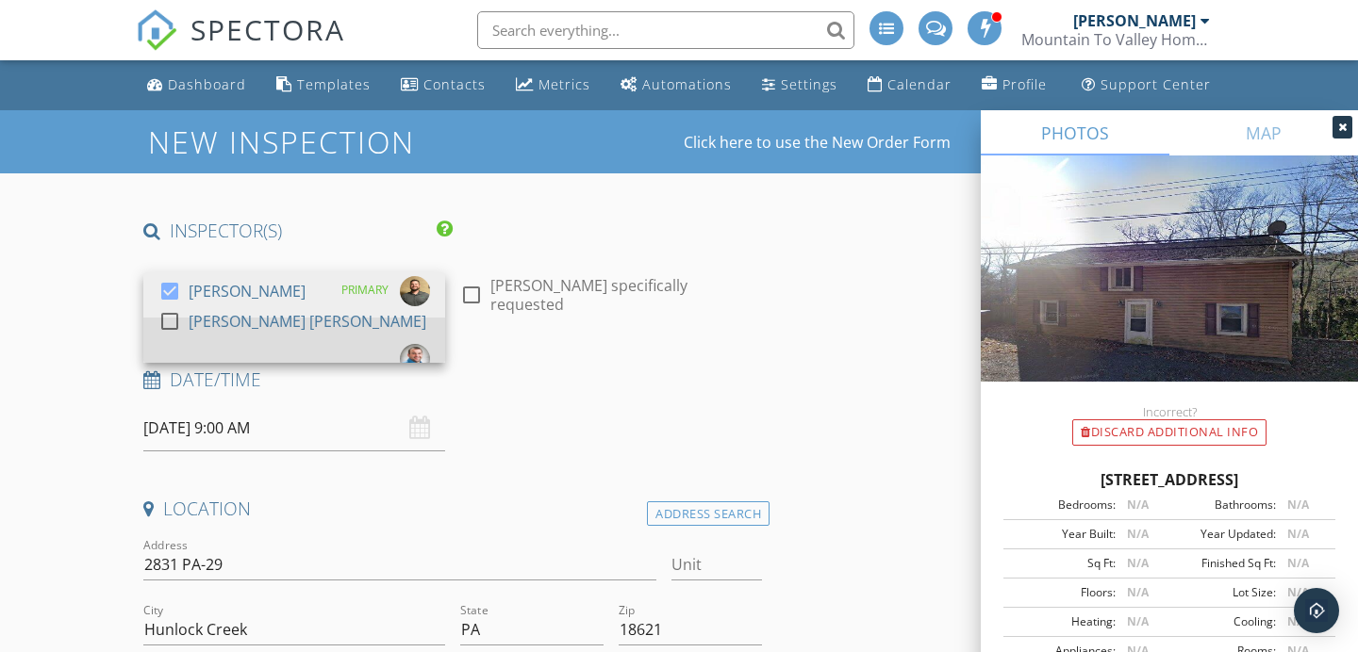
click at [246, 319] on link "check_box_outline_blank [PERSON_NAME] [PERSON_NAME]" at bounding box center [294, 340] width 302 height 45
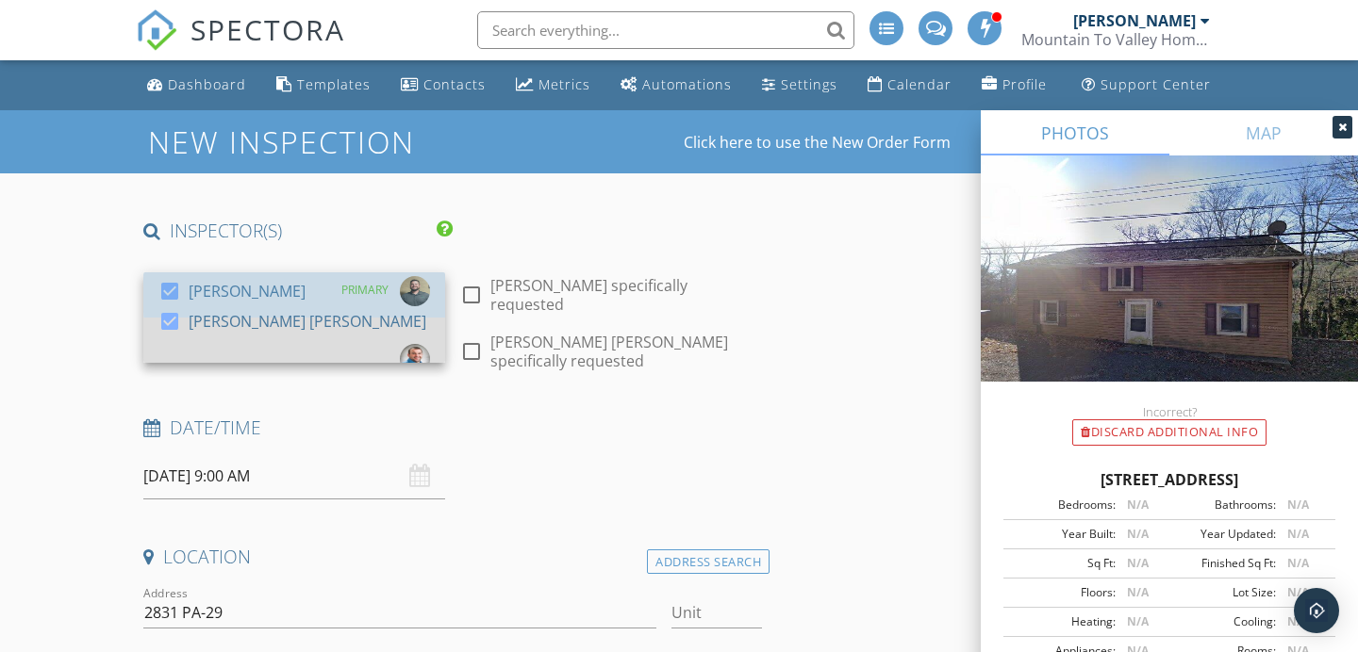
drag, startPoint x: 259, startPoint y: 296, endPoint x: 314, endPoint y: 330, distance: 64.4
click at [258, 296] on div "[PERSON_NAME]" at bounding box center [247, 291] width 117 height 30
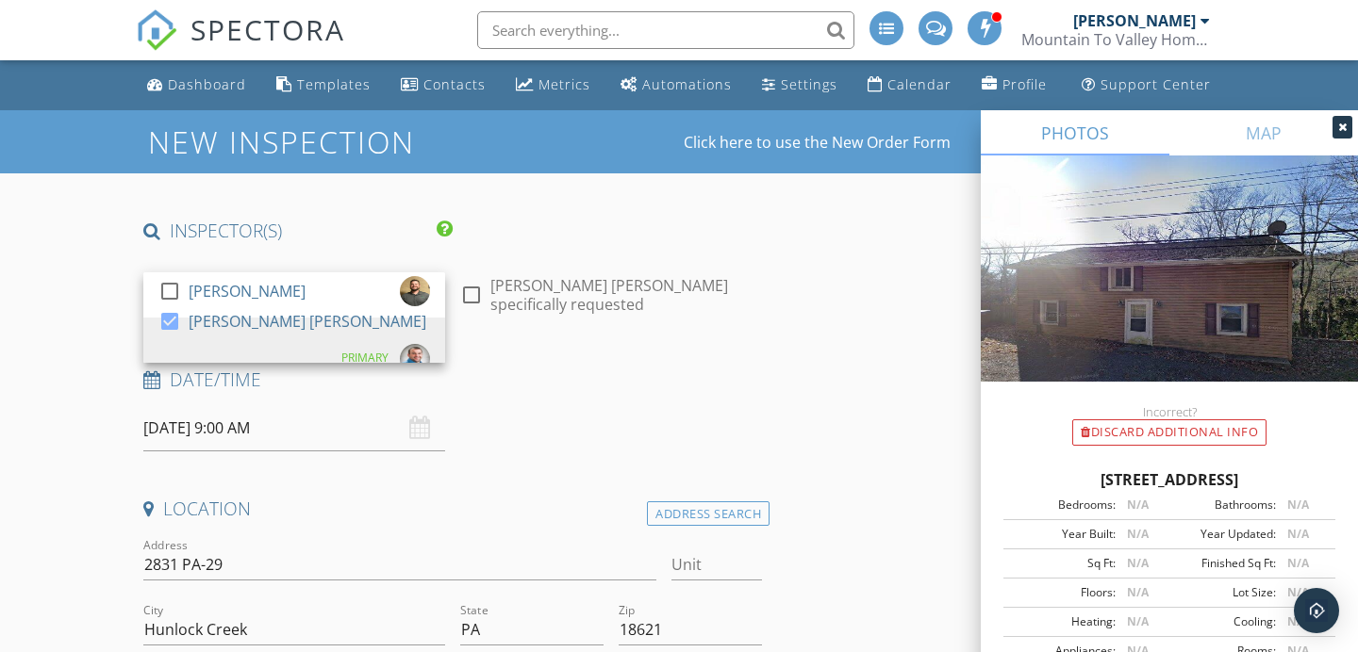
drag, startPoint x: 631, startPoint y: 446, endPoint x: 590, endPoint y: 428, distance: 44.3
click at [630, 445] on div "Date/Time [DATE] 9:00 AM" at bounding box center [453, 410] width 634 height 84
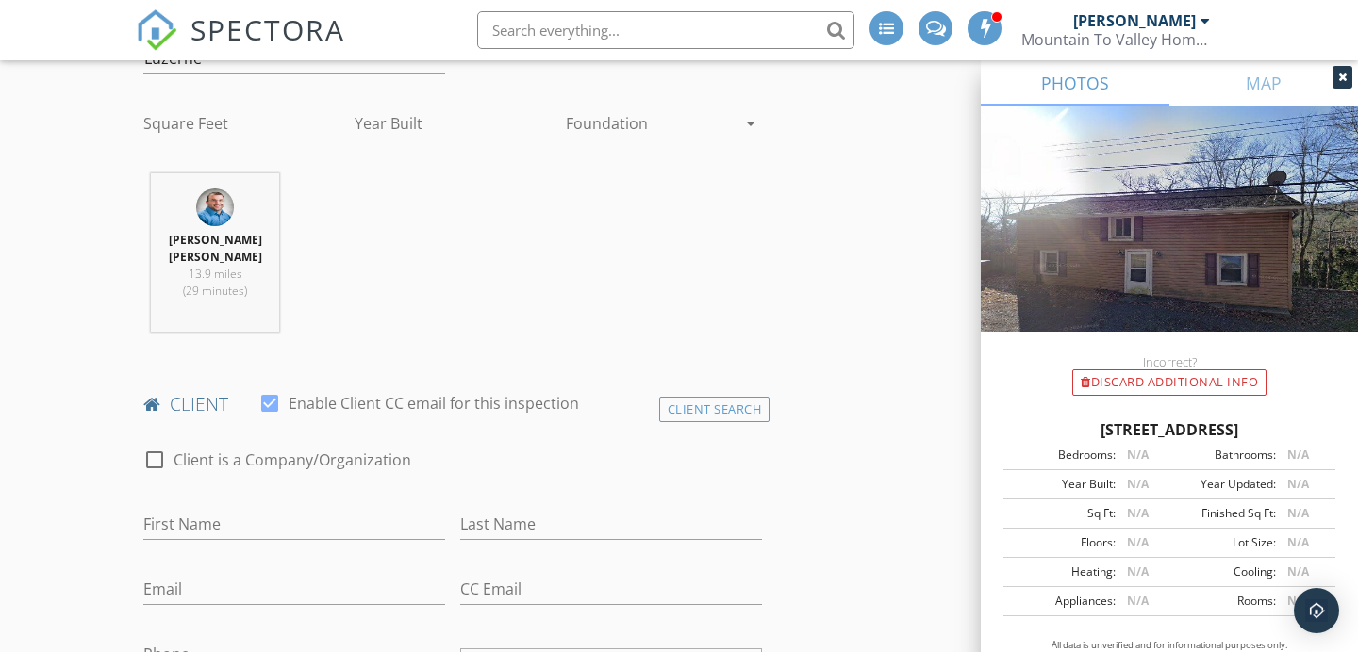
scroll to position [674, 0]
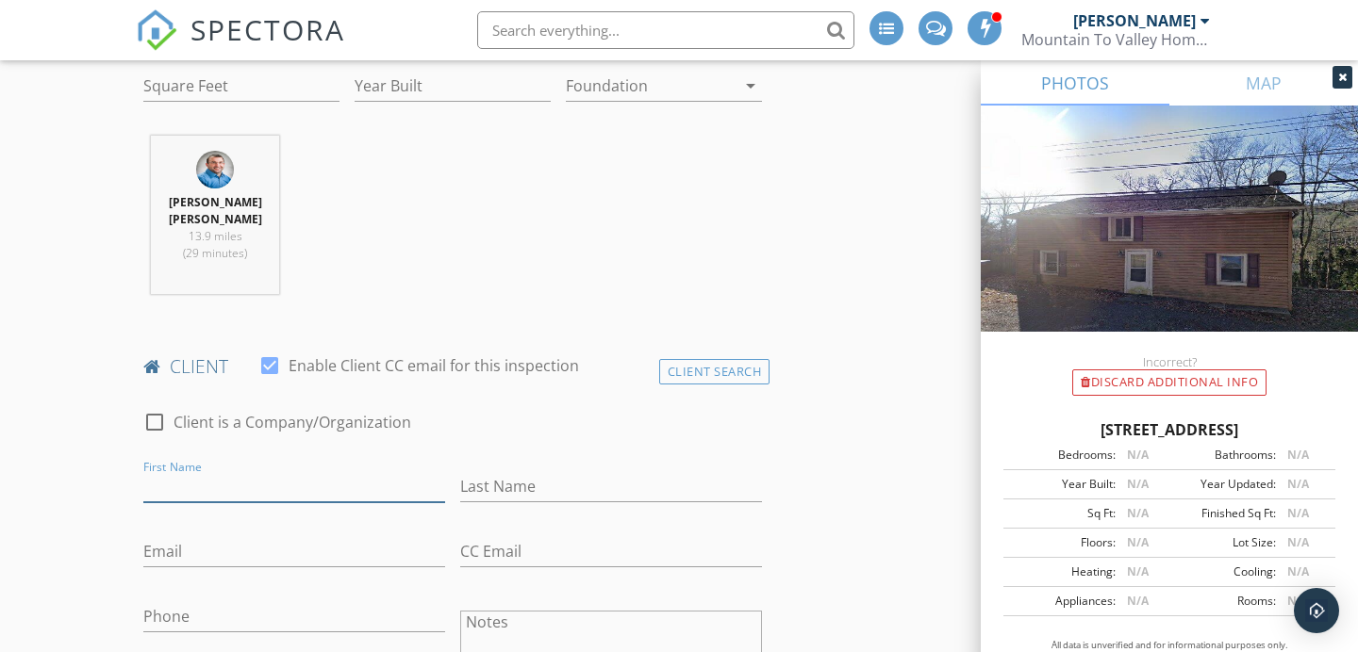
click at [272, 471] on input "First Name" at bounding box center [294, 486] width 302 height 31
type input "[PERSON_NAME]"
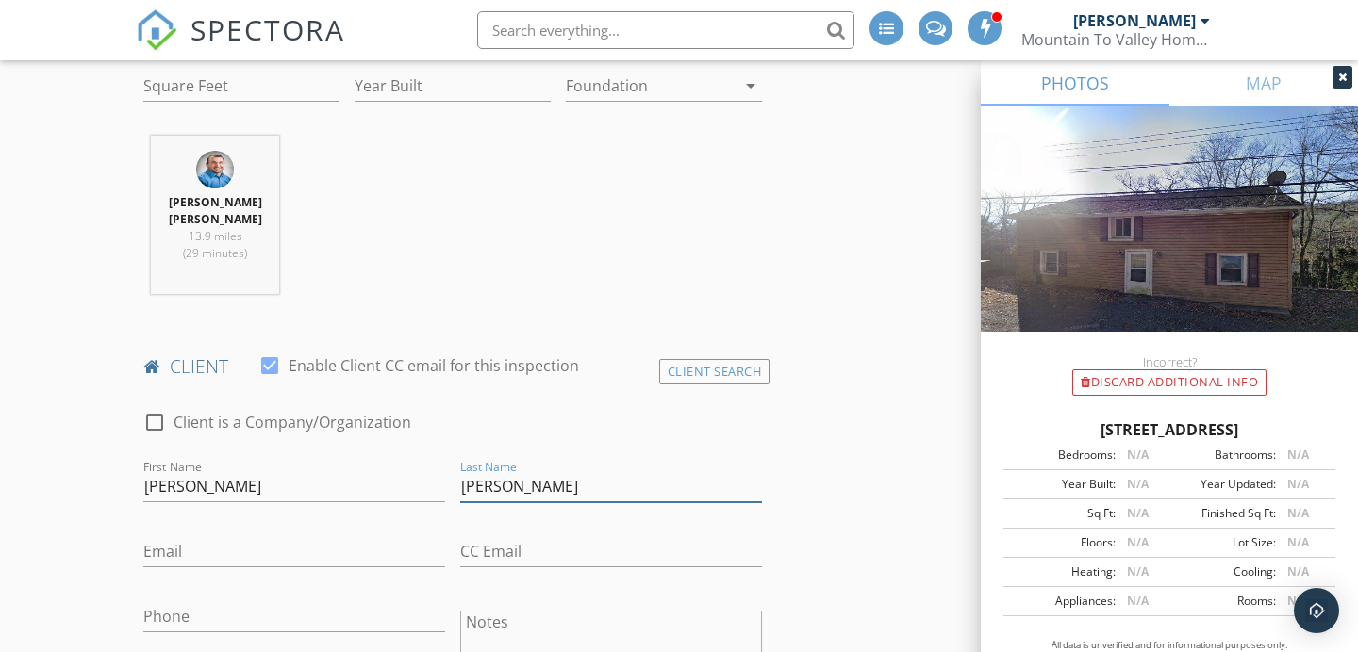
type input "[PERSON_NAME]"
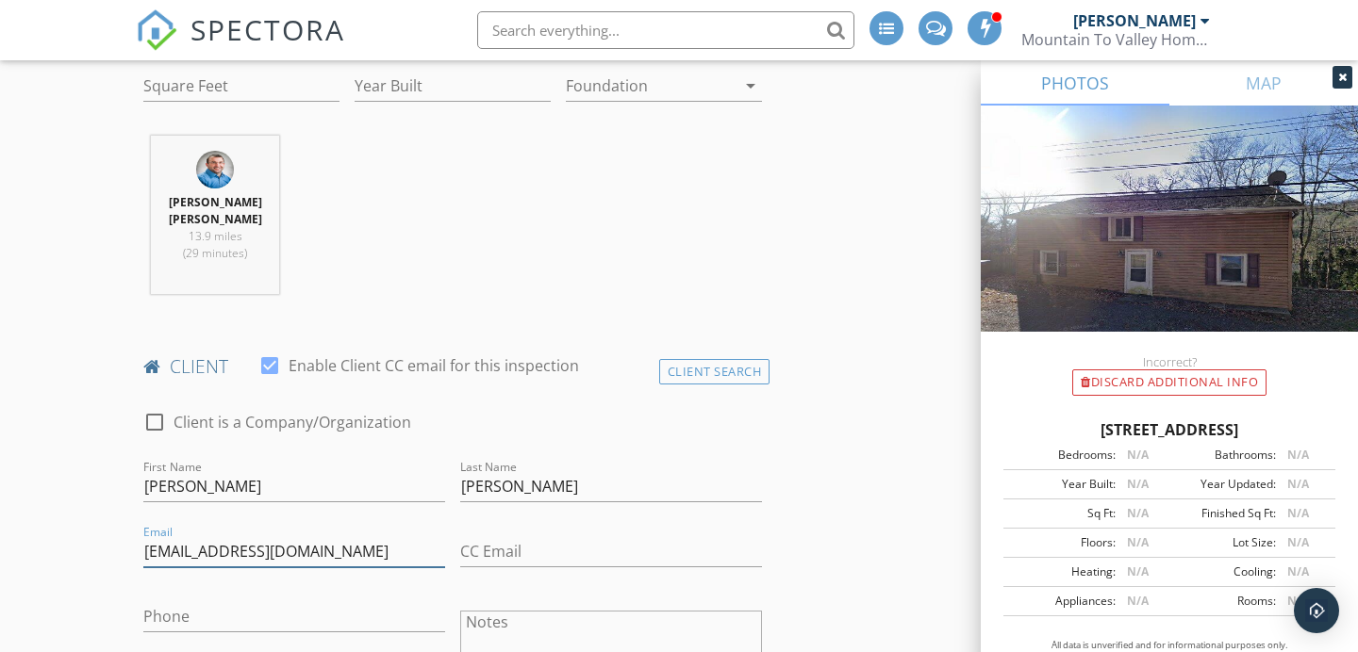
type input "[EMAIL_ADDRESS][DOMAIN_NAME]"
type input "[PHONE_NUMBER]"
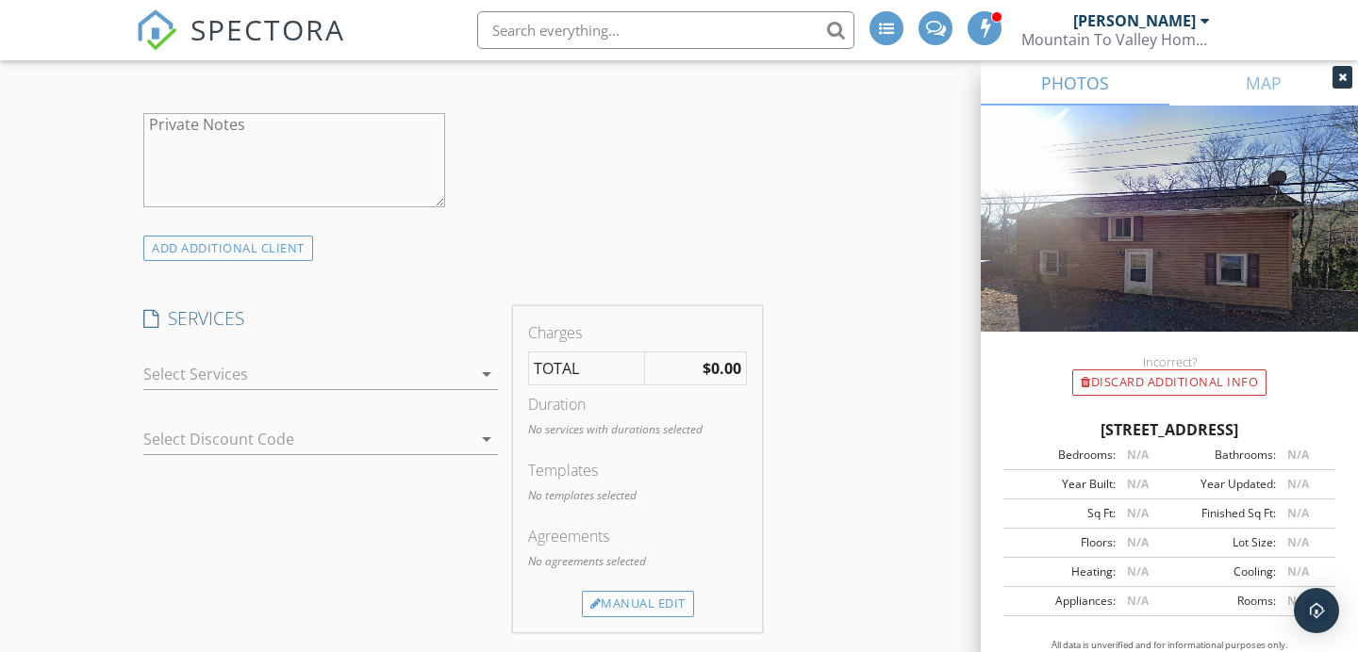
scroll to position [1348, 0]
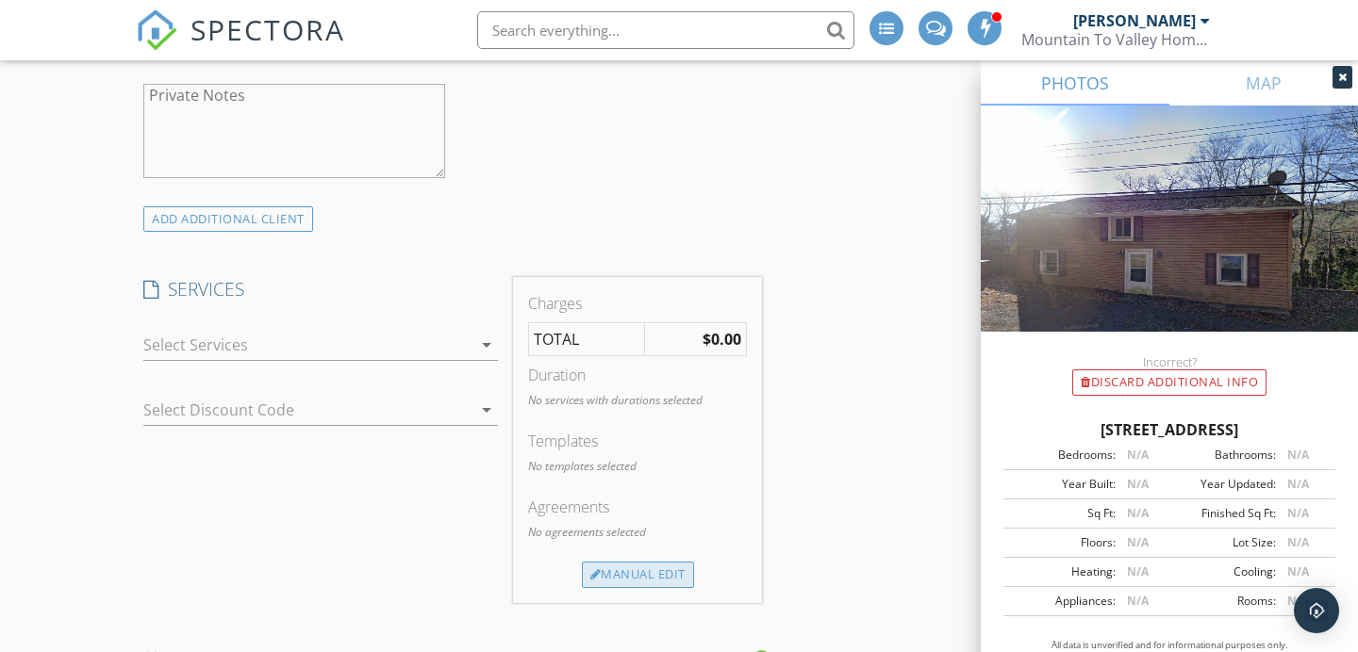
click at [634, 563] on div "Manual Edit" at bounding box center [638, 575] width 112 height 26
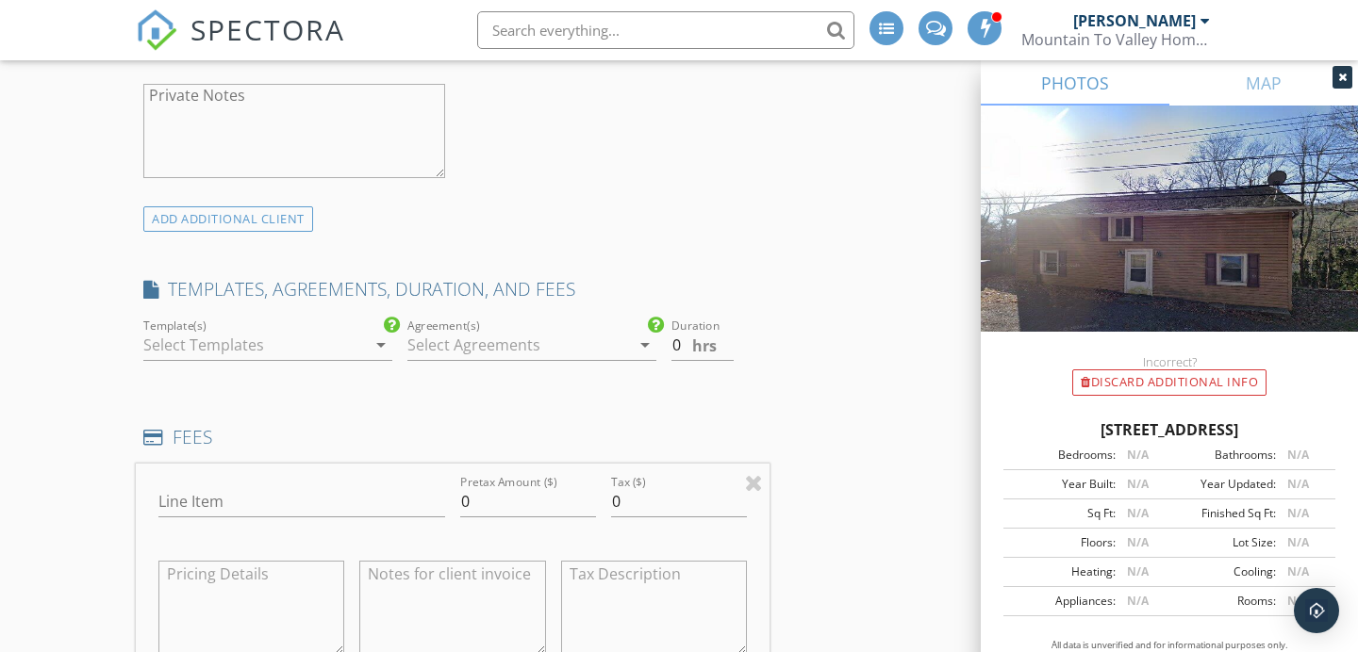
click at [307, 361] on div "INSPECTOR(S) check_box_outline_blank [PERSON_NAME] check_box [PERSON_NAME] [PER…" at bounding box center [453, 594] width 634 height 3448
click at [298, 345] on div "Template(s) arrow_drop_down" at bounding box center [267, 355] width 249 height 50
click at [293, 338] on div at bounding box center [254, 345] width 223 height 30
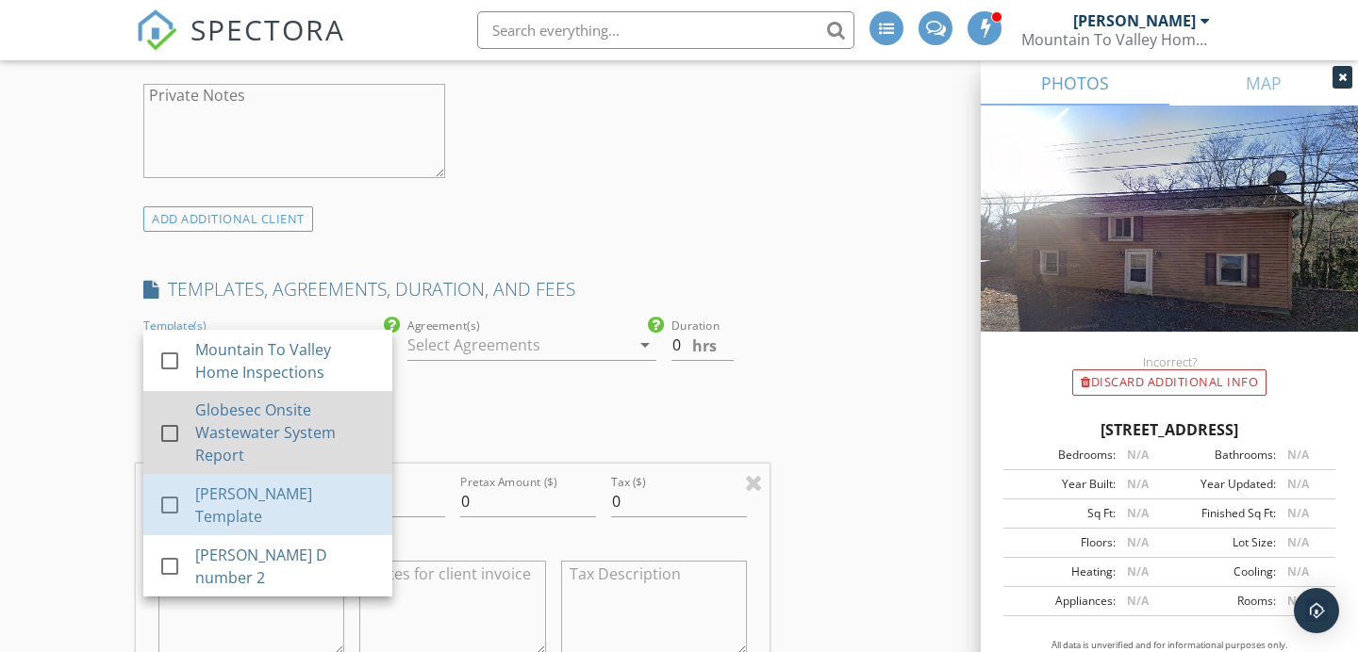
drag, startPoint x: 253, startPoint y: 487, endPoint x: 278, endPoint y: 455, distance: 40.9
click at [255, 483] on div "[PERSON_NAME] Template" at bounding box center [286, 505] width 182 height 45
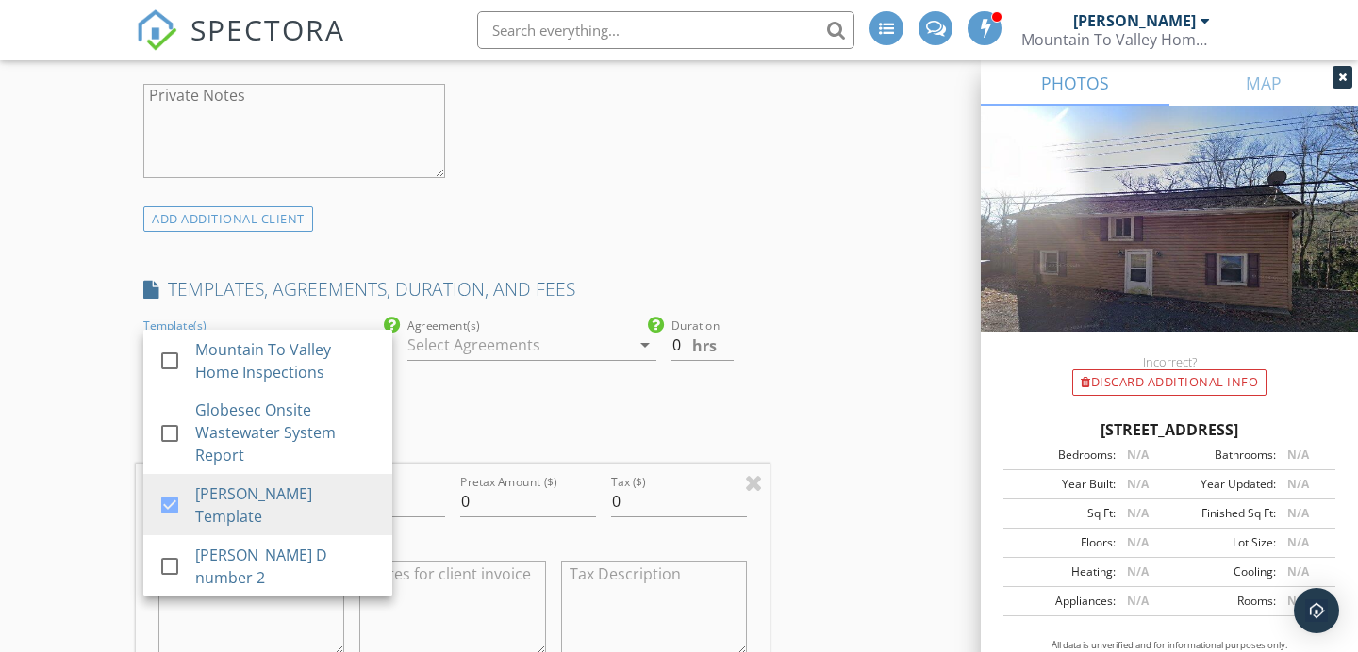
click at [490, 330] on div at bounding box center [518, 345] width 223 height 30
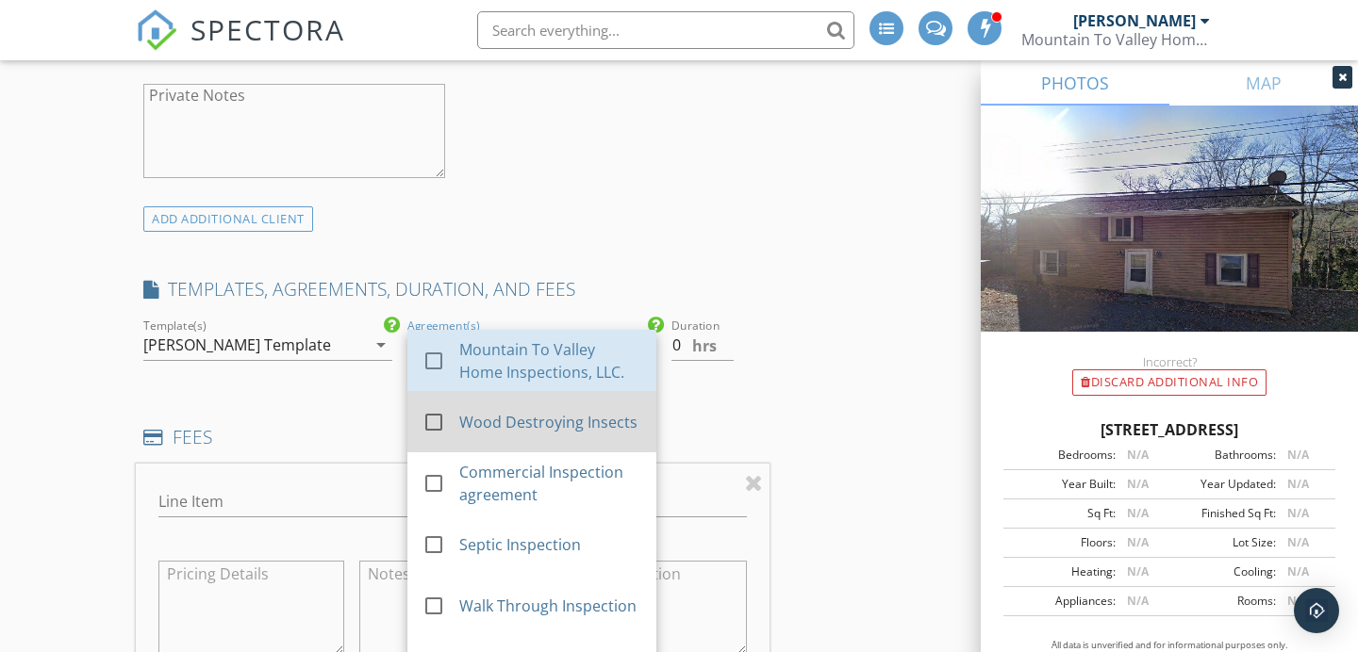
drag, startPoint x: 482, startPoint y: 331, endPoint x: 471, endPoint y: 380, distance: 50.1
click at [482, 338] on div "Mountain To Valley Home Inspections, LLC." at bounding box center [550, 360] width 182 height 45
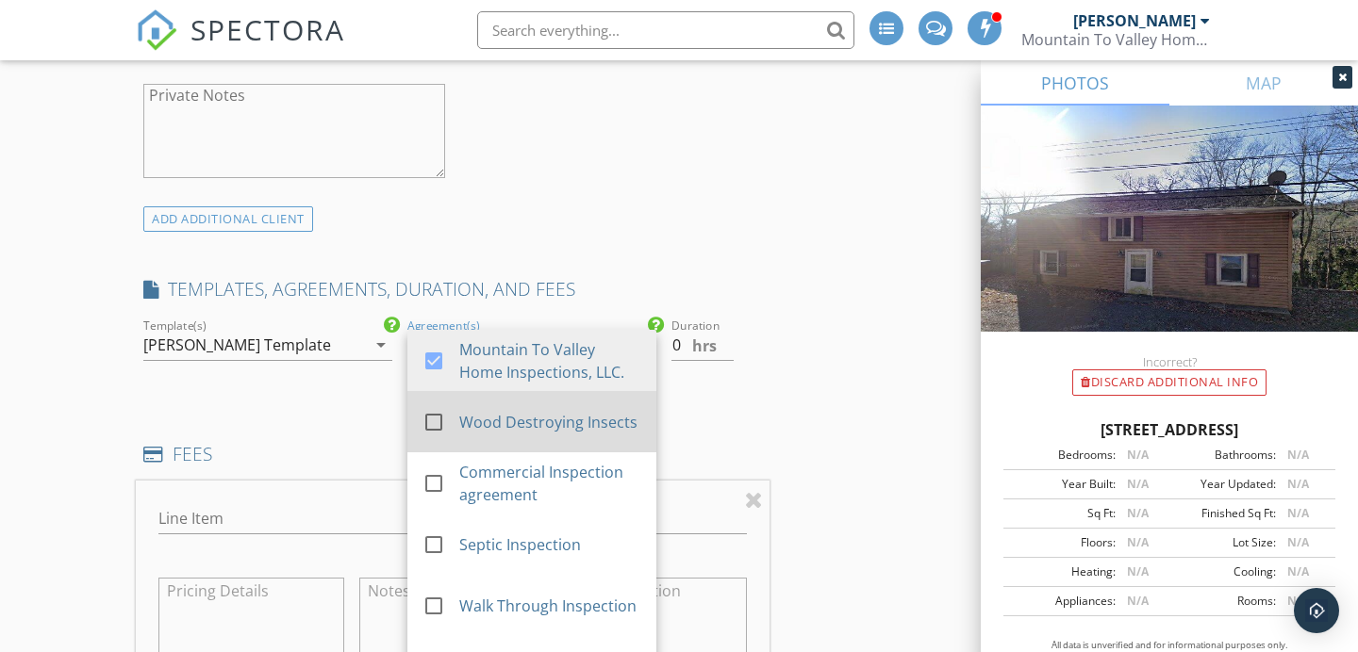
click at [471, 391] on link "check_box_outline_blank Wood Destroying Insects" at bounding box center [531, 421] width 249 height 61
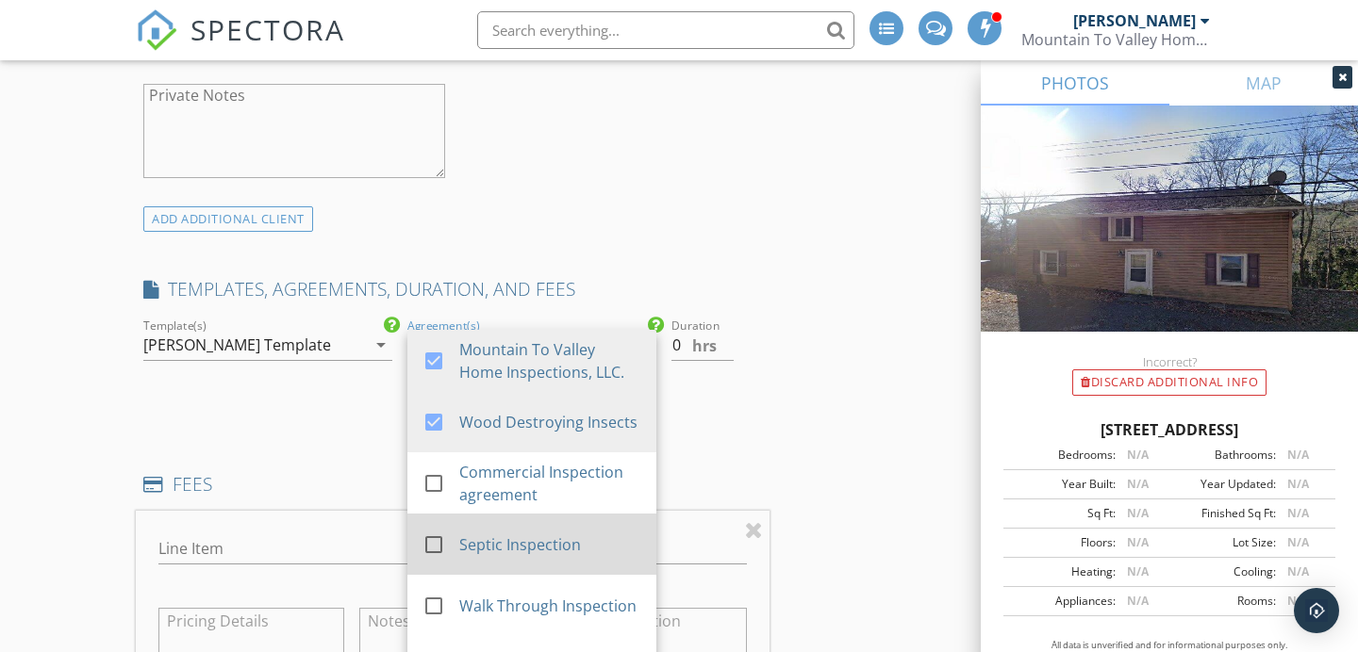
scroll to position [52, 0]
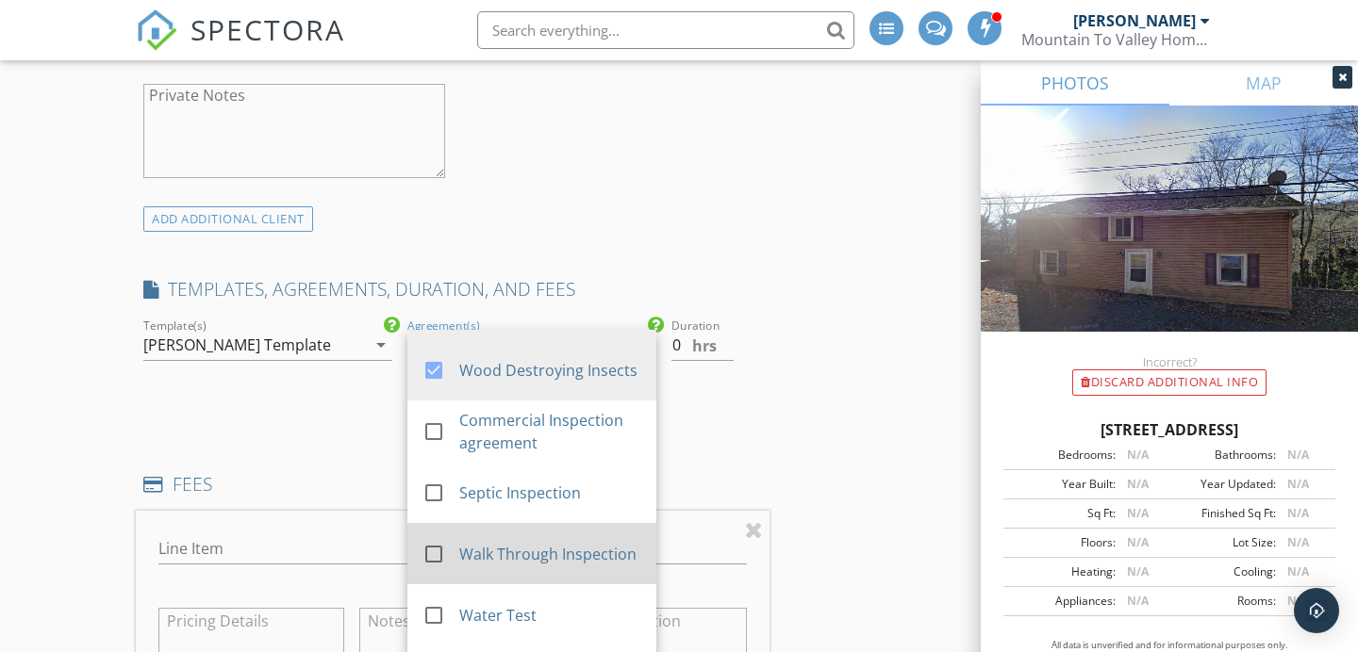
drag, startPoint x: 519, startPoint y: 476, endPoint x: 507, endPoint y: 537, distance: 62.3
click at [518, 482] on div "Septic Inspection" at bounding box center [550, 493] width 182 height 23
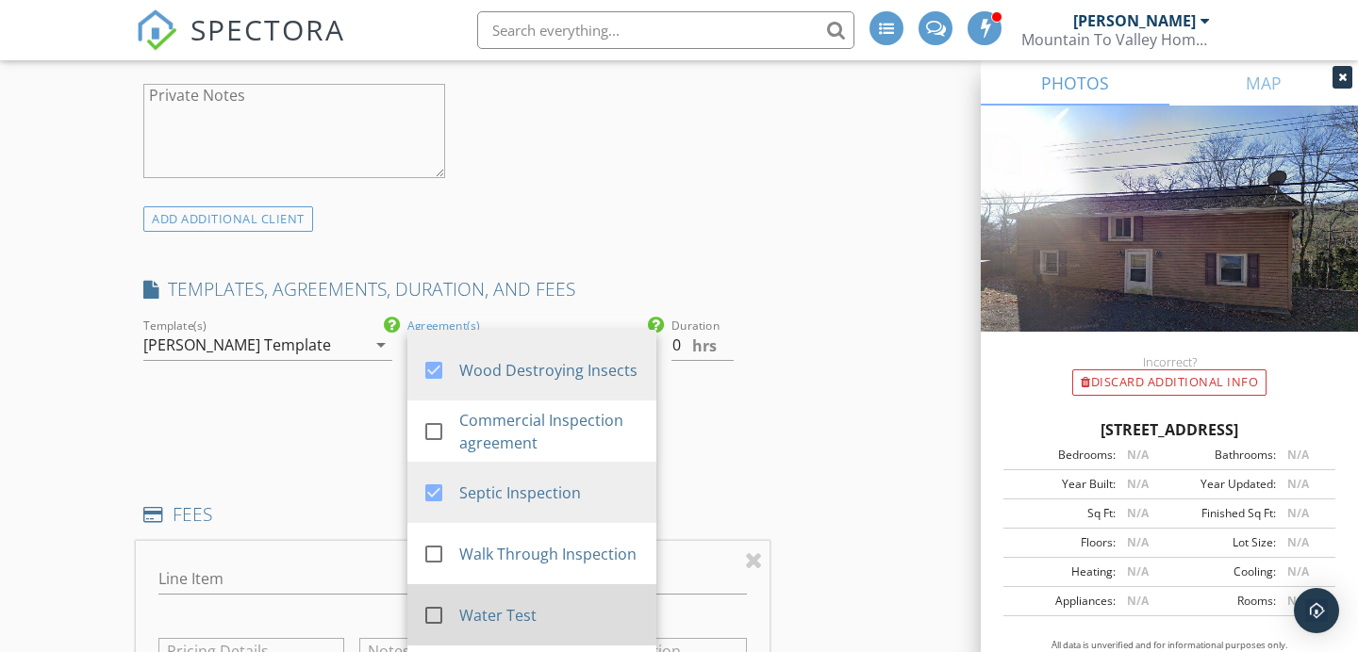
click at [490, 604] on div "Water Test" at bounding box center [550, 615] width 182 height 23
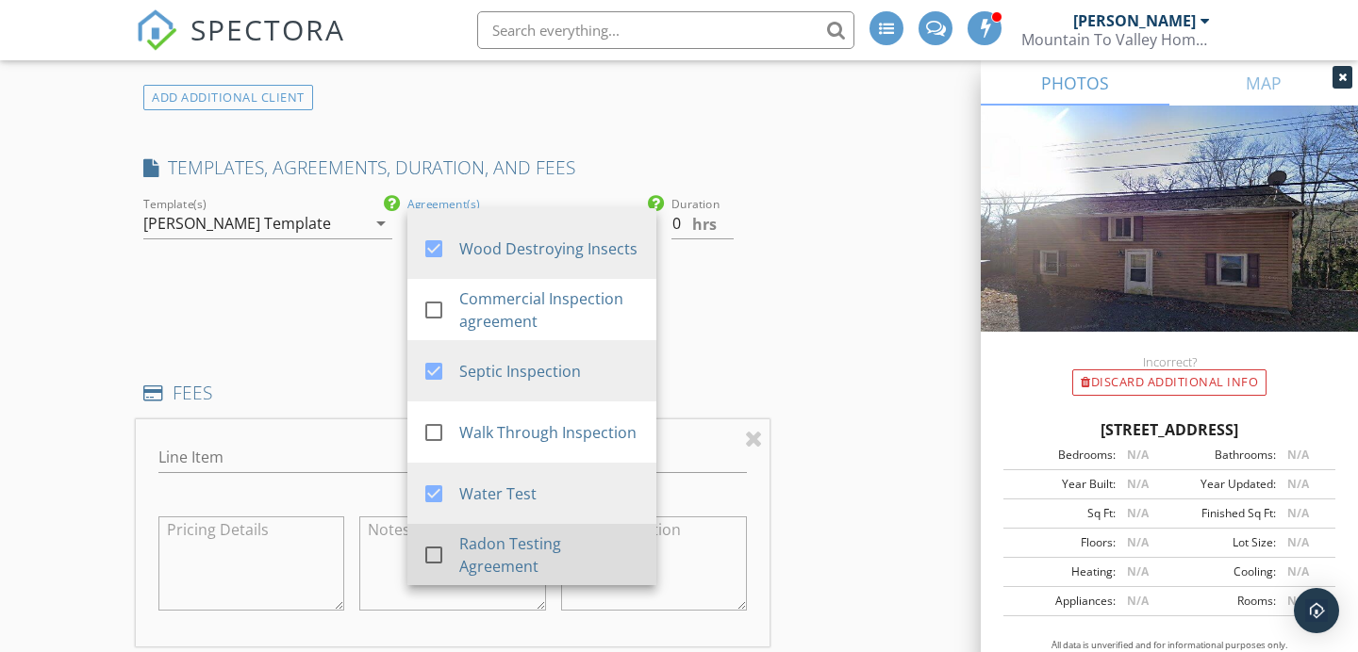
scroll to position [1481, 0]
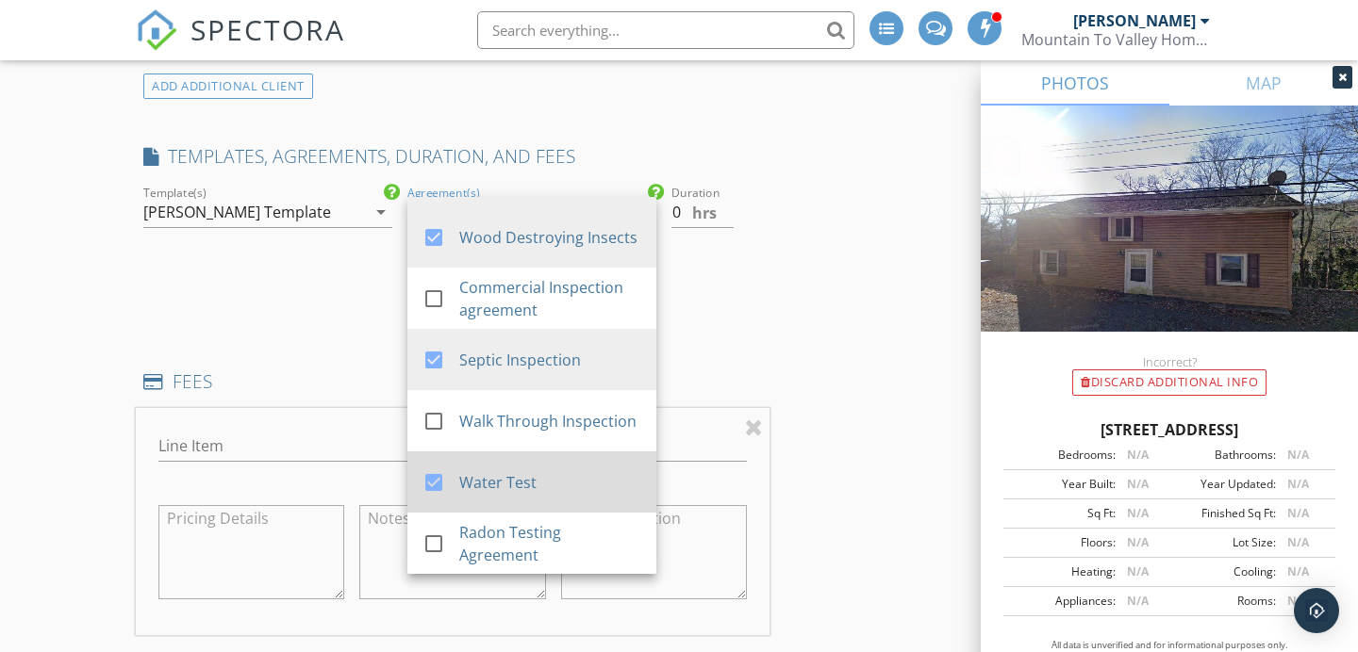
drag, startPoint x: 502, startPoint y: 522, endPoint x: 522, endPoint y: 479, distance: 48.1
click at [501, 522] on div "Radon Testing Agreement" at bounding box center [550, 543] width 182 height 45
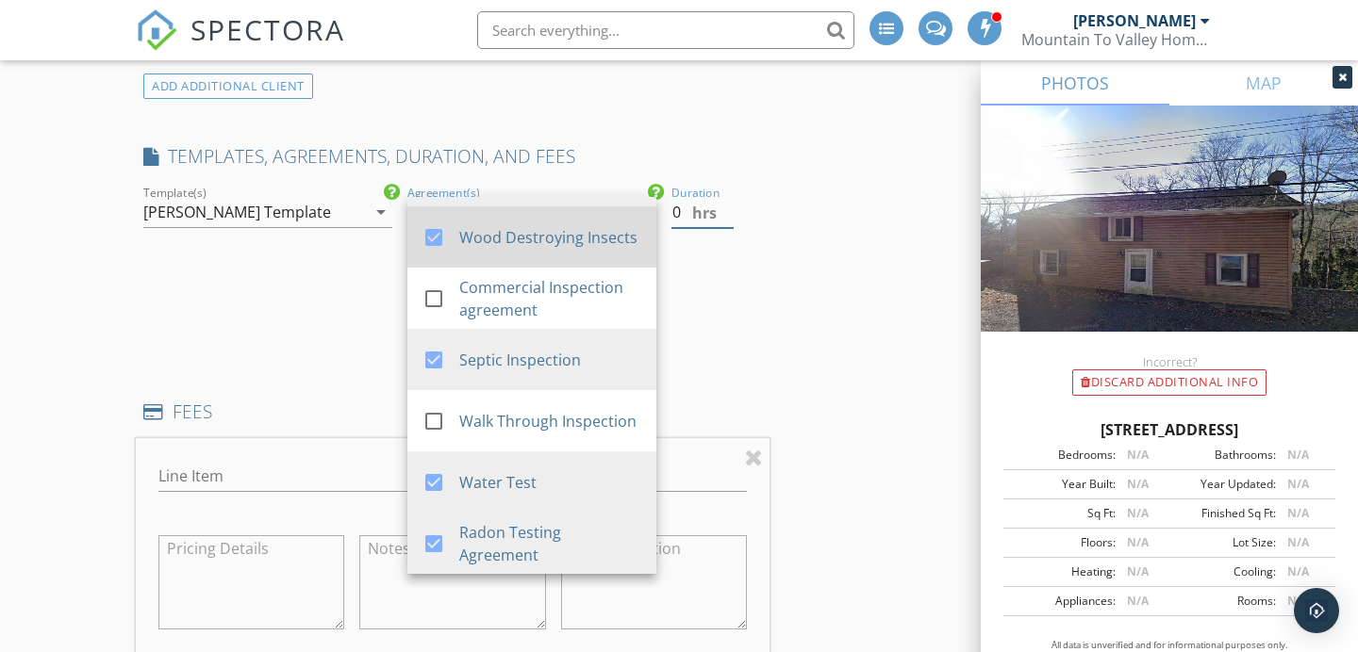
drag, startPoint x: 669, startPoint y: 196, endPoint x: 638, endPoint y: 194, distance: 30.2
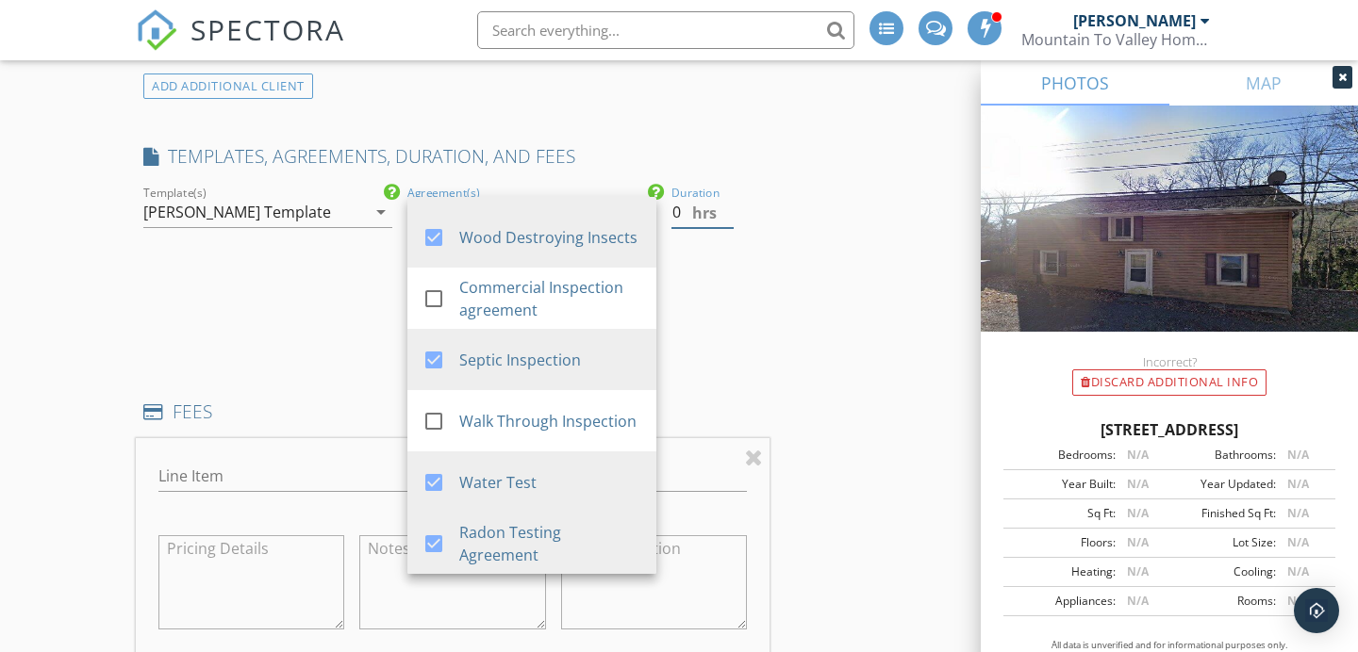
click at [644, 195] on div "check_box_outline_blank Mountain To Valley Home Inspections check_box_outline_b…" at bounding box center [453, 268] width 634 height 173
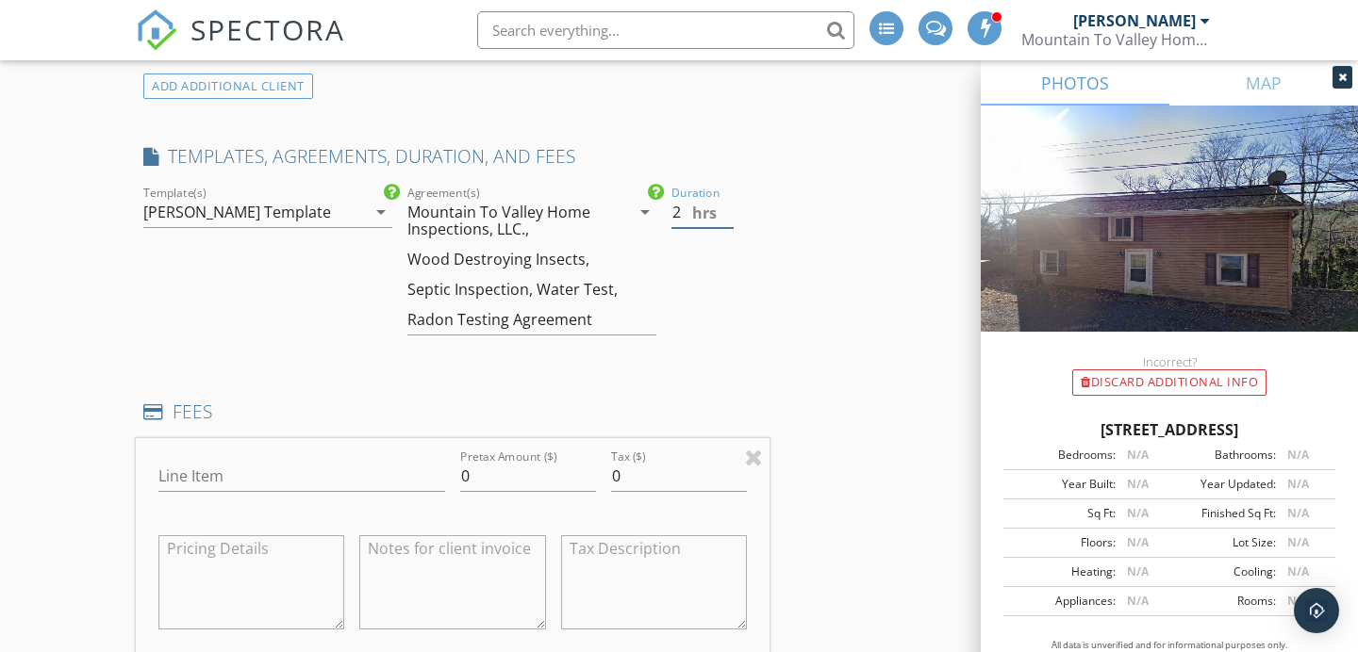
type input "2"
click at [262, 461] on input "Line Item" at bounding box center [301, 476] width 287 height 31
type input "Home Inspection"
click at [478, 463] on div "Pretax Amount ($) 0" at bounding box center [528, 486] width 136 height 50
drag, startPoint x: 485, startPoint y: 458, endPoint x: 431, endPoint y: 458, distance: 53.7
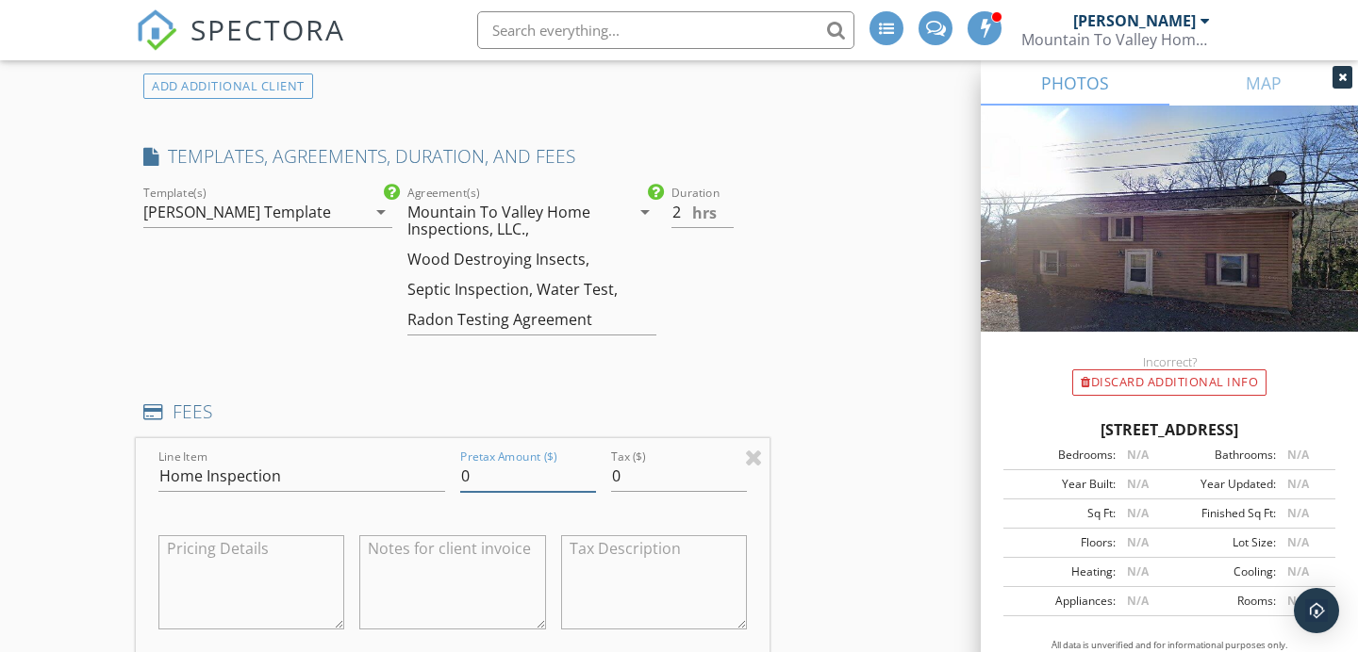
click at [431, 458] on div "Line Item Home Inspection Pretax Amount ($) 0 Tax ($) 0" at bounding box center [453, 551] width 634 height 227
type input "500"
click at [487, 400] on h4 "FEES" at bounding box center [452, 412] width 619 height 25
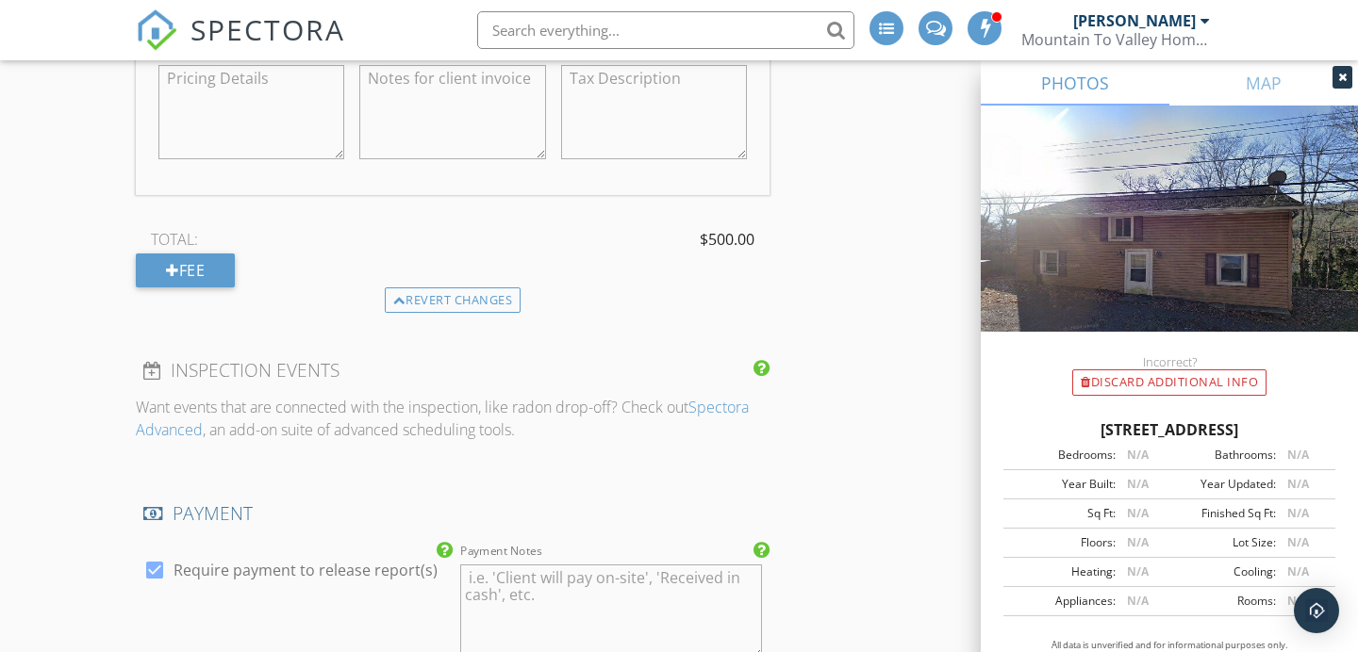
scroll to position [1594, 0]
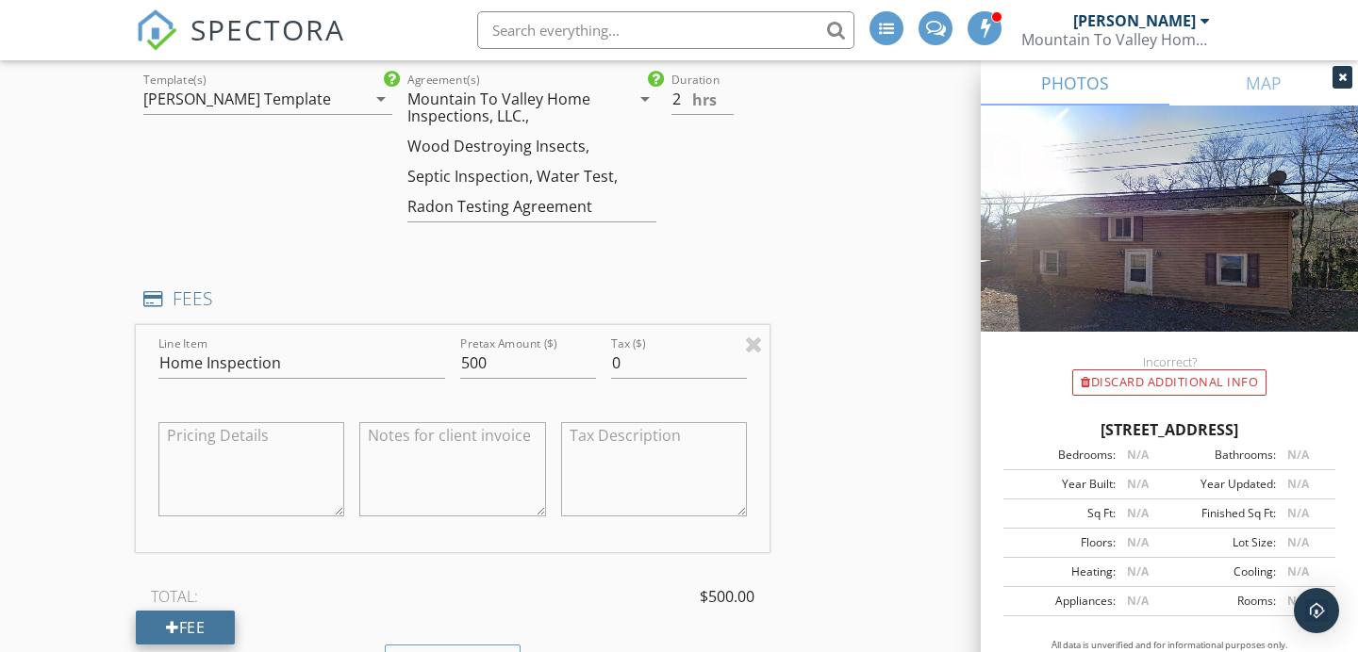
click at [167, 620] on div at bounding box center [172, 627] width 13 height 15
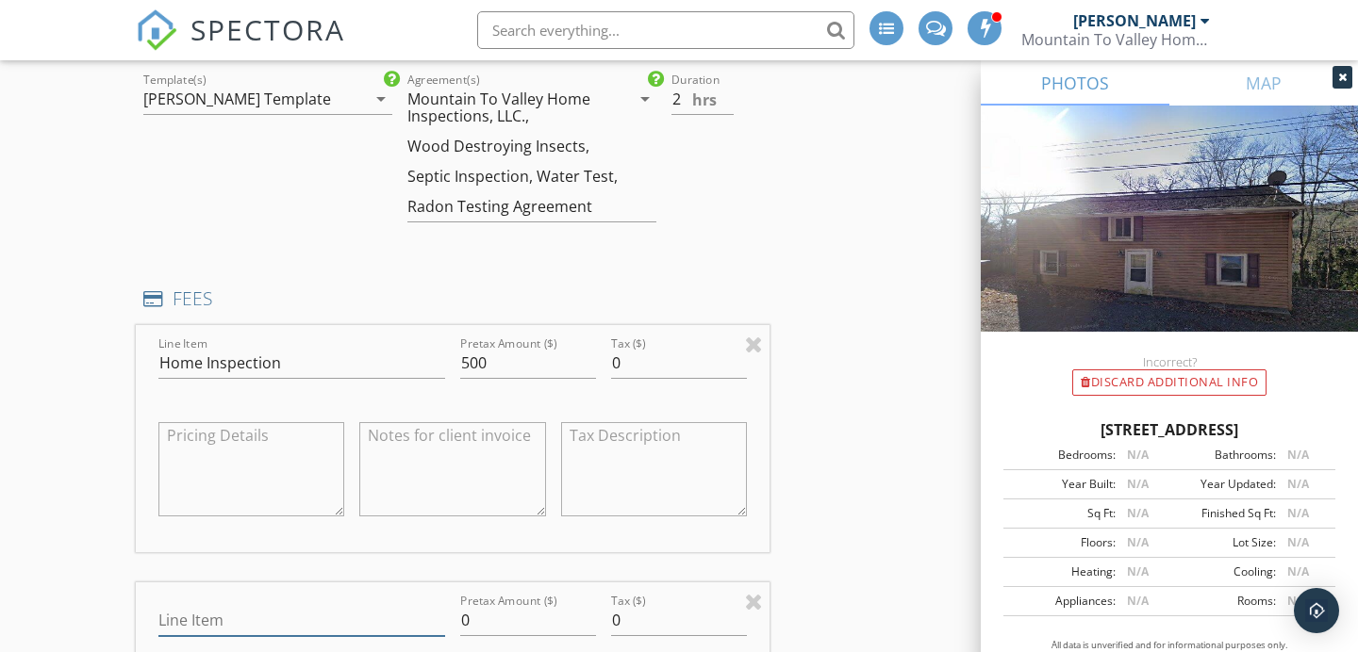
drag, startPoint x: 167, startPoint y: 618, endPoint x: 201, endPoint y: 587, distance: 45.4
click at [201, 605] on input "Line Item" at bounding box center [301, 620] width 287 height 31
type input "Wood Destroying Organisms"
drag, startPoint x: 481, startPoint y: 596, endPoint x: 452, endPoint y: 595, distance: 29.2
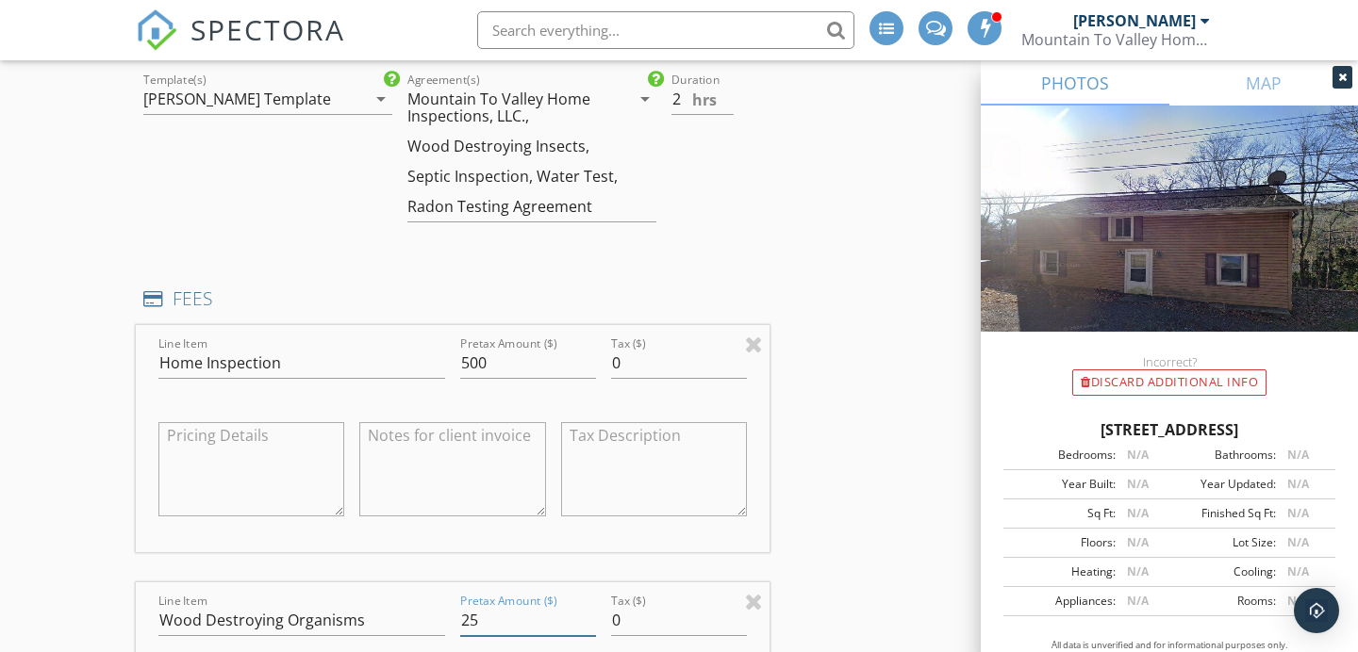
type input "25"
click at [862, 515] on div "INSPECTOR(S) check_box_outline_blank [PERSON_NAME] check_box [PERSON_NAME] [PER…" at bounding box center [679, 585] width 1086 height 3923
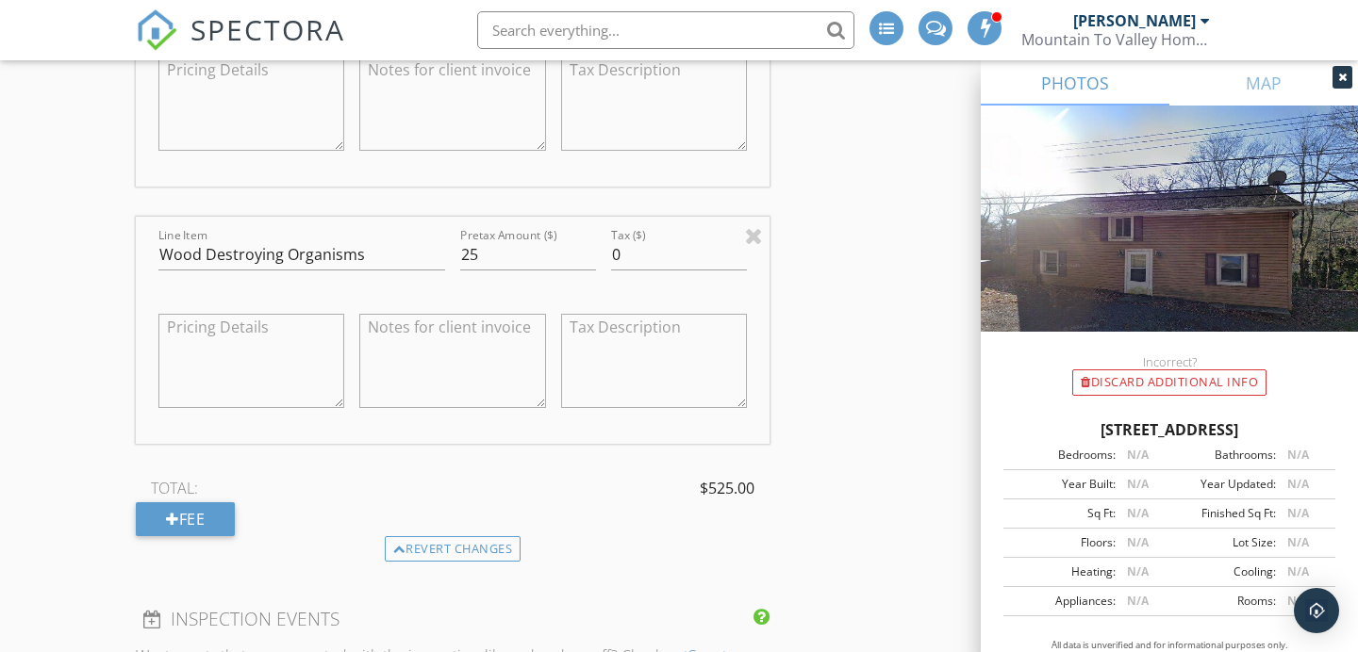
scroll to position [1992, 0]
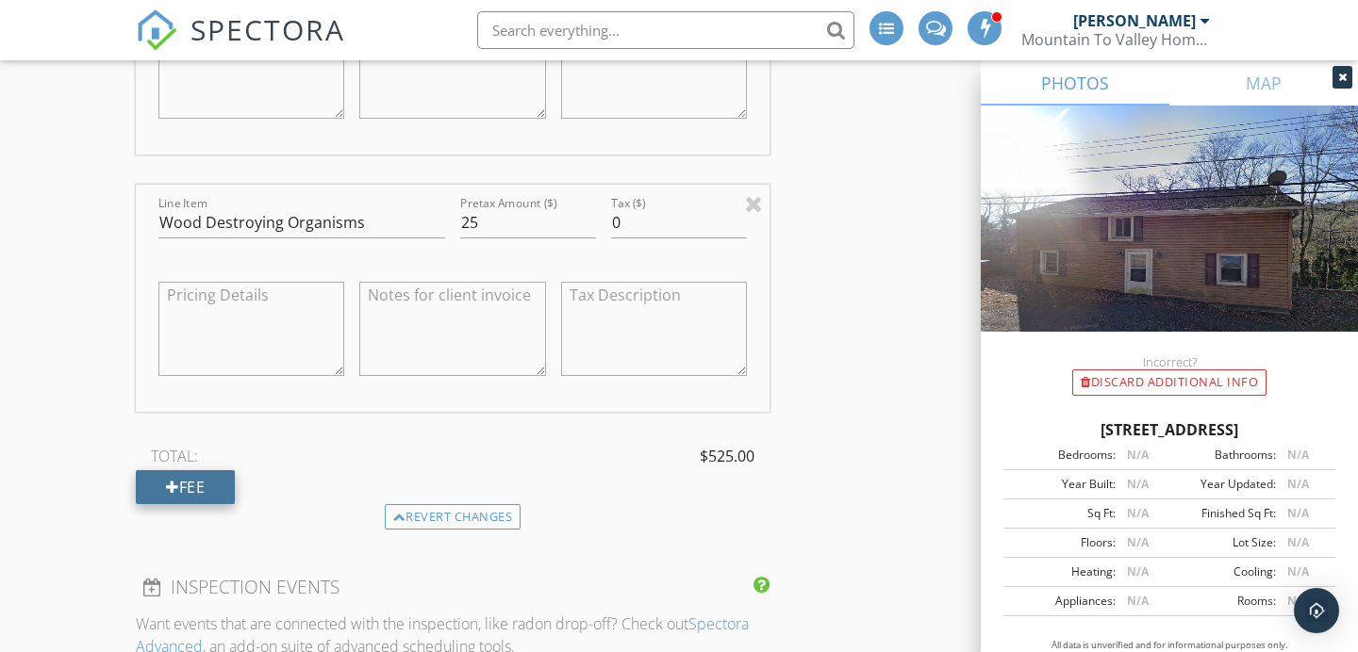
click at [191, 470] on div "Fee" at bounding box center [185, 487] width 99 height 34
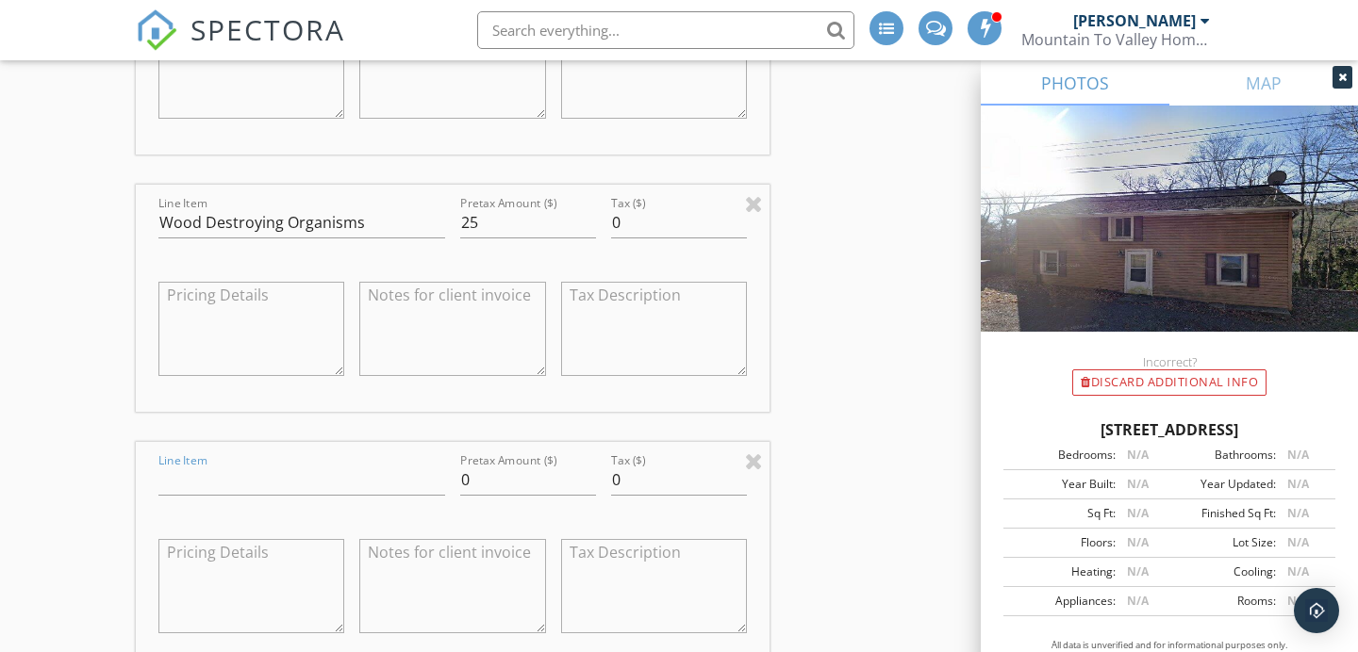
click at [214, 465] on input "Line Item" at bounding box center [301, 480] width 287 height 31
type input "Radon"
click at [390, 458] on div "Line Item Radon Pretax Amount ($) 0 Tax ($) 0" at bounding box center [453, 555] width 634 height 227
type input "125"
click at [870, 467] on div "INSPECTOR(S) check_box_outline_blank [PERSON_NAME] check_box [PERSON_NAME] [PER…" at bounding box center [679, 316] width 1086 height 4181
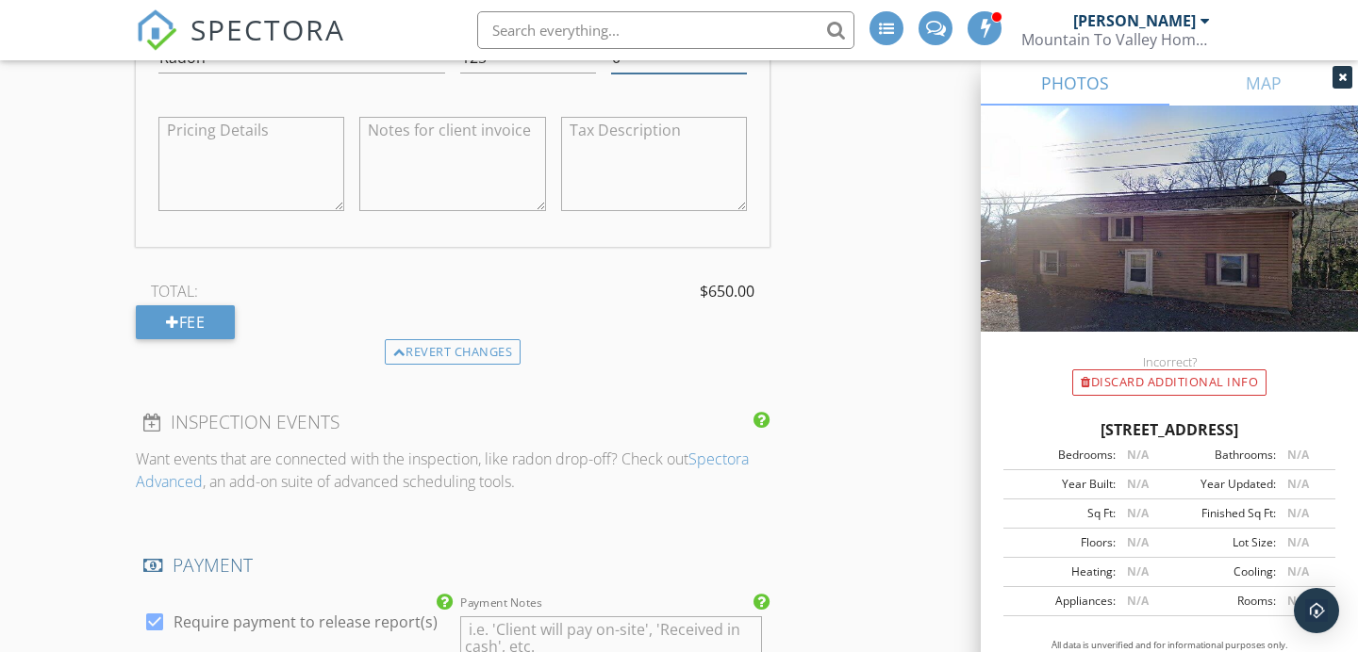
scroll to position [2473, 0]
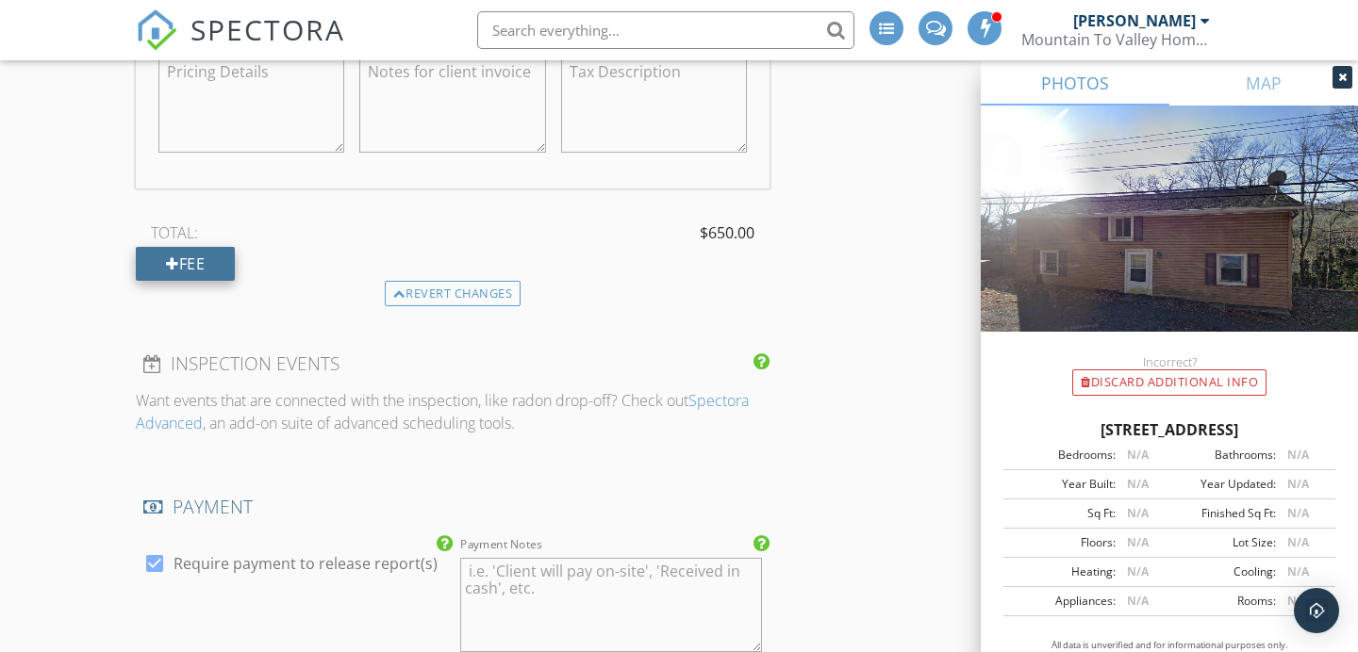
click at [188, 250] on div "Fee" at bounding box center [185, 264] width 99 height 34
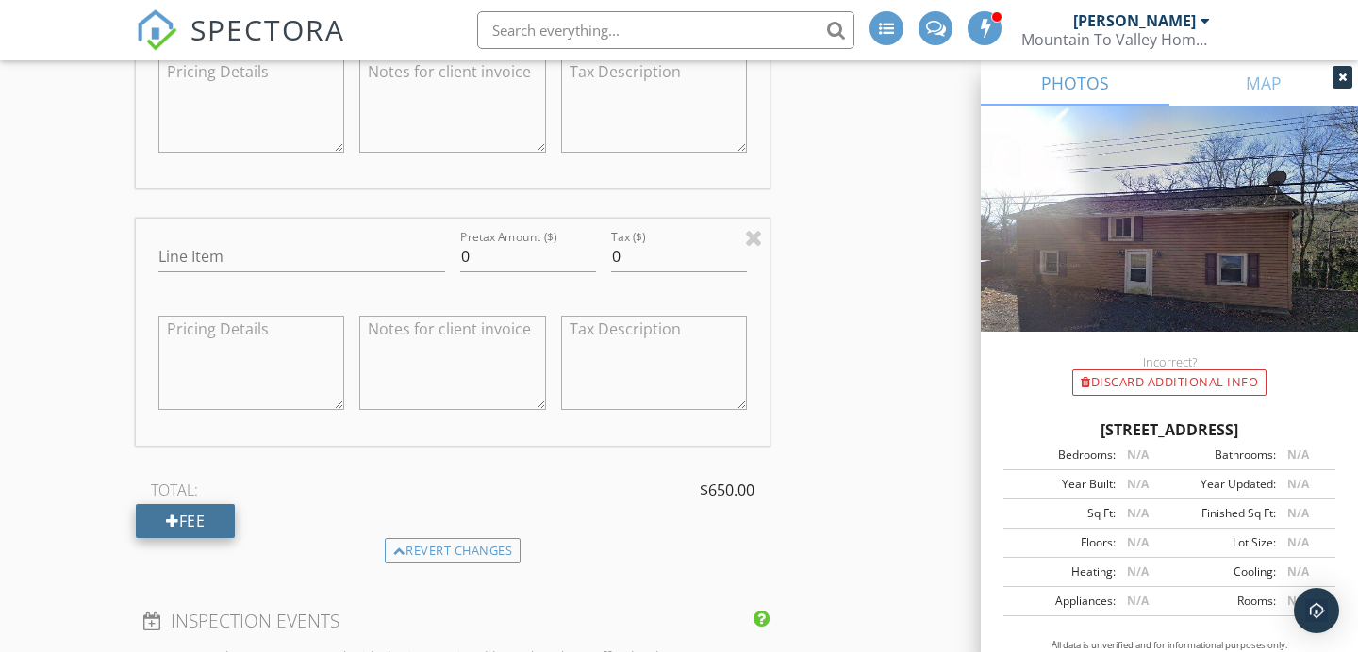
click at [221, 257] on div "Line Item" at bounding box center [301, 266] width 287 height 50
click at [272, 254] on input "Line Item" at bounding box center [301, 256] width 287 height 31
type input "Water Test"
drag, startPoint x: 416, startPoint y: 240, endPoint x: 381, endPoint y: 236, distance: 35.2
click at [381, 236] on div "Line Item Water Test Pretax Amount ($) 0 Tax ($) 0" at bounding box center [453, 332] width 634 height 227
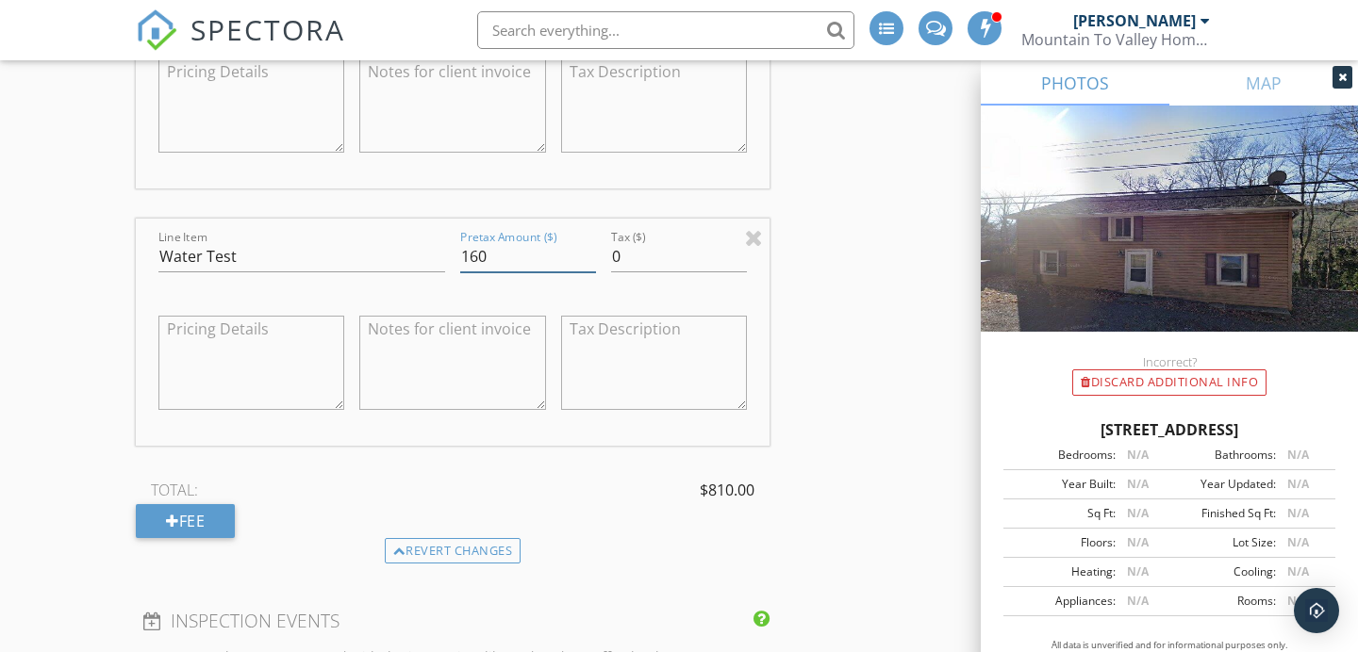
type input "160"
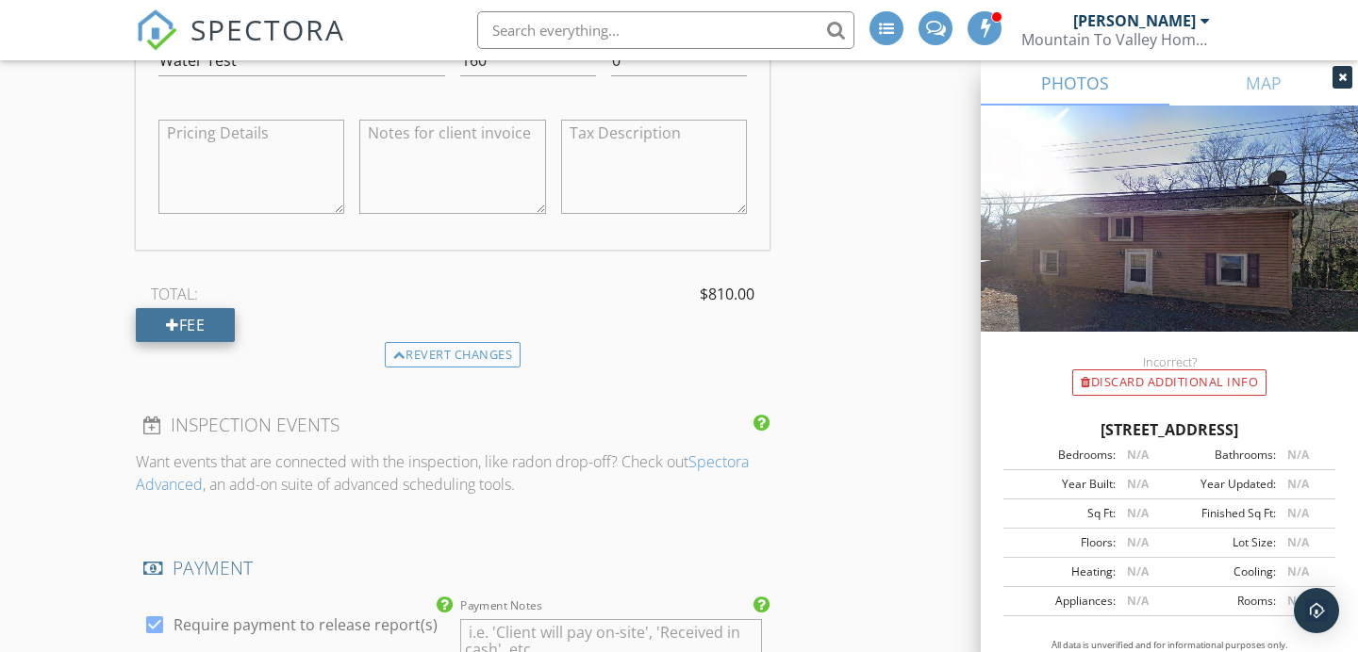
click at [192, 308] on div "Fee" at bounding box center [185, 325] width 99 height 34
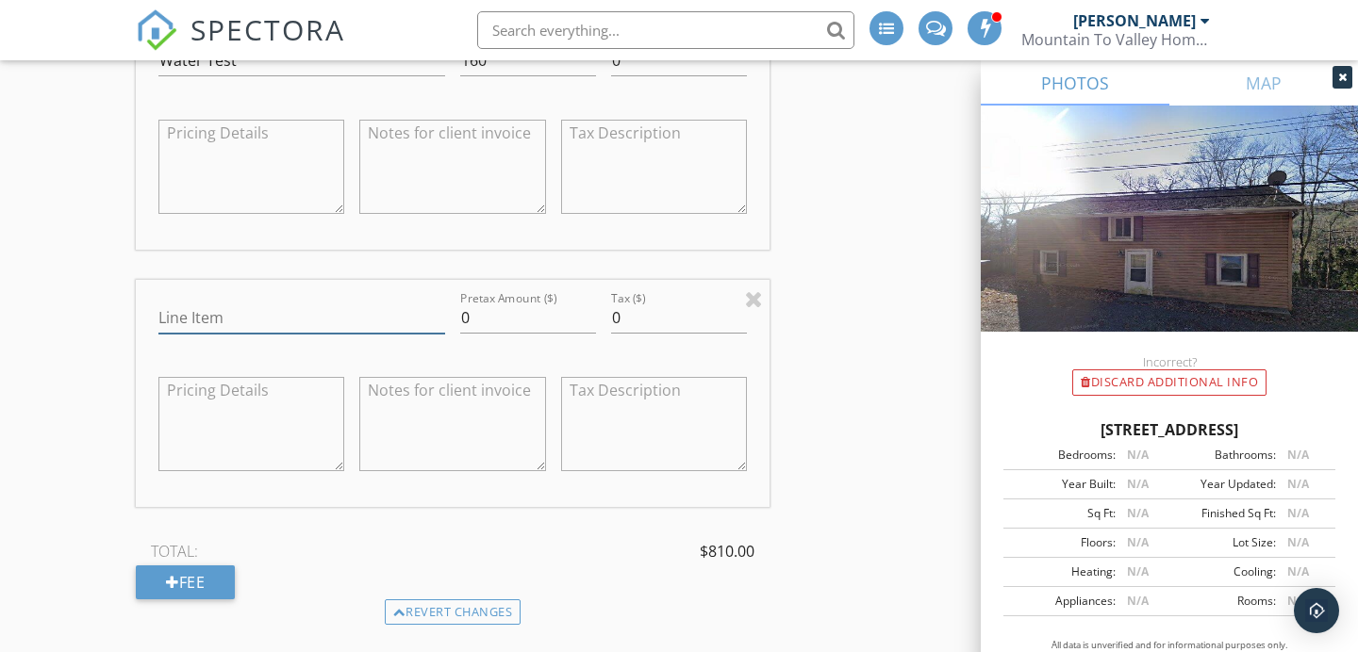
click at [214, 305] on input "Line Item" at bounding box center [301, 318] width 287 height 31
type input "Septic Inspection"
drag, startPoint x: 473, startPoint y: 300, endPoint x: 405, endPoint y: 295, distance: 68.1
click at [405, 295] on div "Line Item Septic Inspection Pretax Amount ($) 0 Tax ($) 0" at bounding box center [453, 393] width 634 height 227
type input "275"
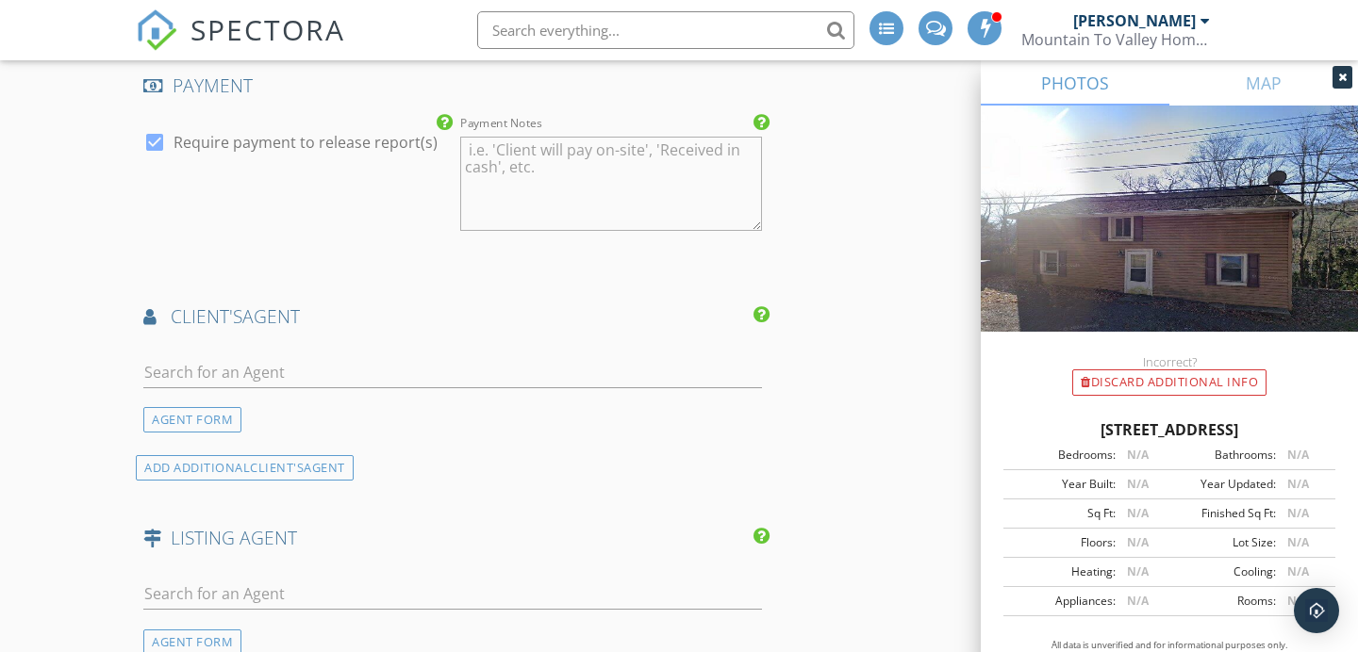
scroll to position [3475, 0]
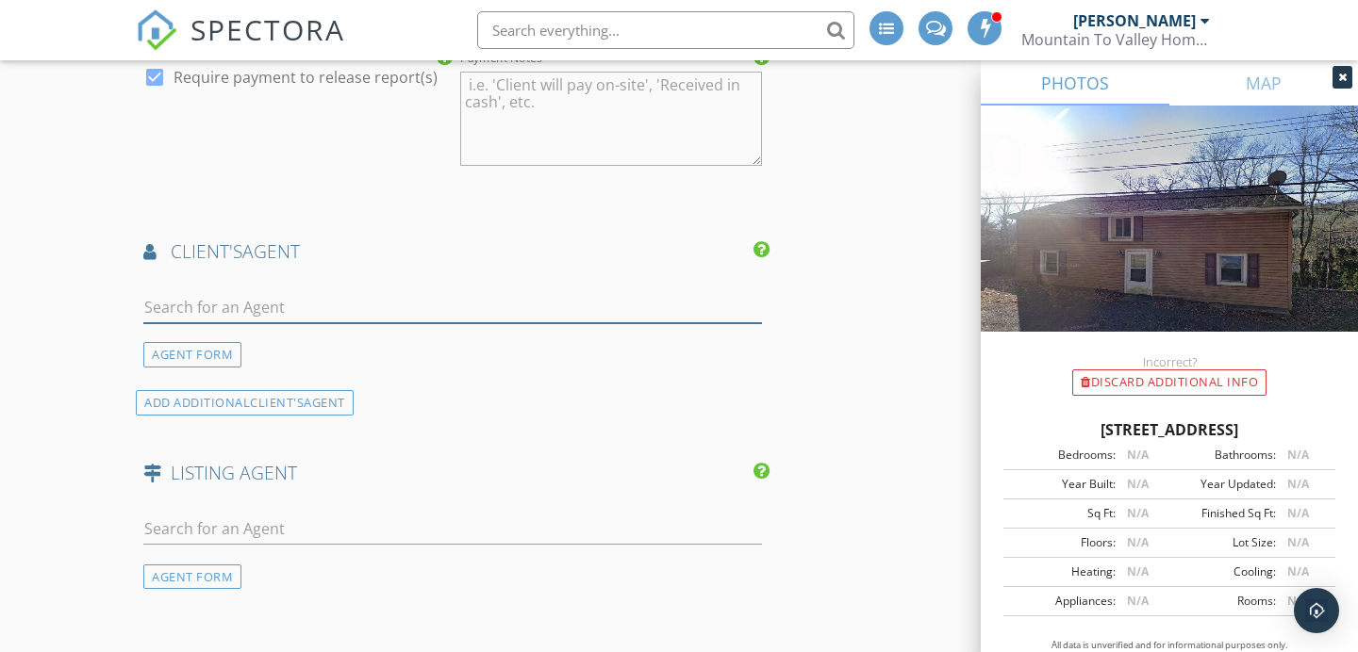
click at [422, 292] on input "text" at bounding box center [452, 307] width 619 height 31
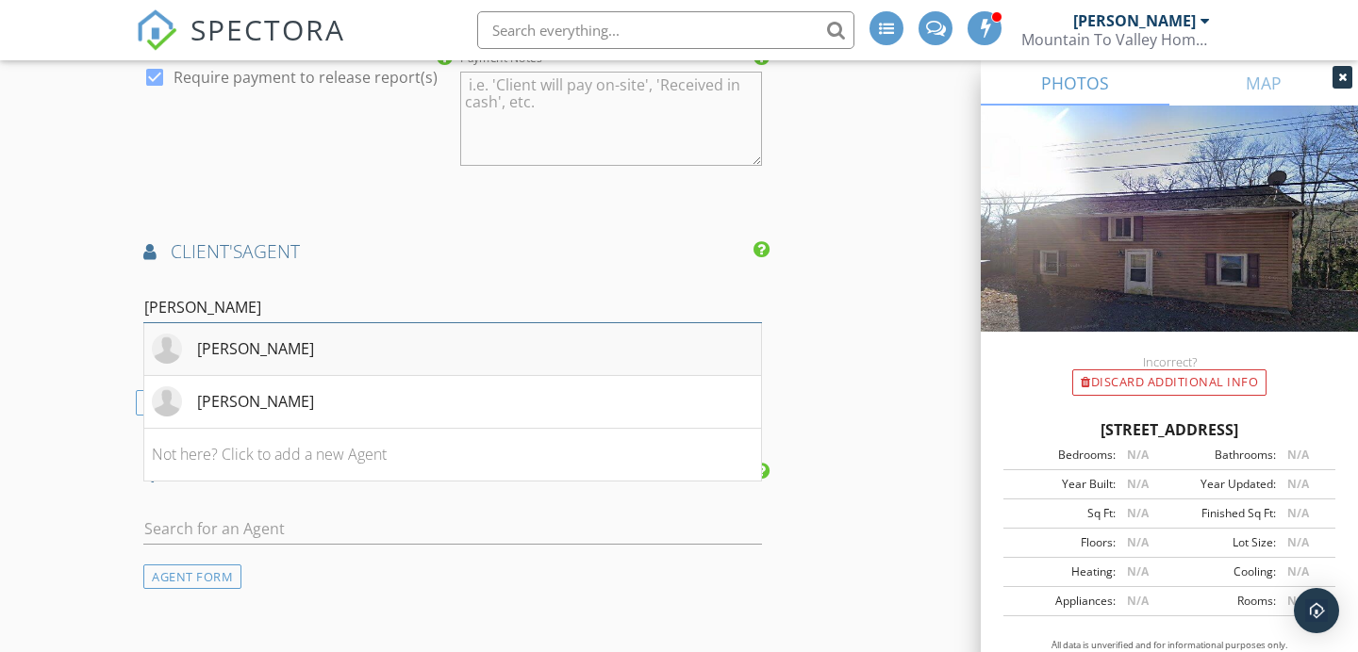
type input "[PERSON_NAME]"
click at [430, 323] on li "[PERSON_NAME]" at bounding box center [452, 349] width 617 height 53
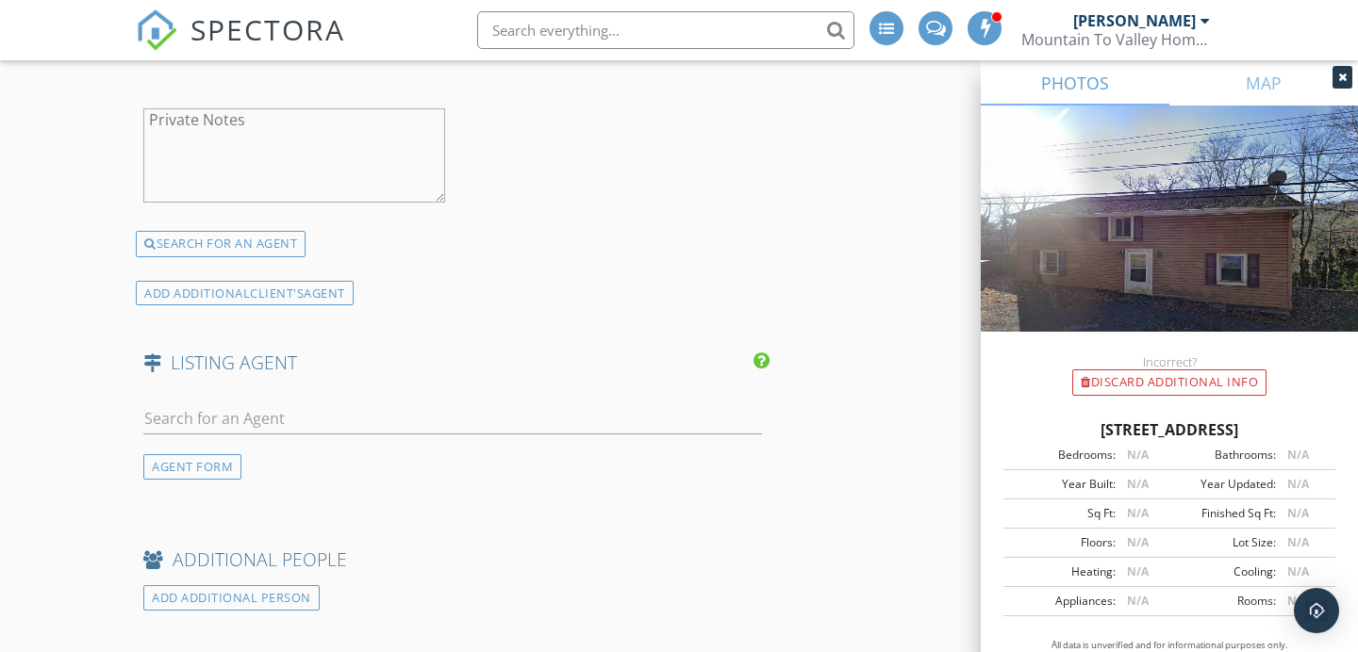
scroll to position [4050, 0]
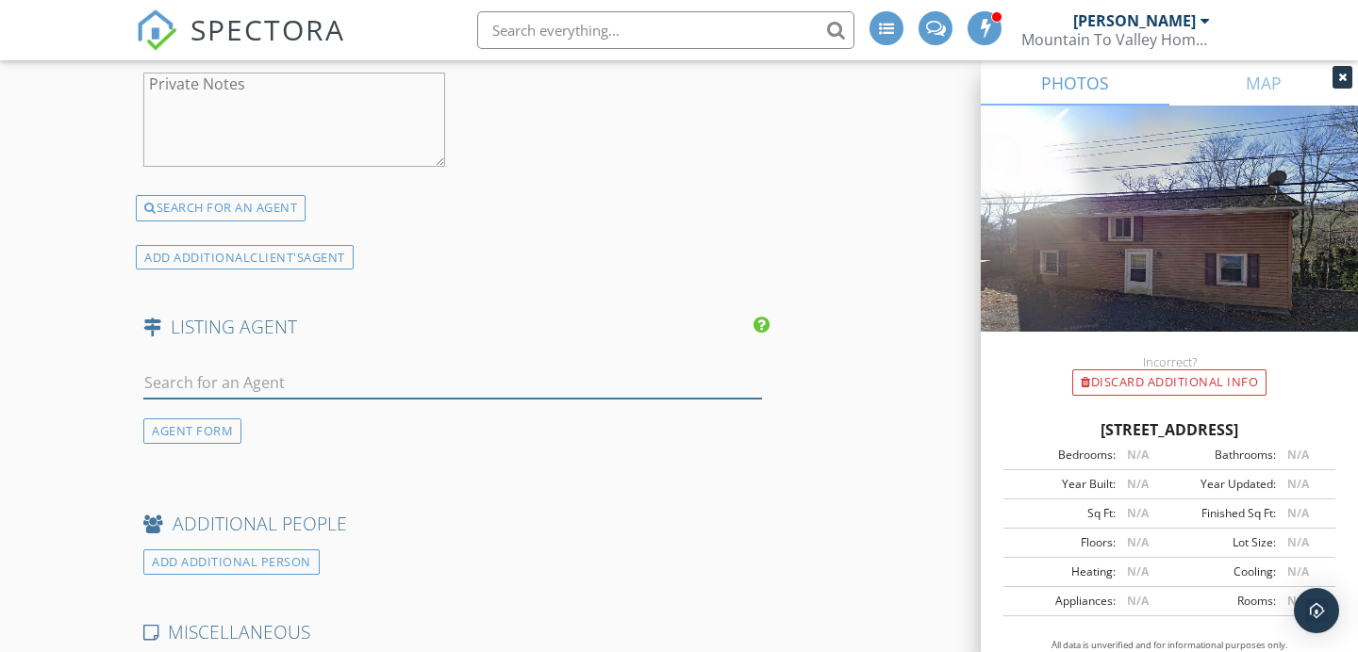
click at [392, 368] on input "text" at bounding box center [452, 383] width 619 height 31
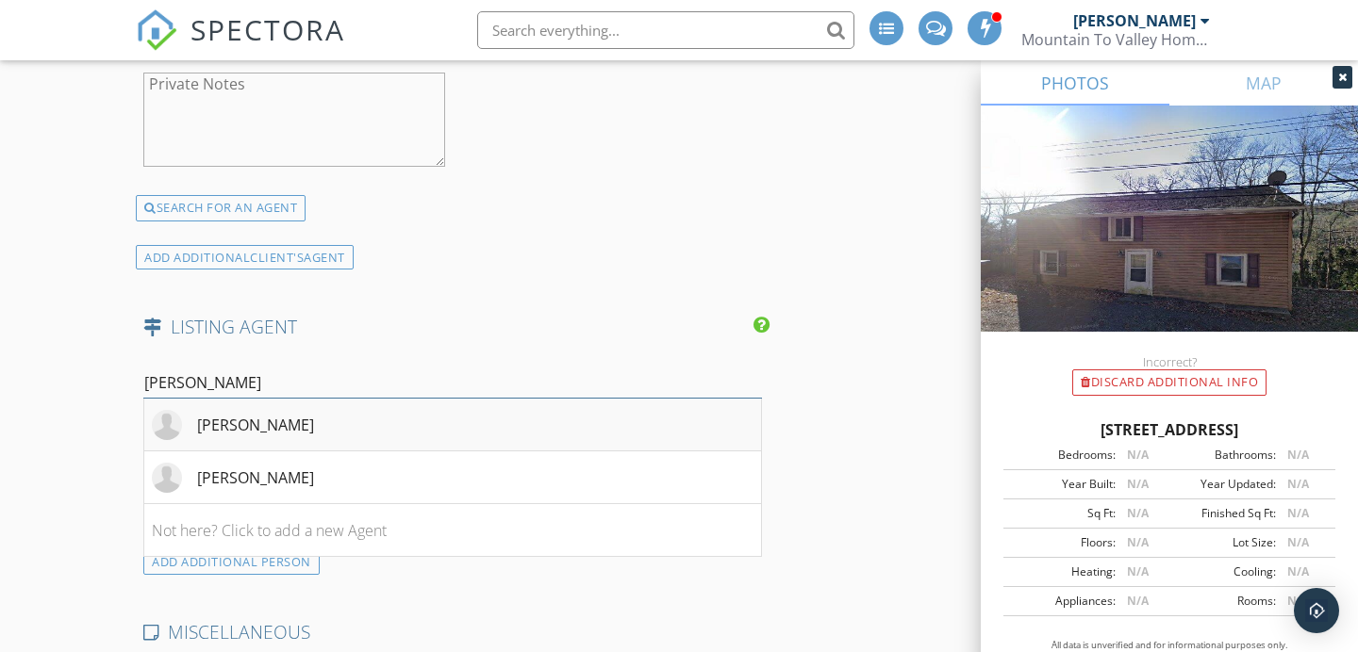
type input "[PERSON_NAME]"
click at [374, 400] on li "[PERSON_NAME]" at bounding box center [452, 425] width 617 height 53
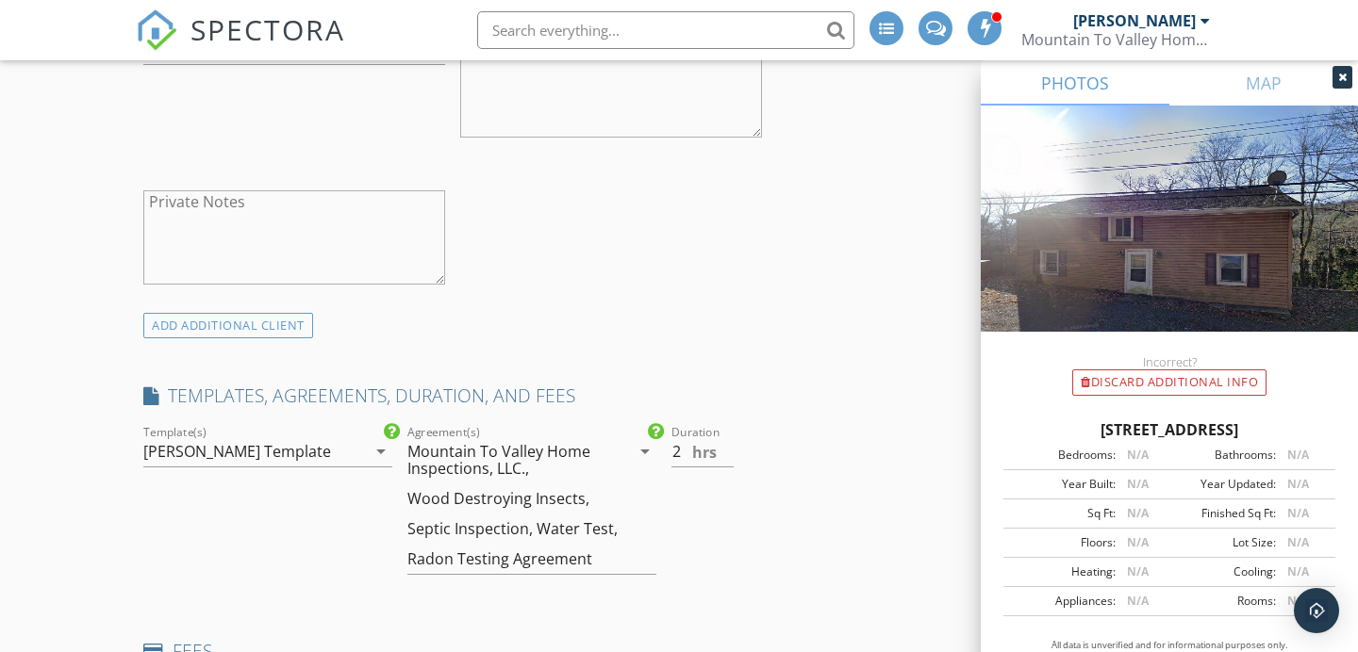
scroll to position [1299, 0]
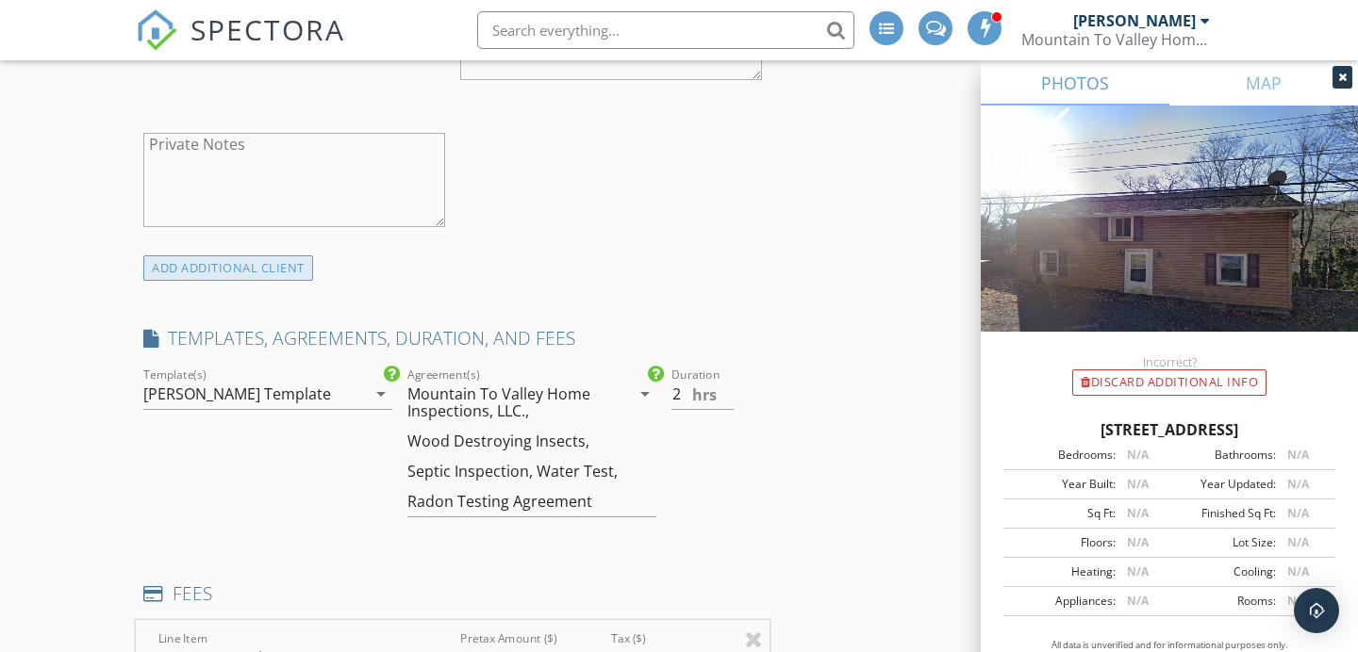
click at [299, 256] on div "ADD ADDITIONAL client" at bounding box center [228, 268] width 170 height 25
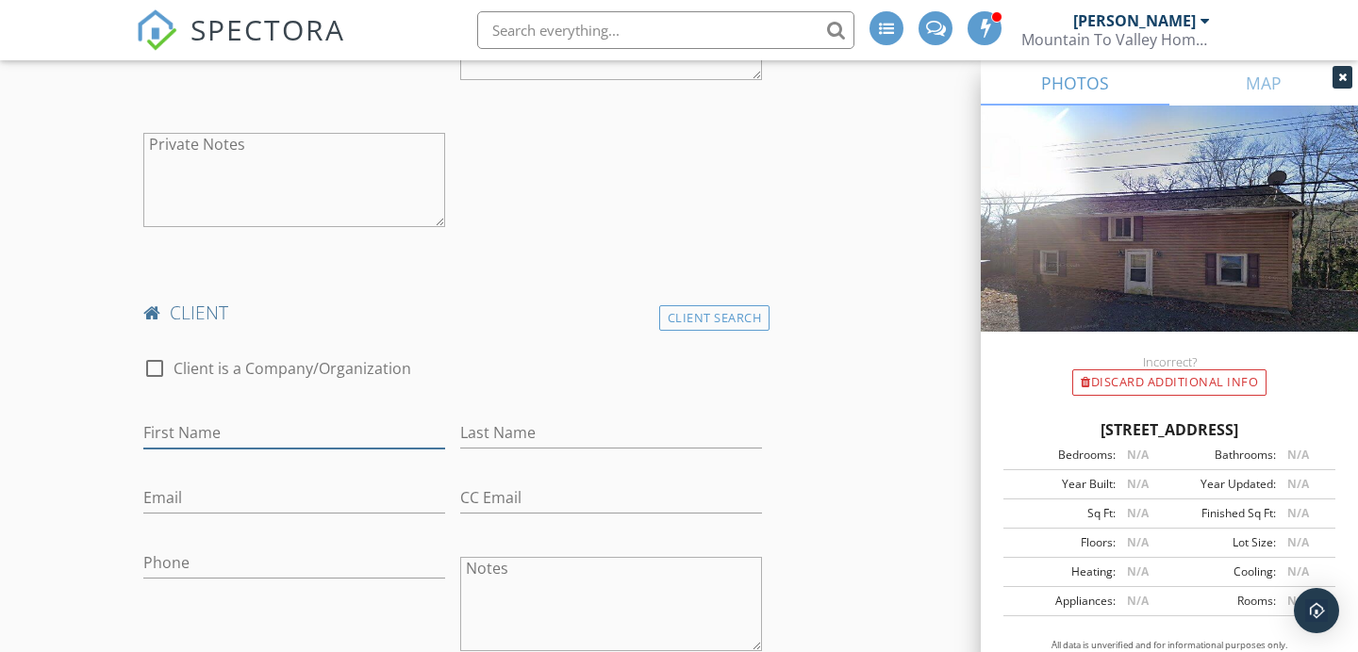
click at [267, 418] on input "First Name" at bounding box center [294, 433] width 302 height 31
type input "Jordan"
type input "[PERSON_NAME]"
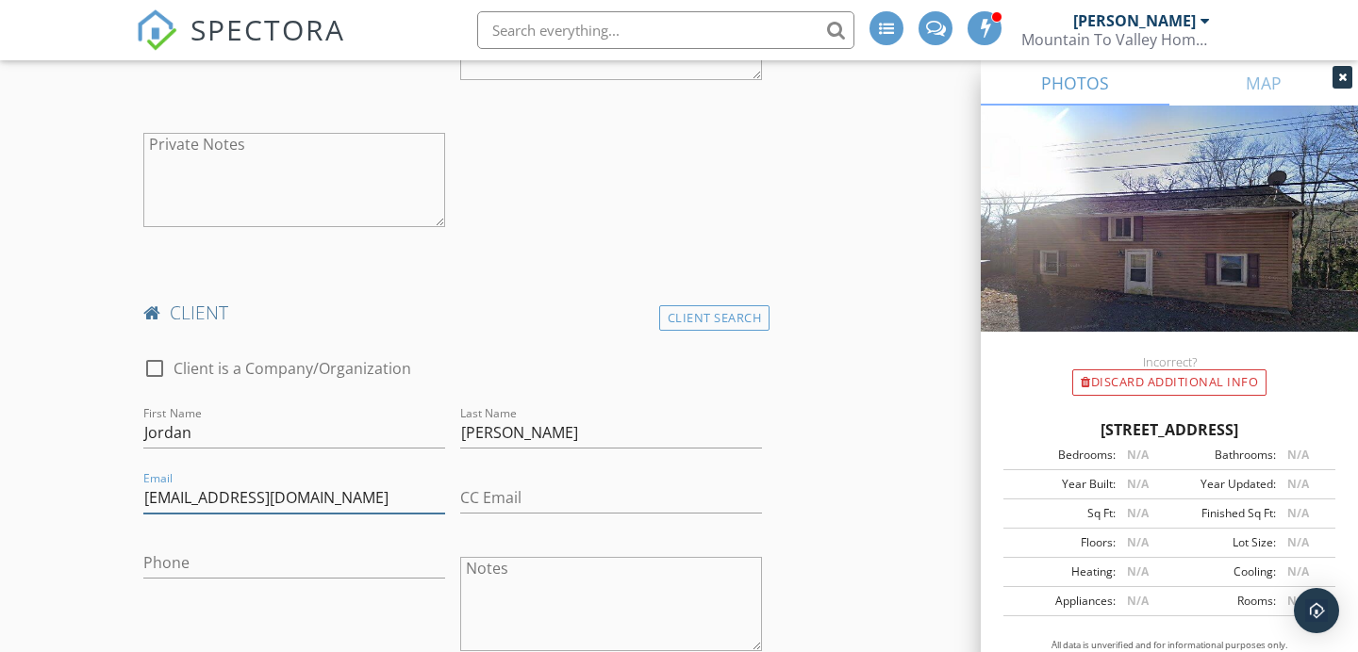
click at [237, 485] on input "jordangoss12@yahoo.com" at bounding box center [294, 498] width 302 height 31
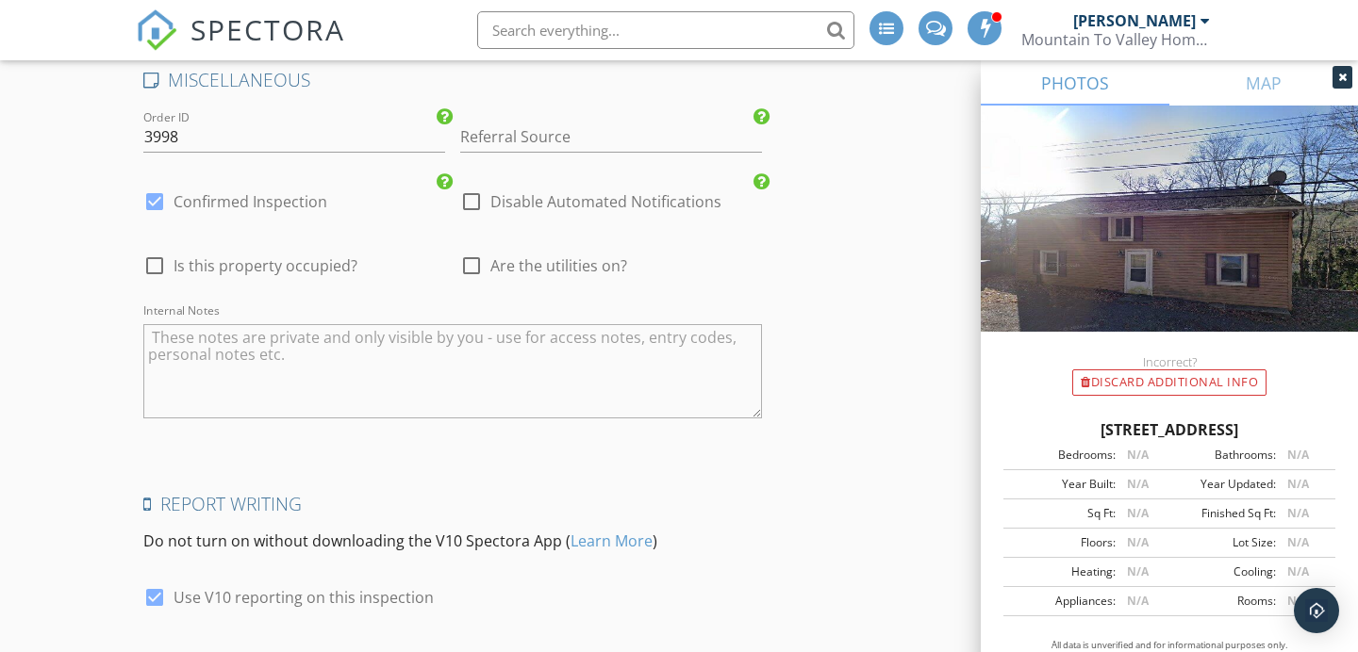
scroll to position [5744, 0]
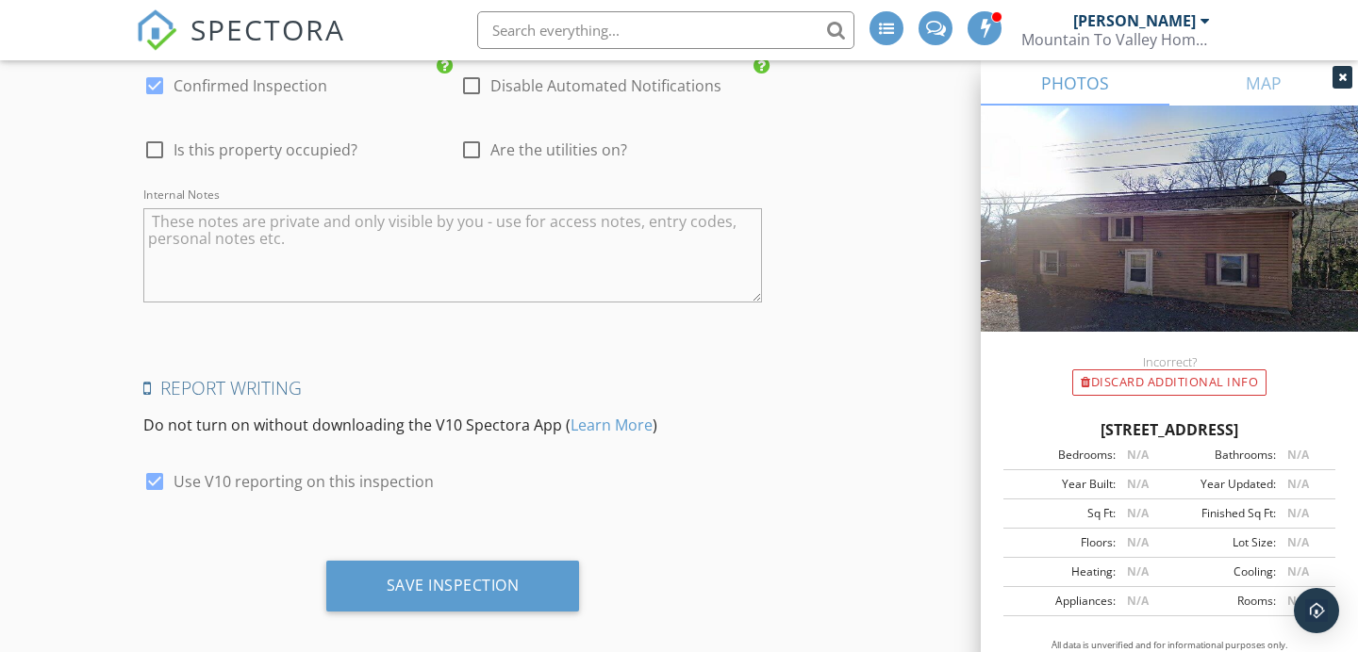
type input "[EMAIL_ADDRESS][DOMAIN_NAME]"
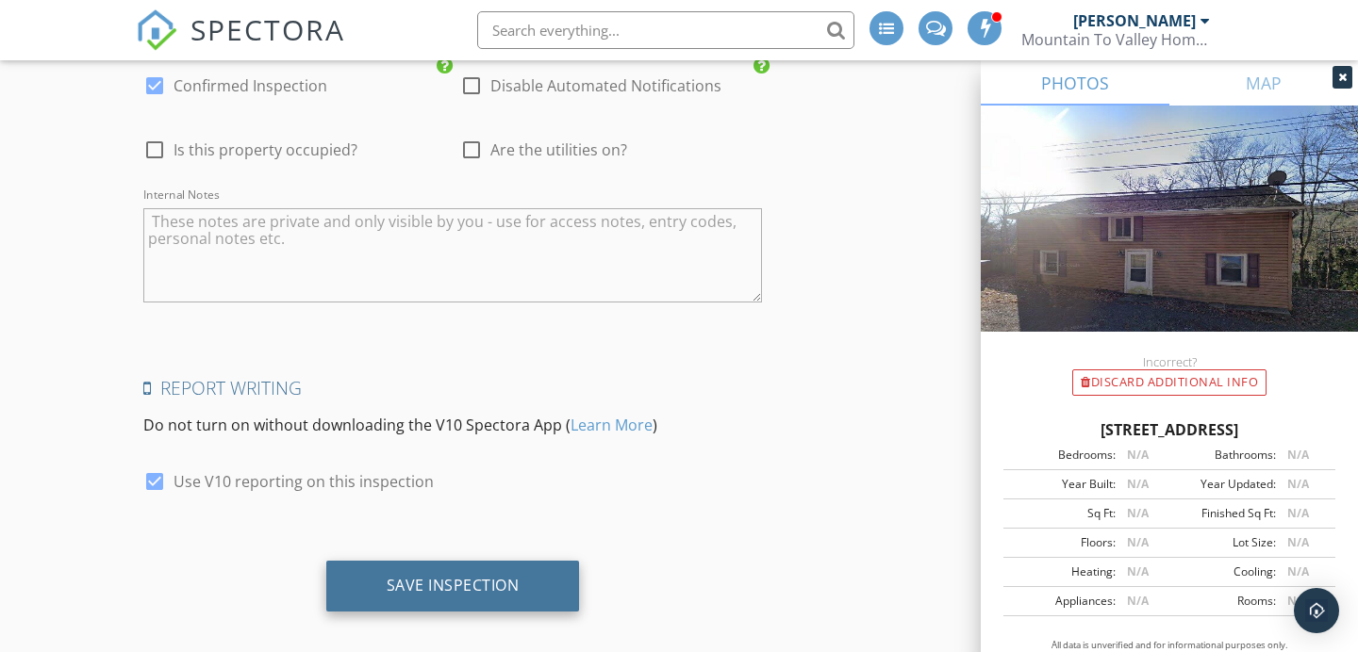
drag, startPoint x: 623, startPoint y: 519, endPoint x: 570, endPoint y: 548, distance: 61.2
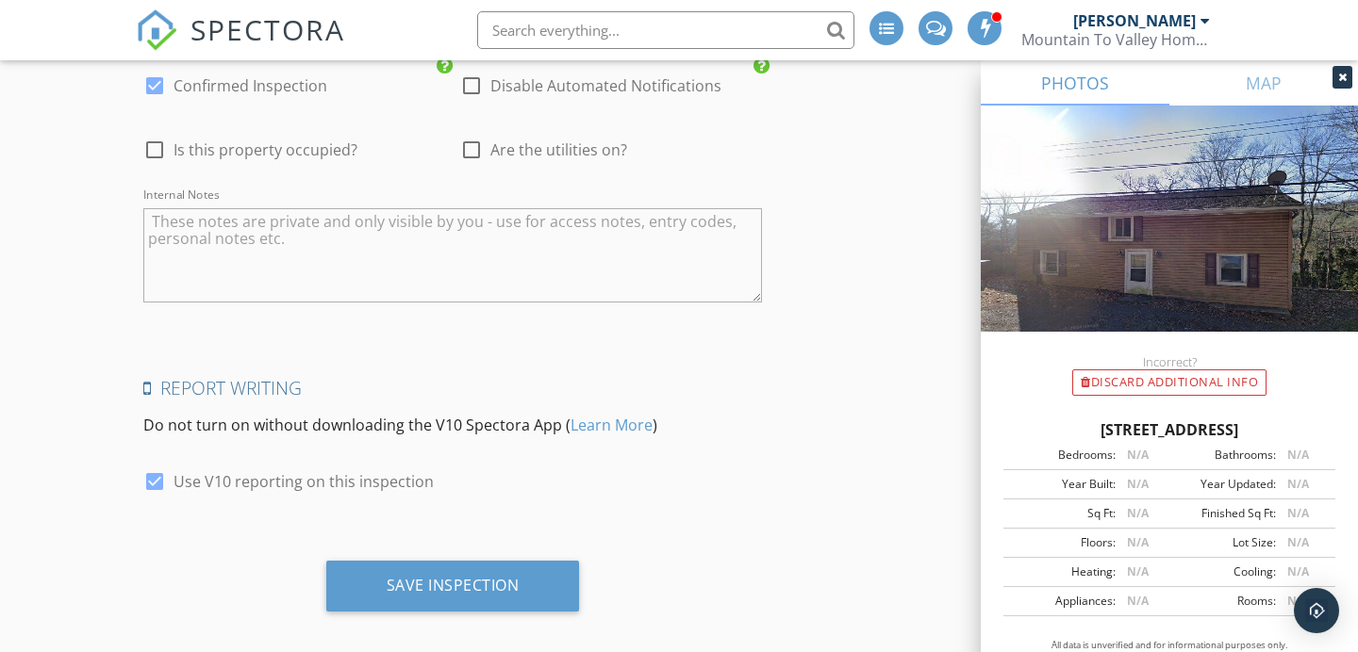
click at [553, 561] on div "Save Inspection" at bounding box center [453, 586] width 254 height 51
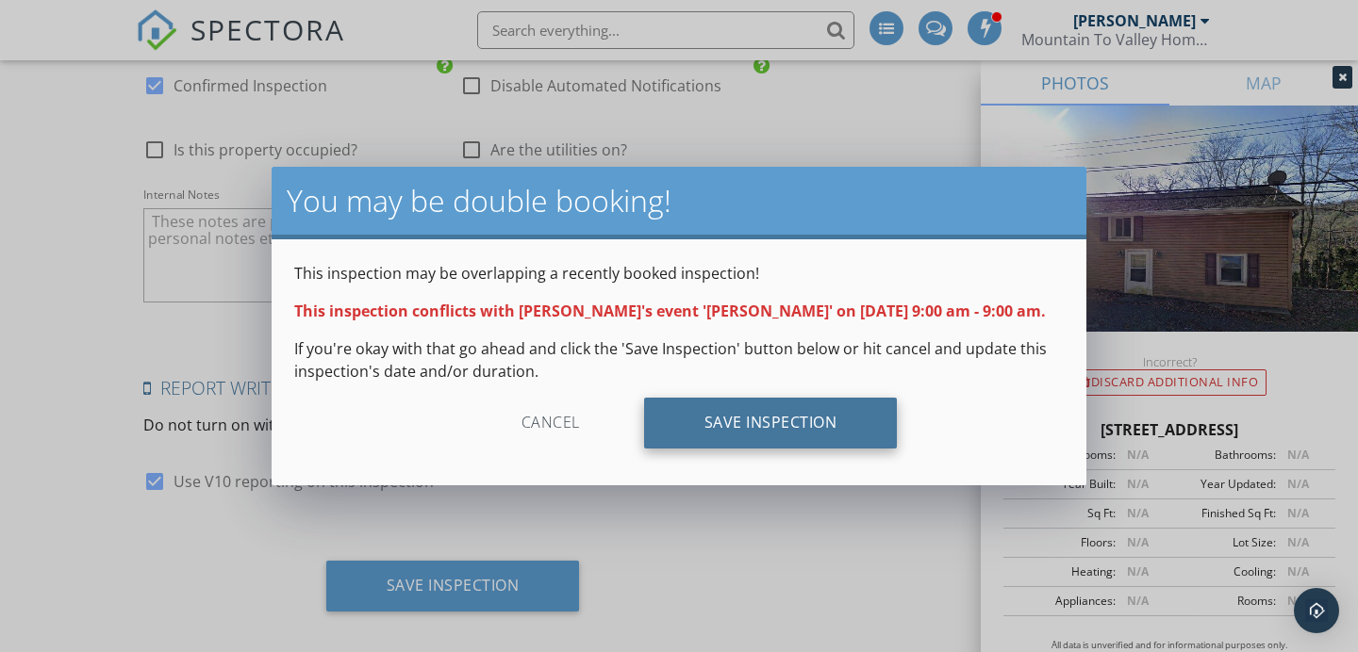
click at [675, 443] on div "Save Inspection" at bounding box center [771, 423] width 254 height 51
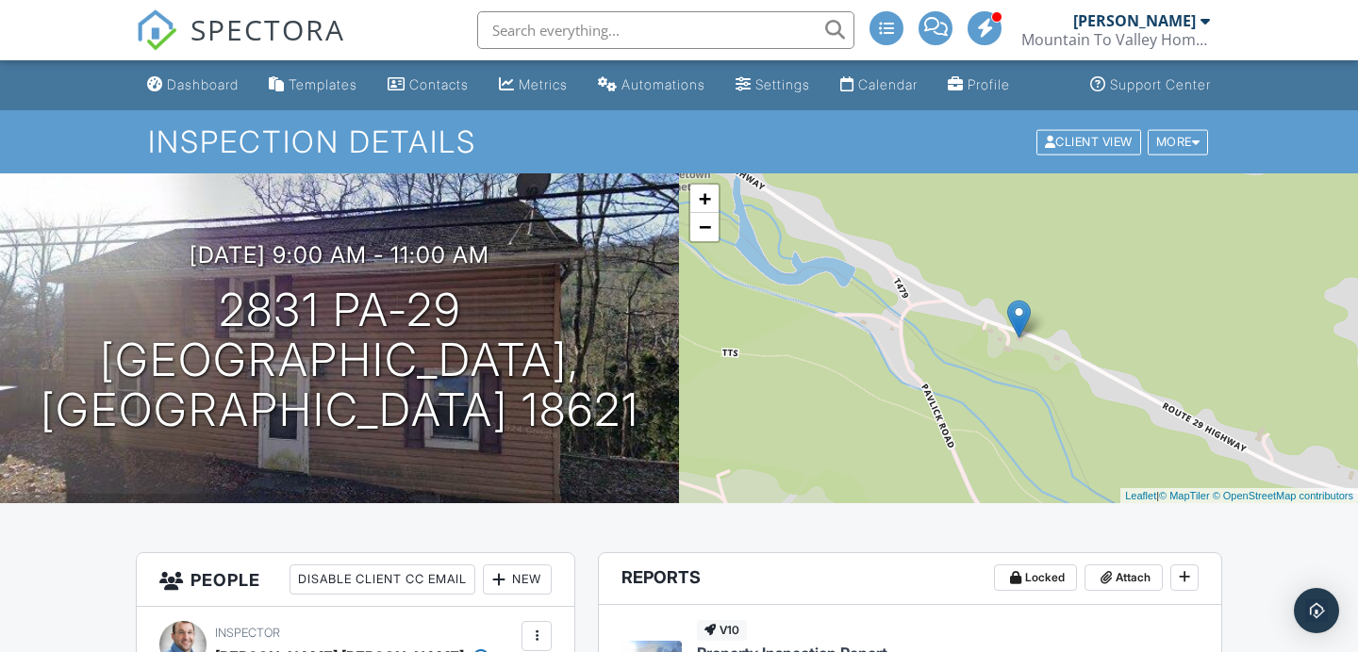
click at [193, 90] on div "Dashboard" at bounding box center [203, 84] width 72 height 16
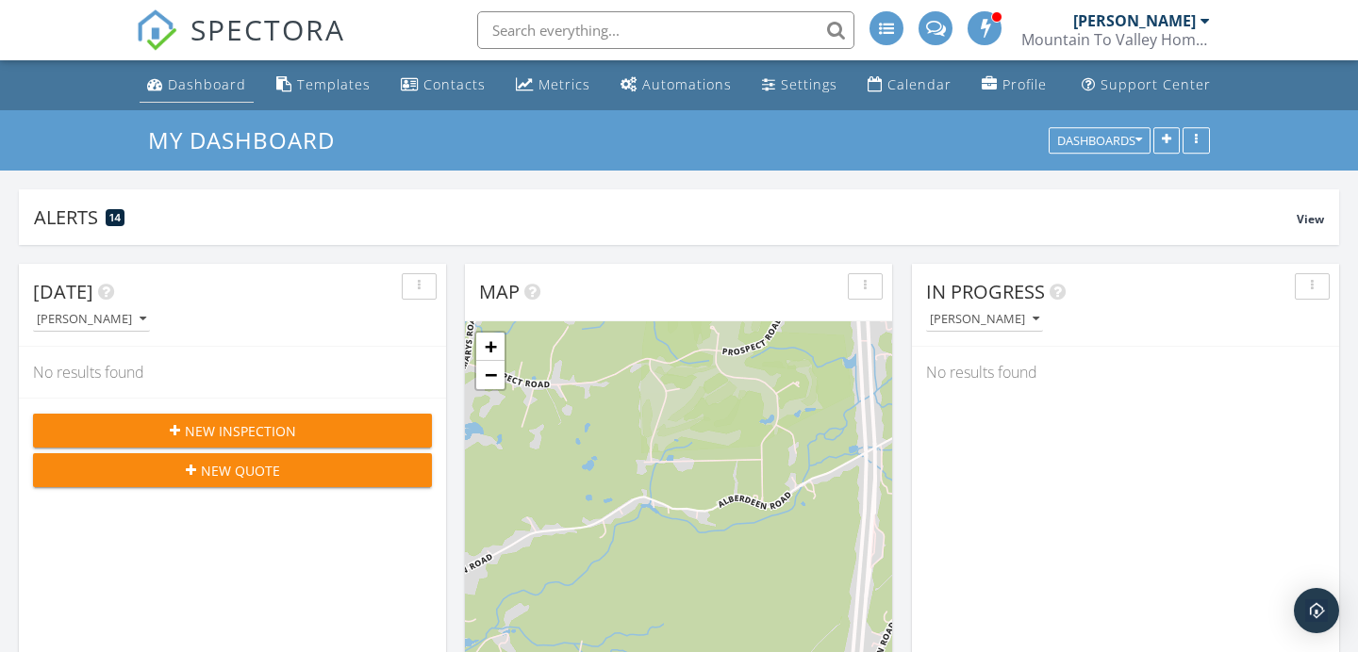
scroll to position [405, 427]
click at [198, 93] on div "Dashboard" at bounding box center [207, 84] width 78 height 18
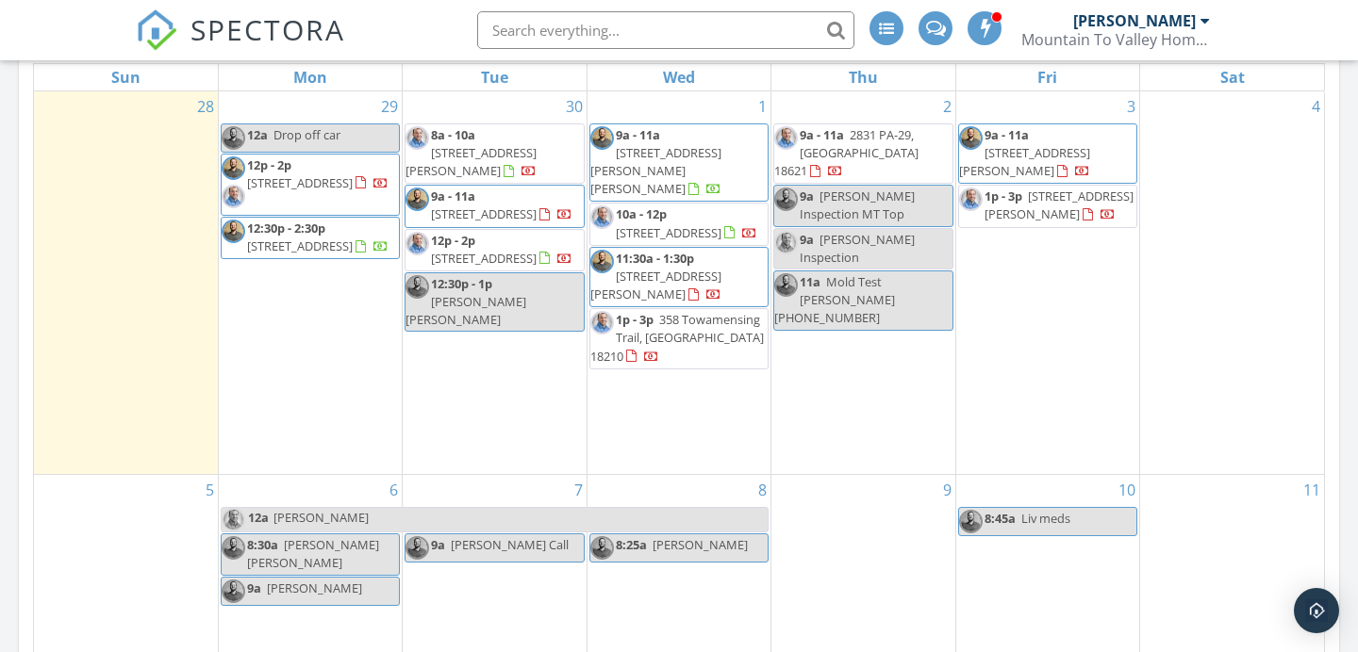
scroll to position [875, 0]
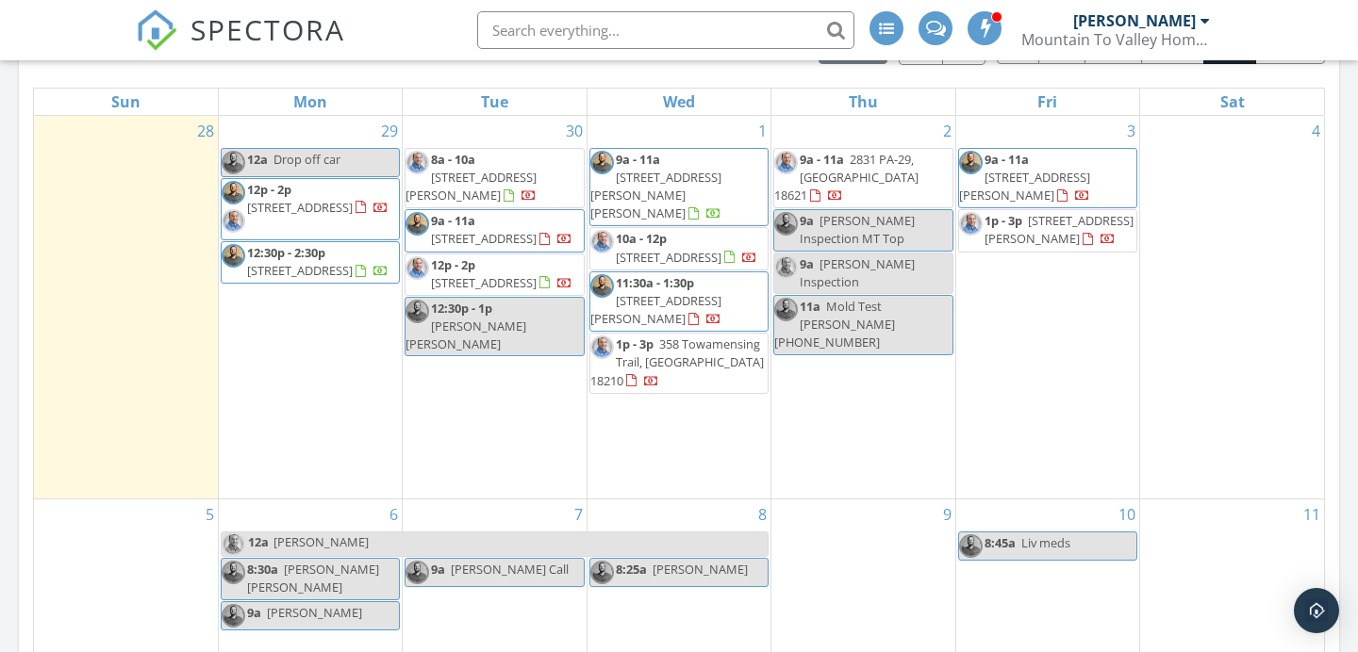
click at [856, 260] on span "Mike Inspection" at bounding box center [857, 273] width 115 height 35
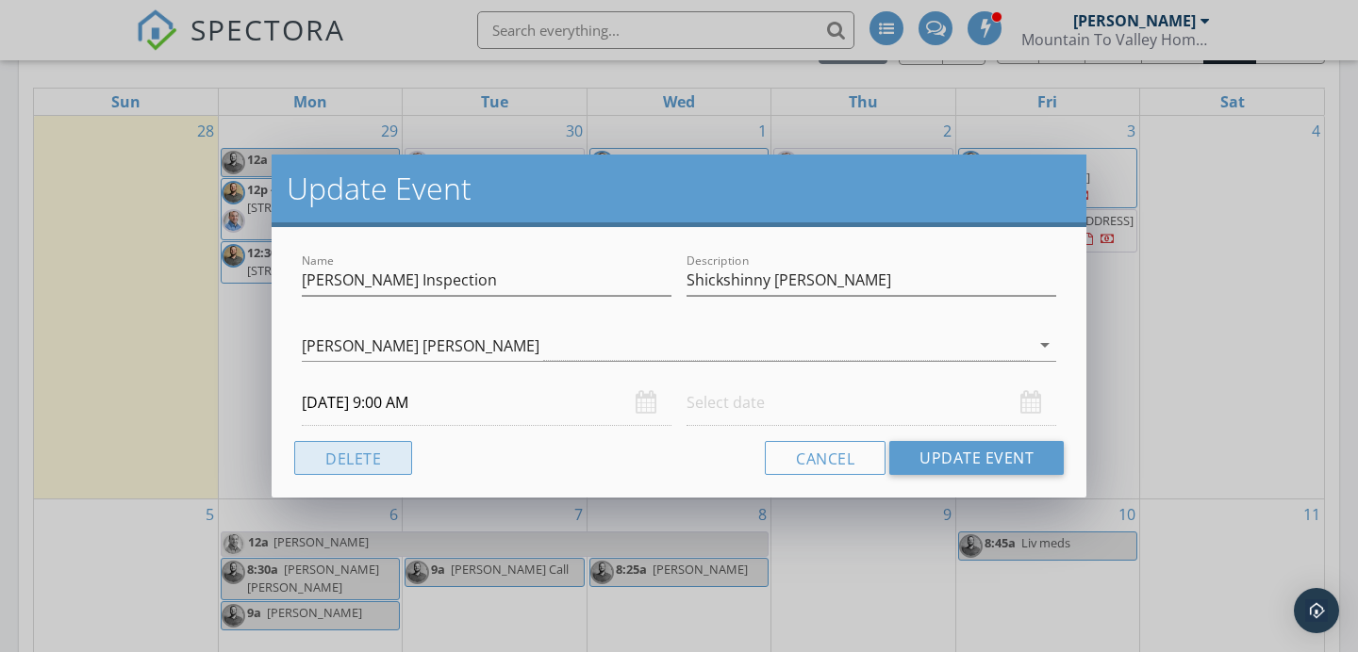
click at [348, 469] on button "Delete" at bounding box center [353, 458] width 118 height 34
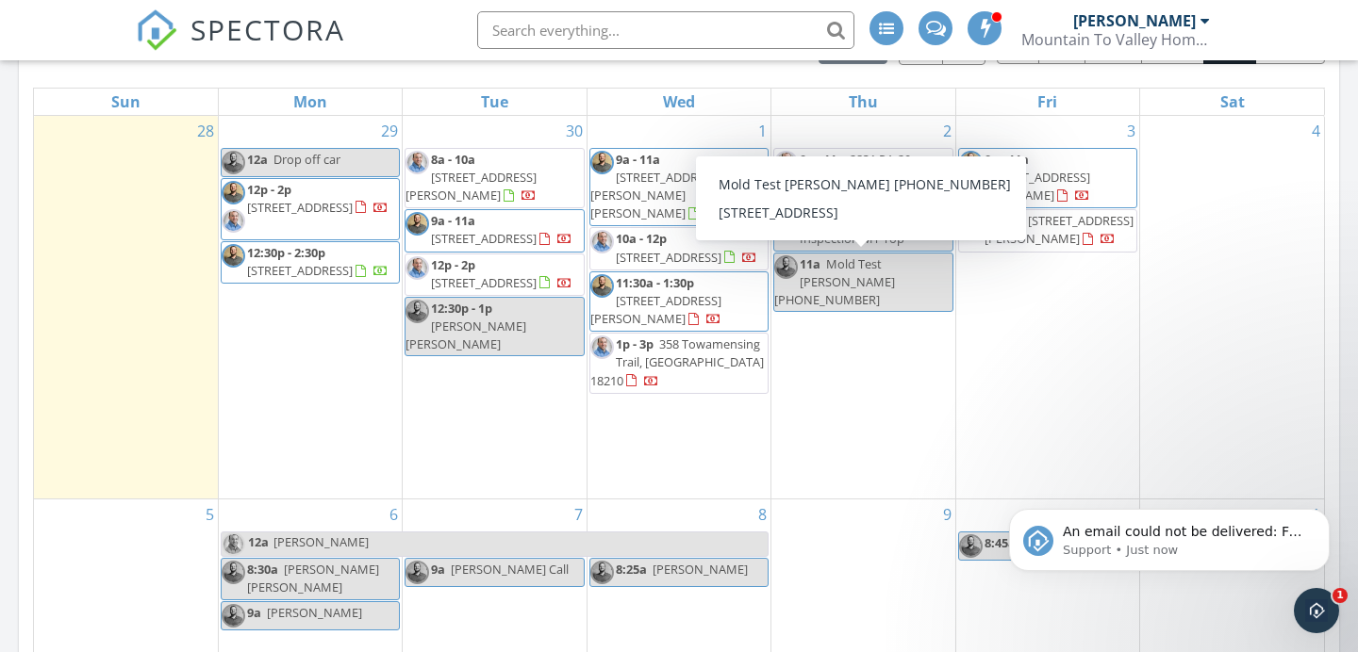
scroll to position [0, 0]
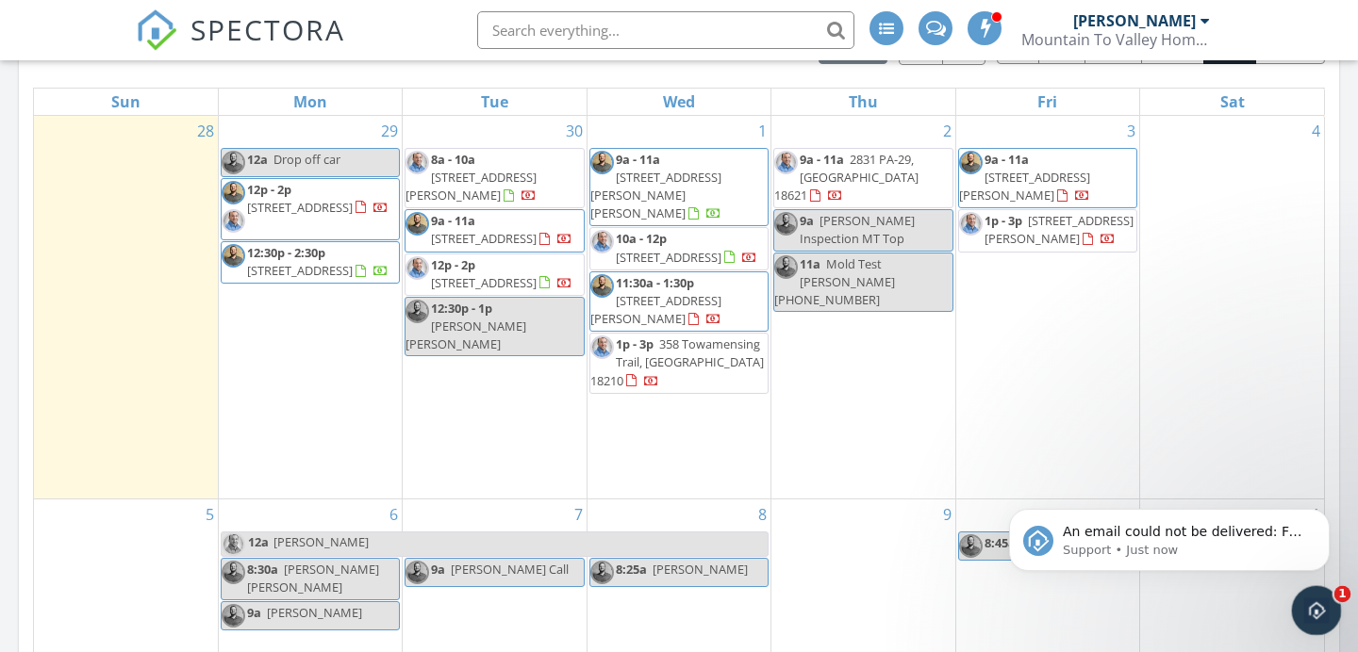
click at [1312, 612] on icon "Open Intercom Messenger" at bounding box center [1313, 608] width 31 height 31
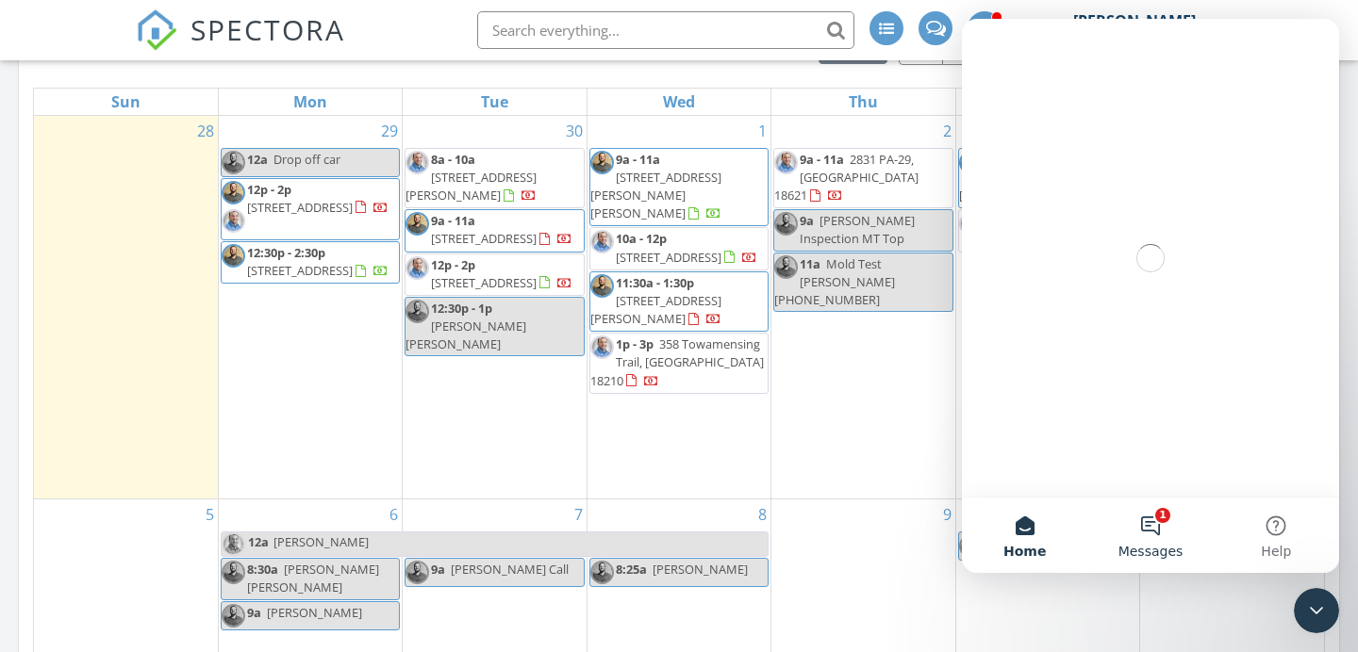
click at [1127, 518] on button "1 Messages" at bounding box center [1149, 535] width 125 height 75
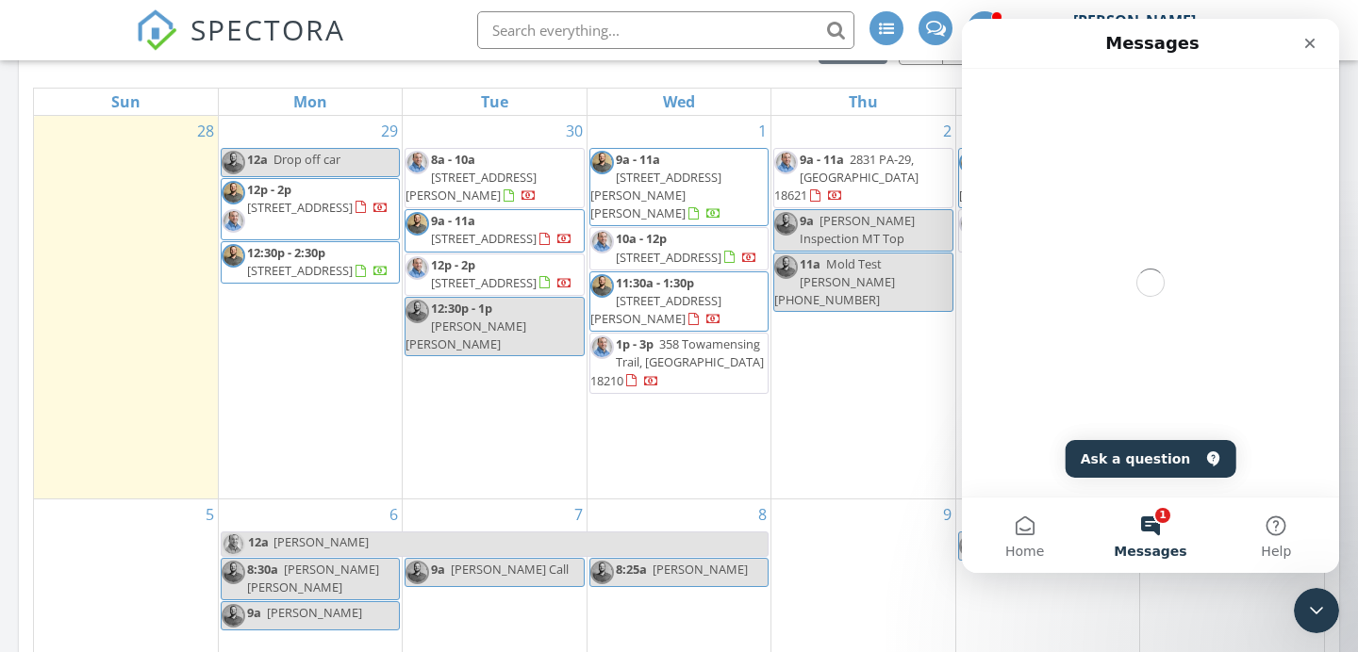
click at [1150, 511] on button "1 Messages" at bounding box center [1149, 535] width 125 height 75
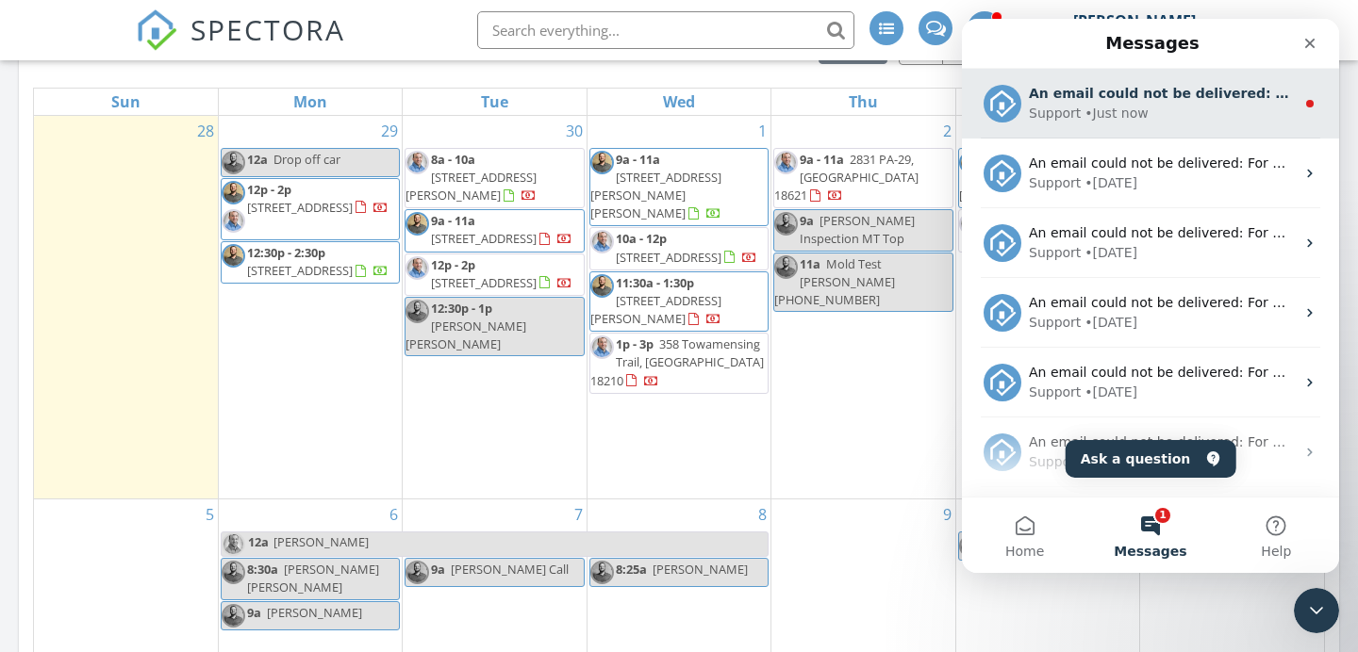
click at [1111, 111] on div "• Just now" at bounding box center [1115, 114] width 63 height 20
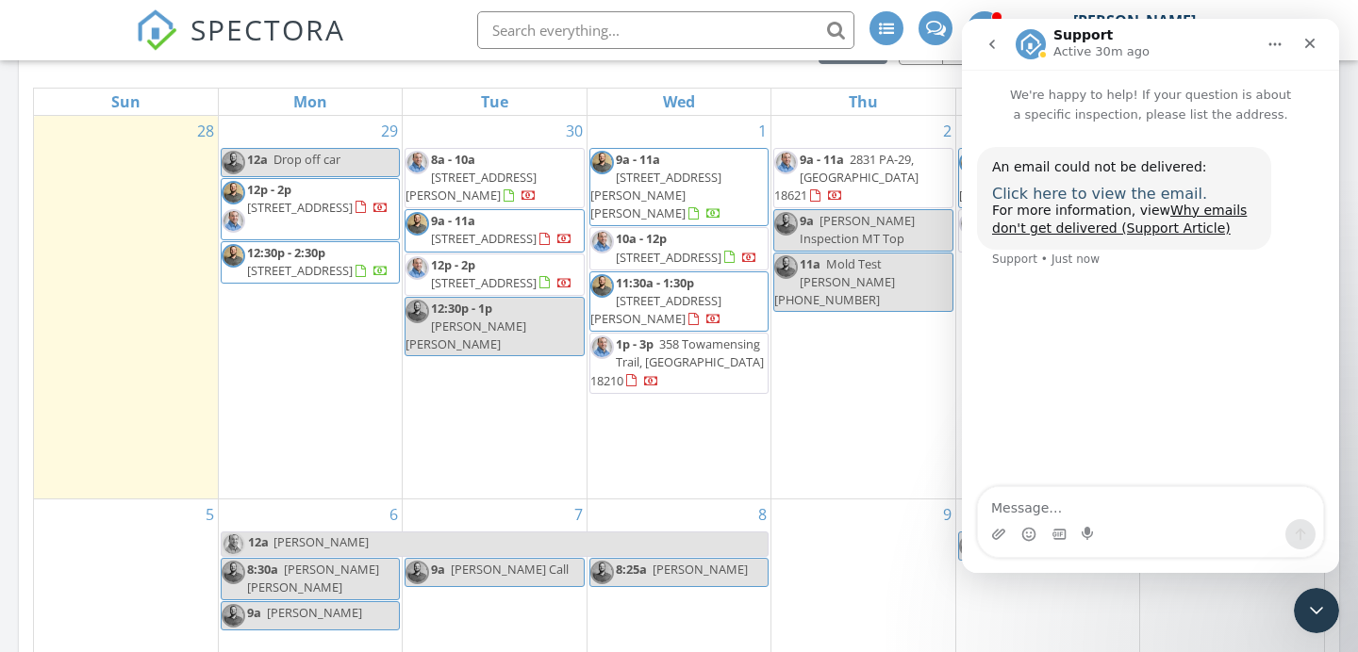
click at [1124, 196] on span "Click here to view the email." at bounding box center [1099, 194] width 215 height 18
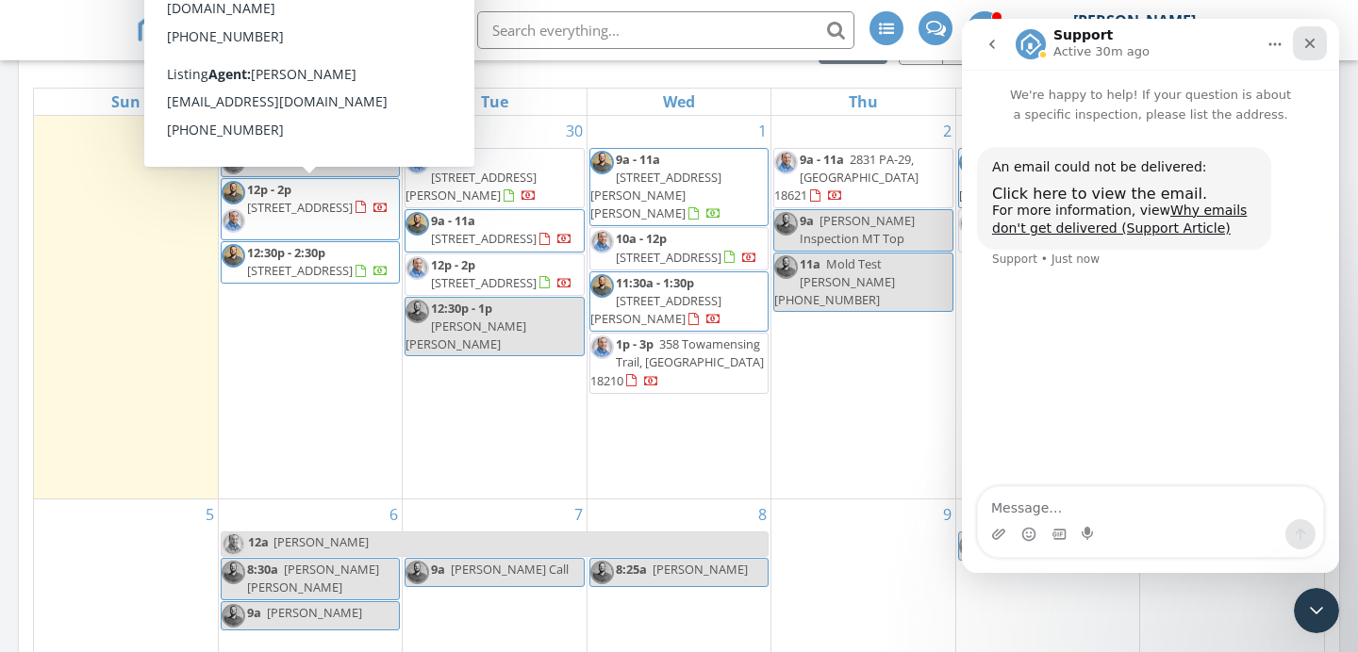
click at [1321, 50] on div "Close" at bounding box center [1310, 43] width 34 height 34
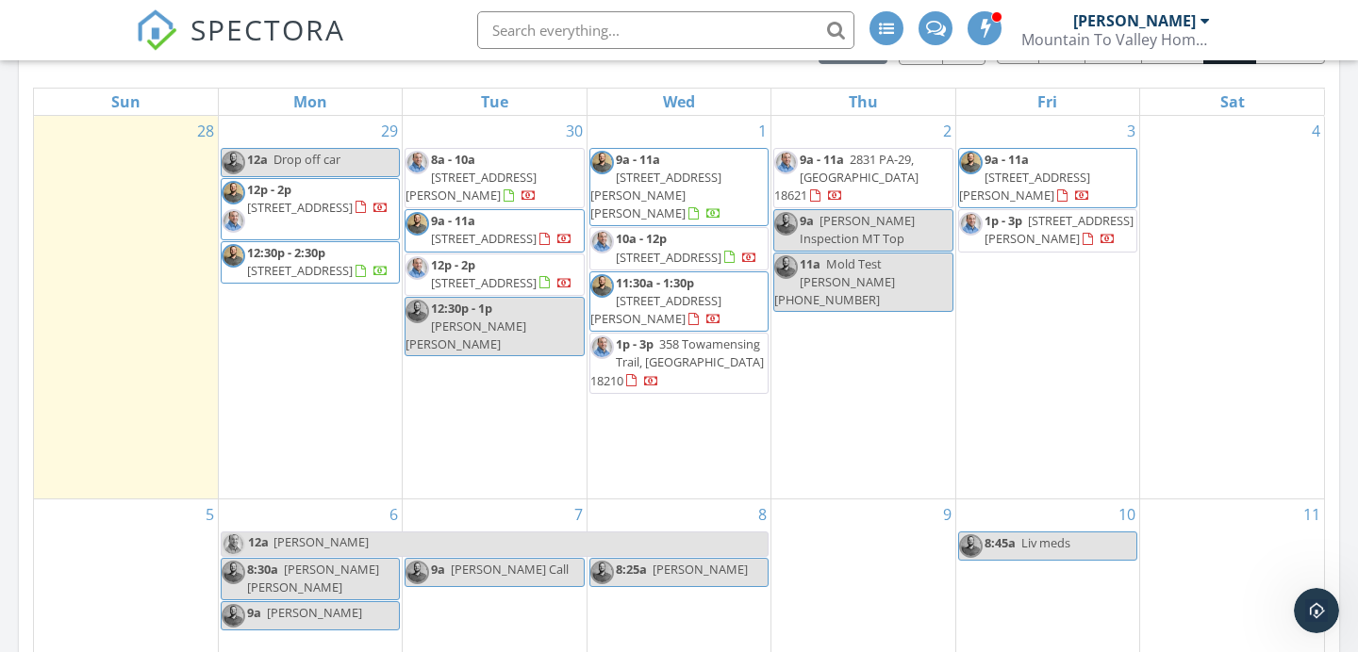
click at [827, 191] on span "9a - 11a 2831 PA-29, Hunlock Creek 18621" at bounding box center [862, 179] width 177 height 56
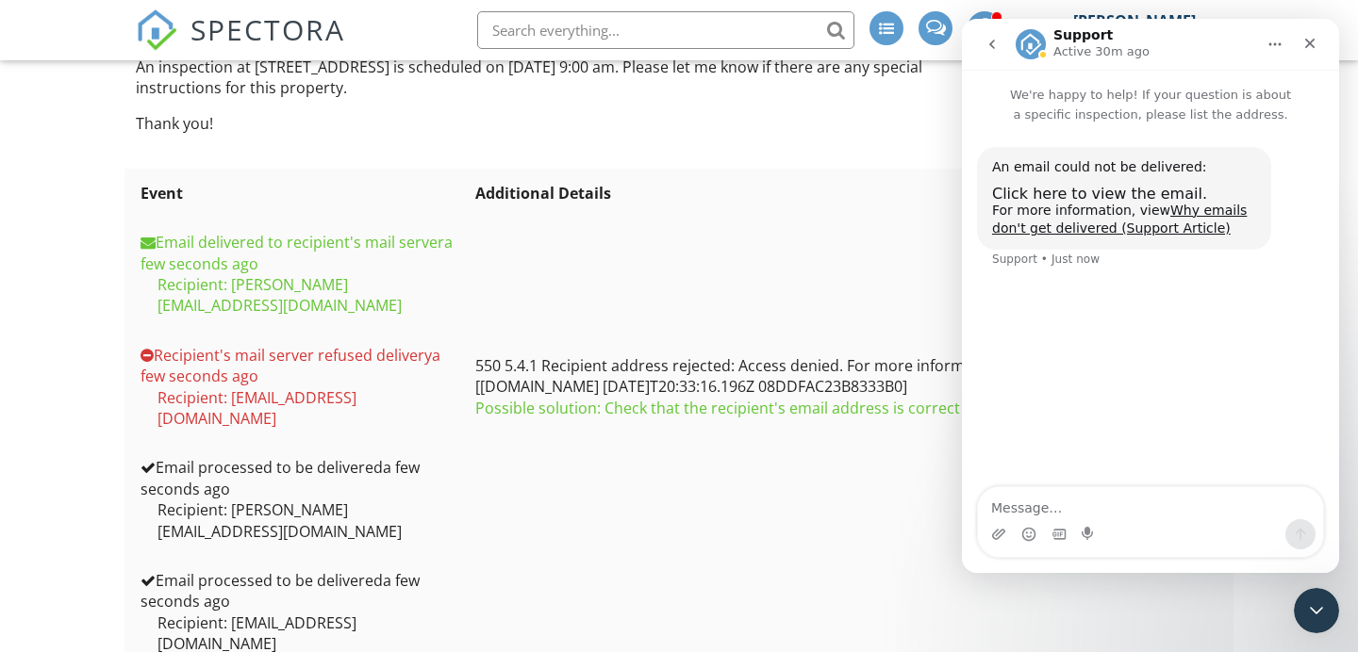
scroll to position [273, 0]
click at [1316, 36] on icon "Close" at bounding box center [1309, 43] width 15 height 15
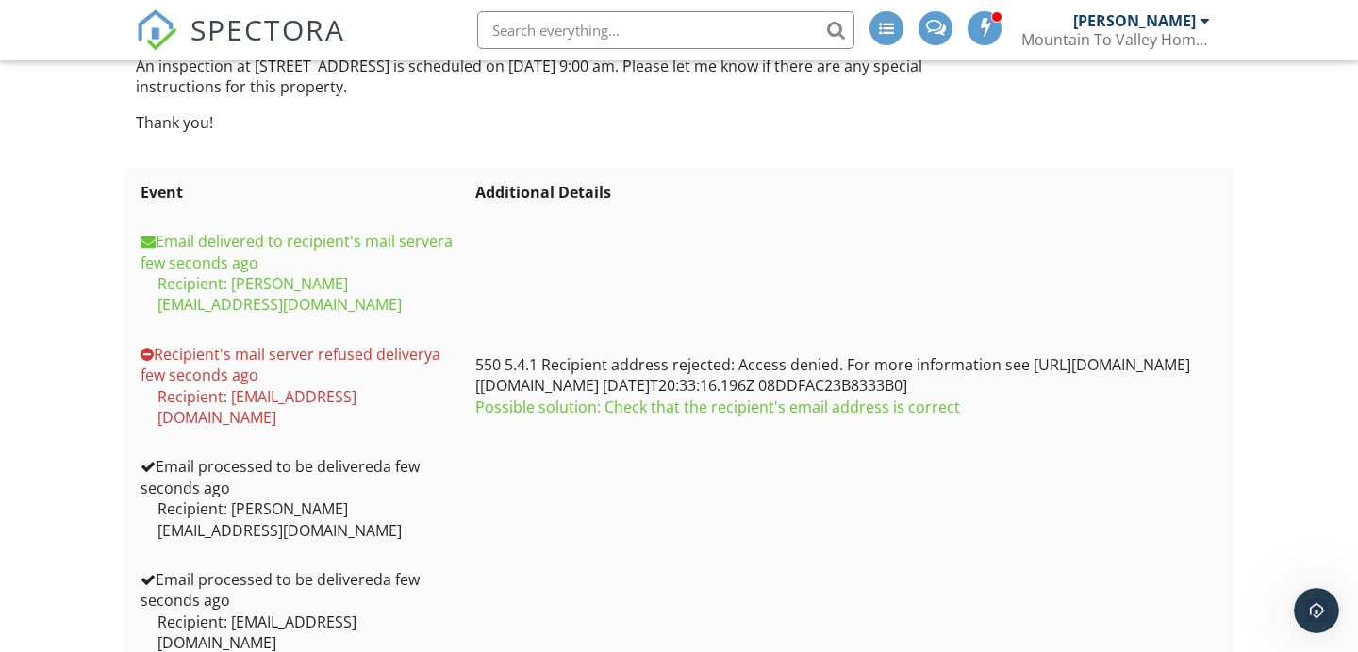
scroll to position [0, 0]
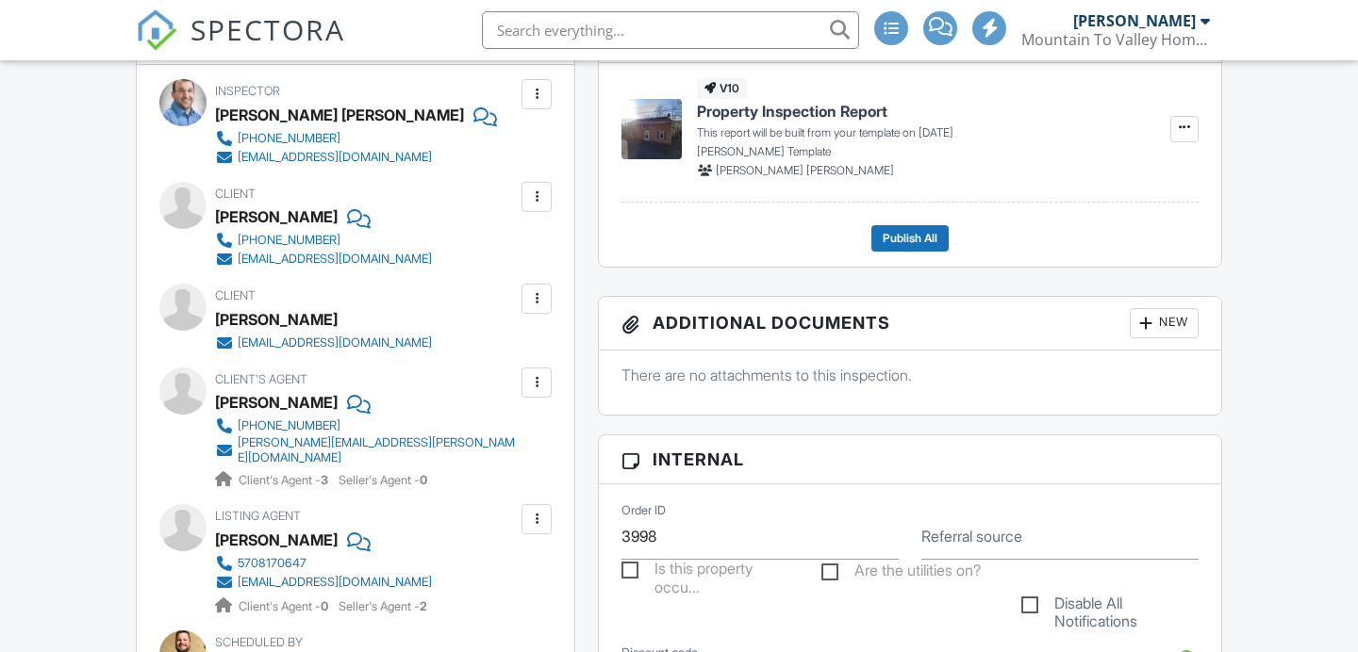
scroll to position [847, 0]
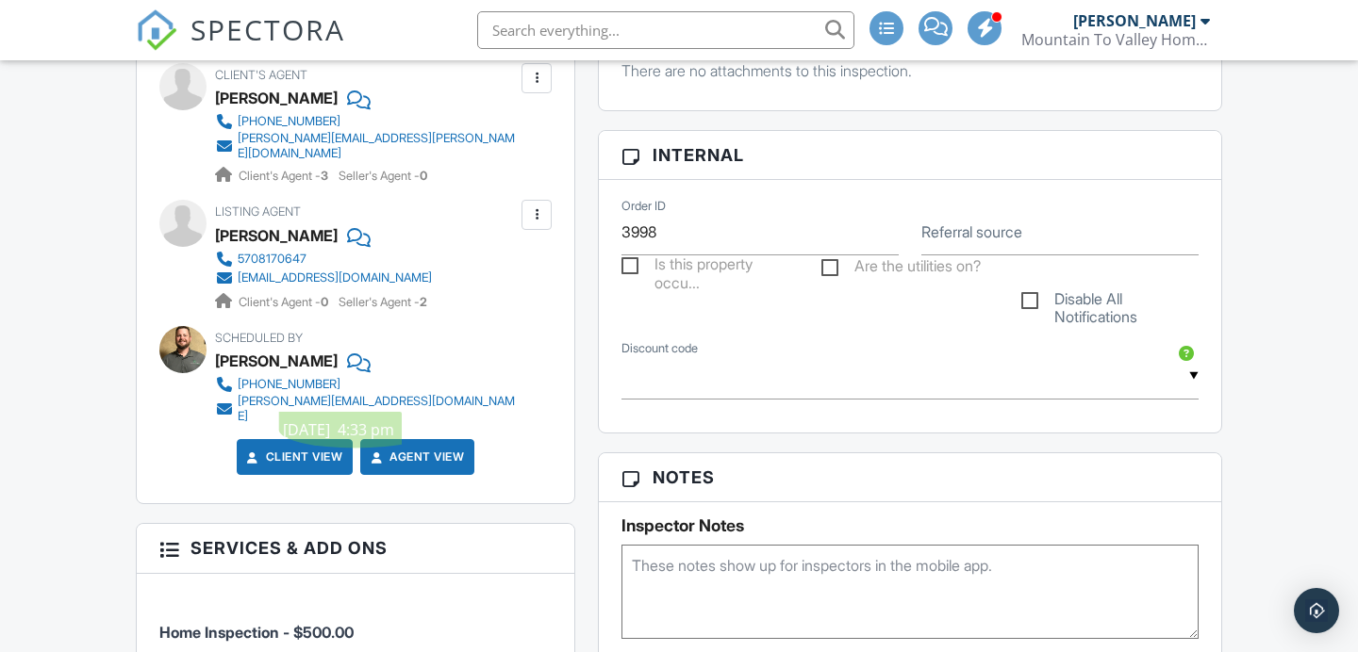
click at [538, 210] on div at bounding box center [536, 215] width 19 height 19
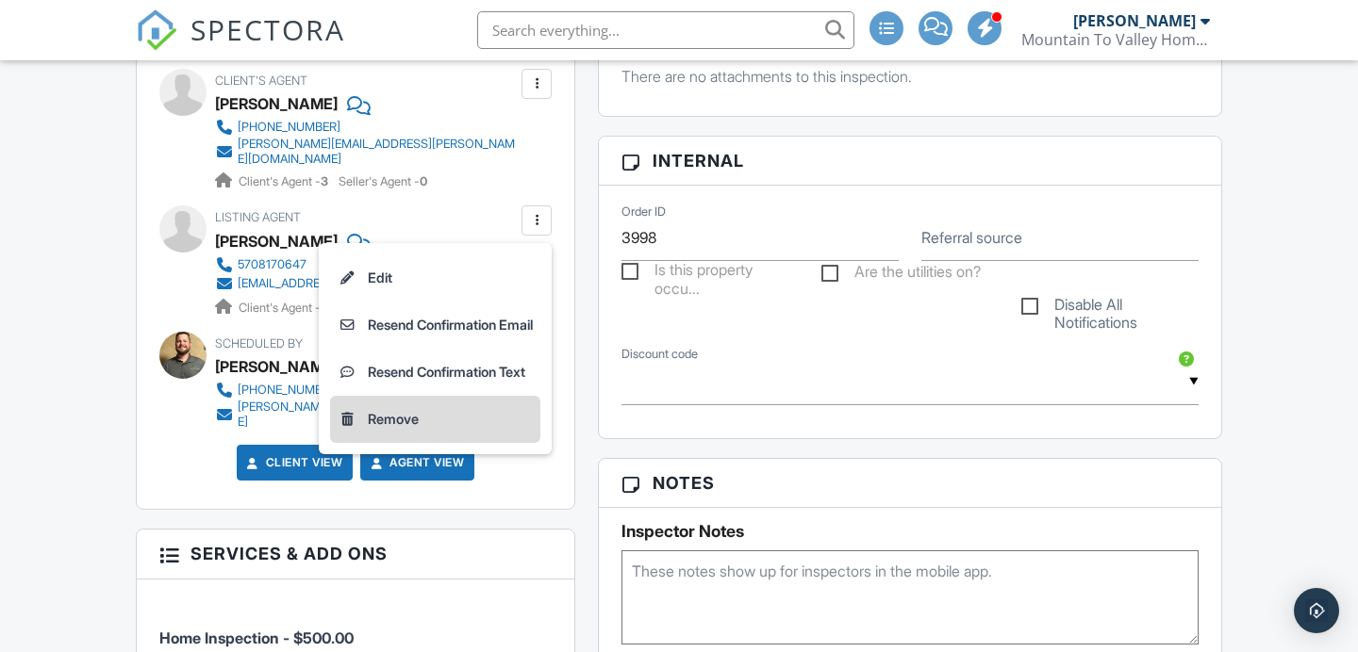
scroll to position [839, 0]
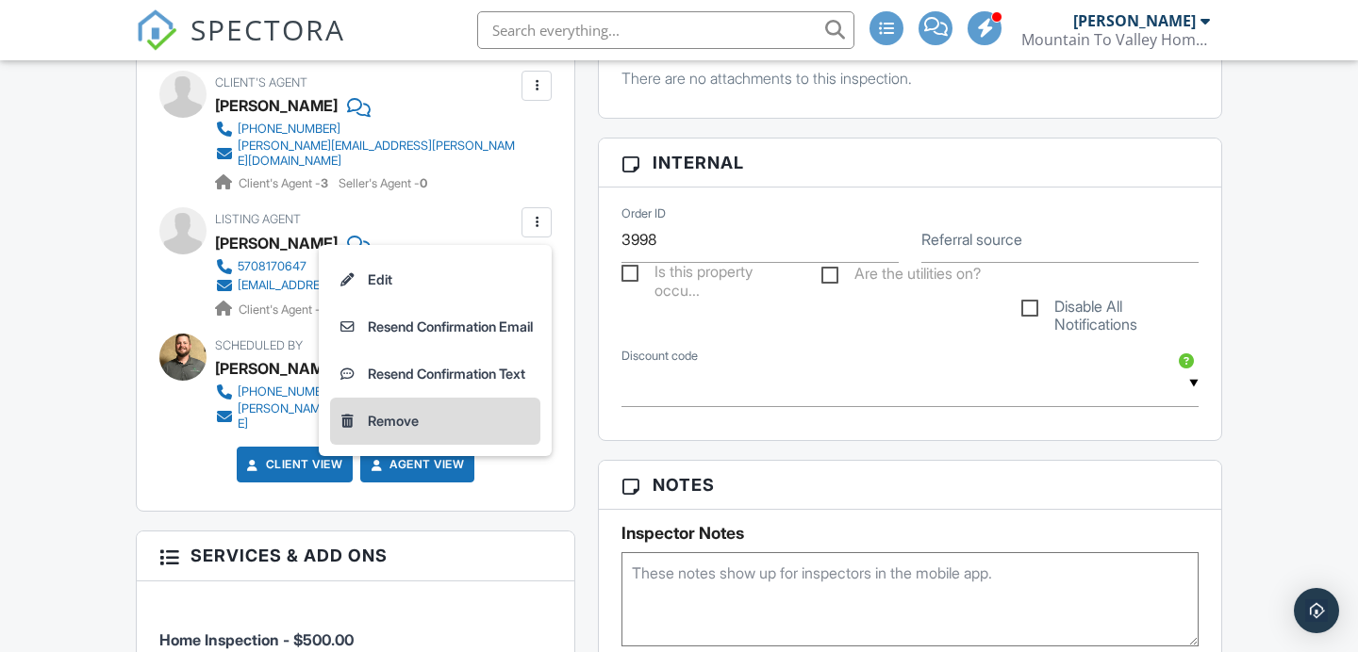
click at [425, 405] on li "Remove" at bounding box center [435, 421] width 210 height 47
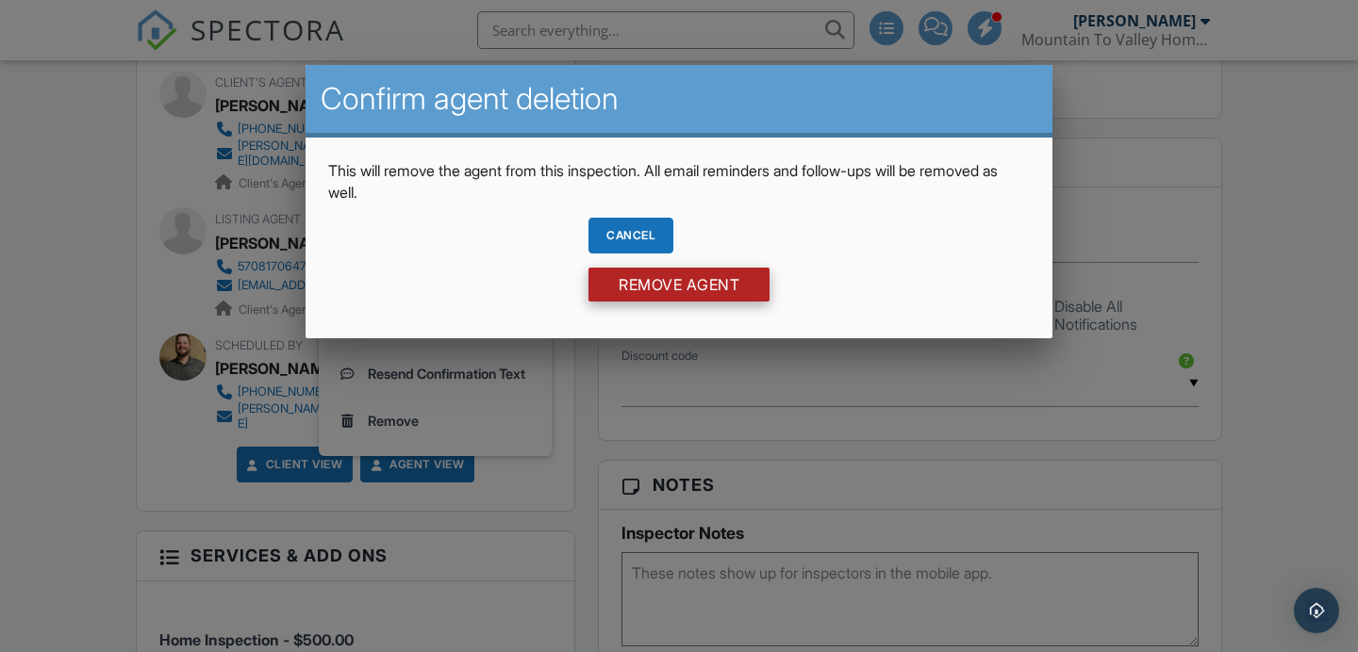
click at [650, 300] on input "Remove Agent" at bounding box center [678, 285] width 181 height 34
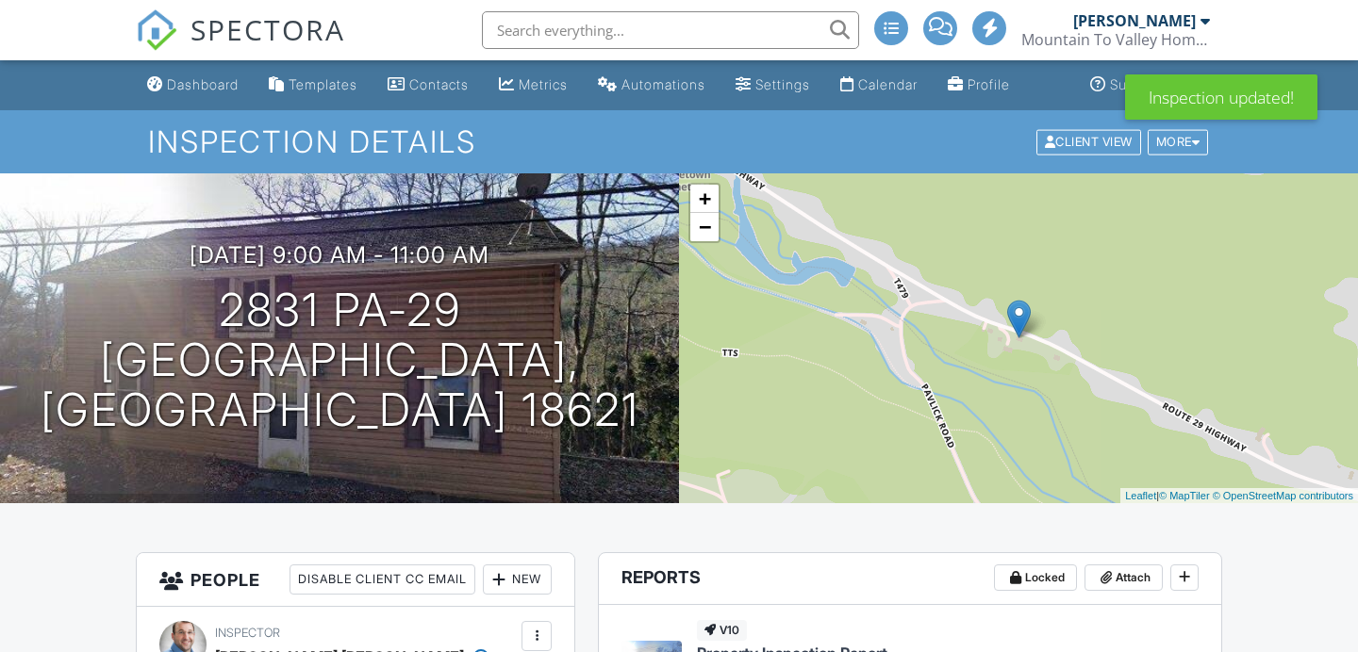
scroll to position [420, 0]
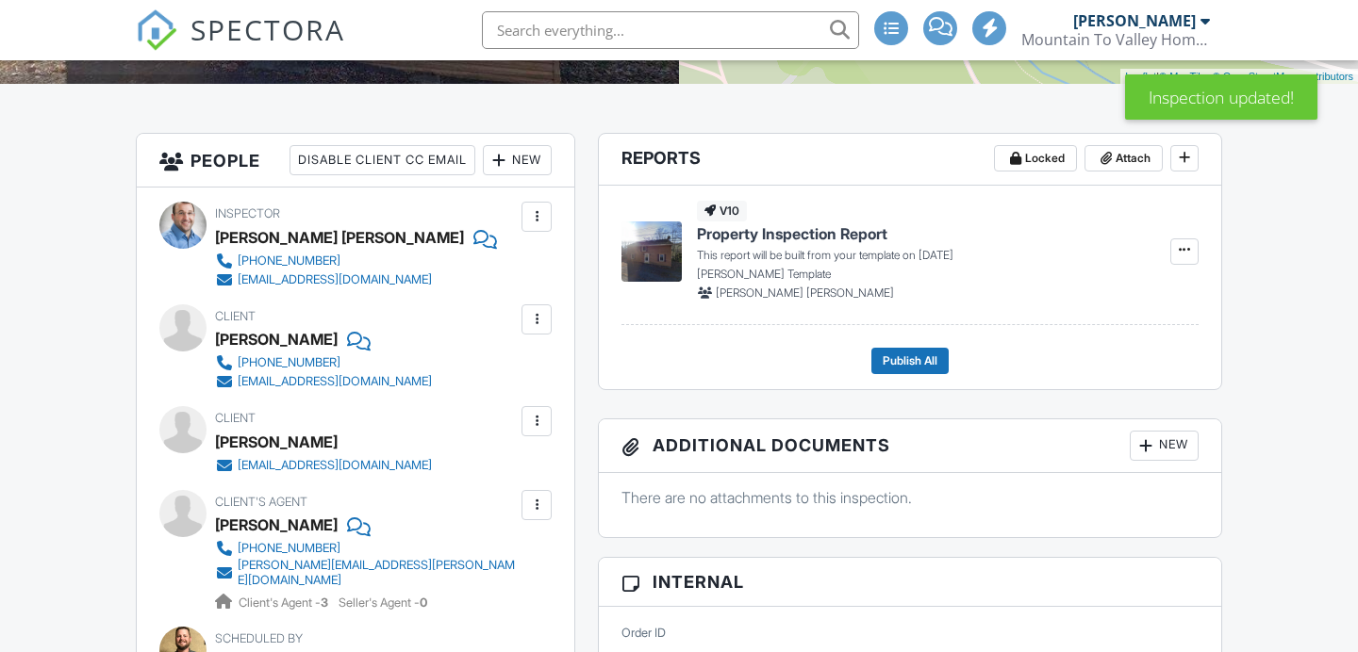
click at [517, 170] on div "New" at bounding box center [517, 160] width 69 height 30
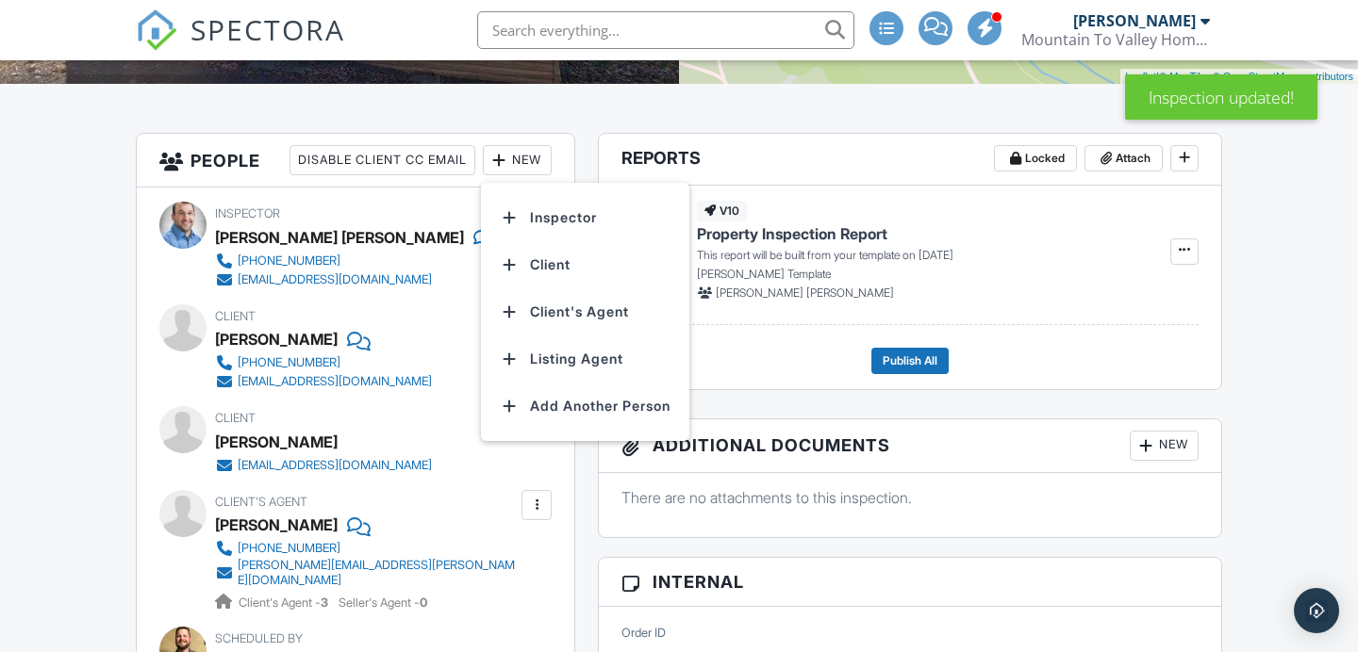
click at [582, 348] on li "Listing Agent" at bounding box center [585, 359] width 186 height 47
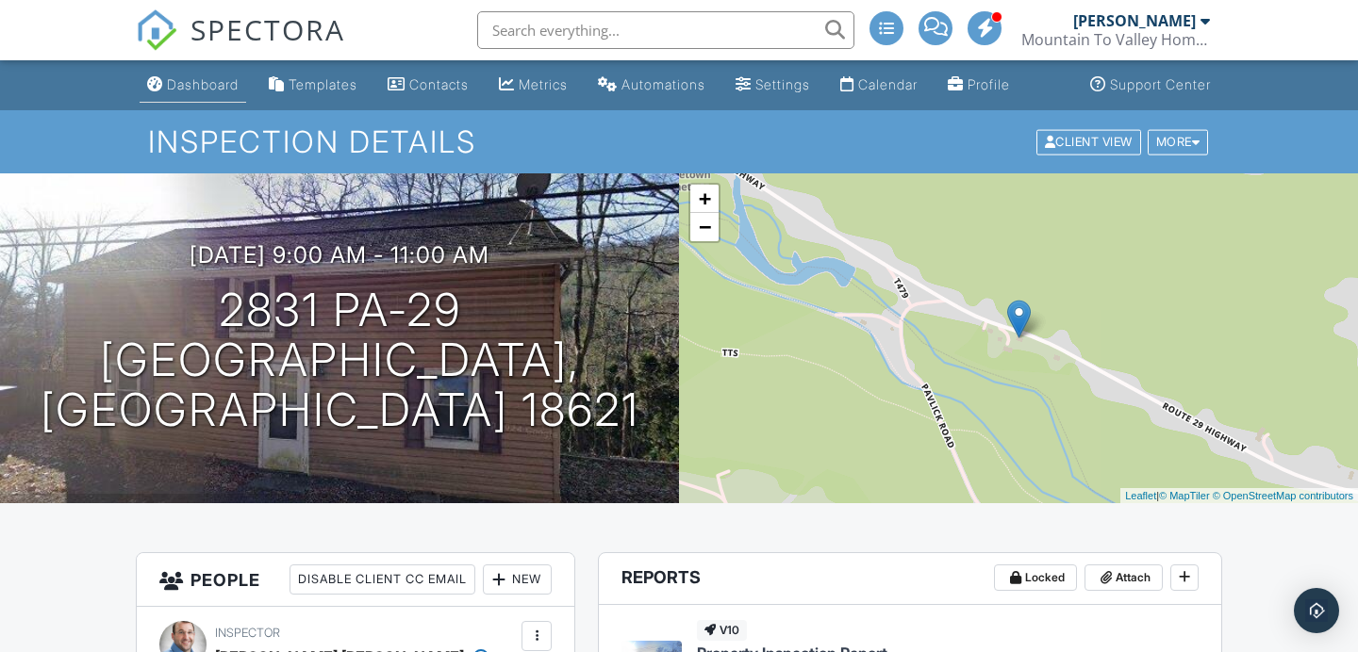
click at [214, 94] on link "Dashboard" at bounding box center [193, 85] width 107 height 35
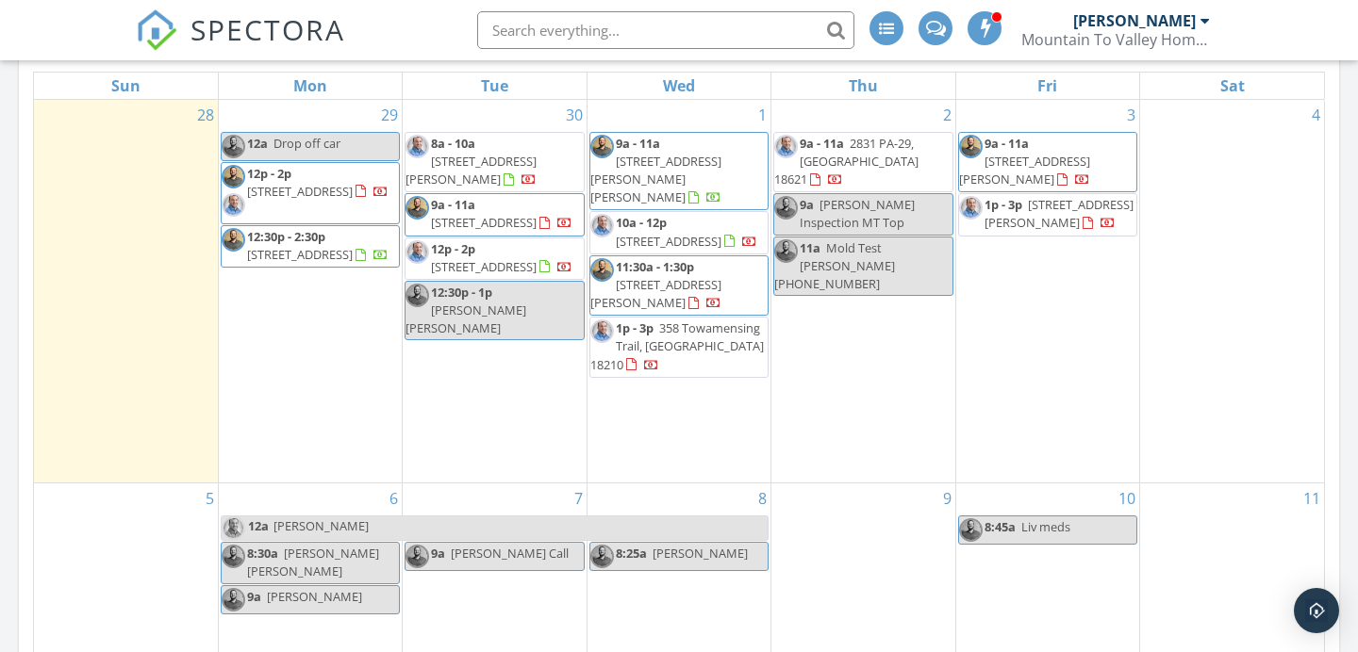
scroll to position [880, 0]
